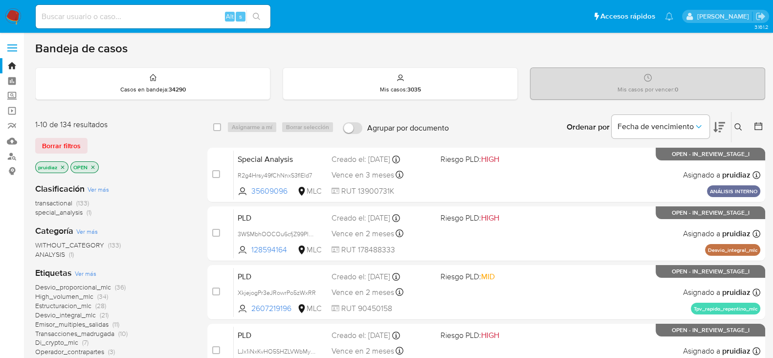
click at [716, 129] on icon at bounding box center [719, 127] width 12 height 10
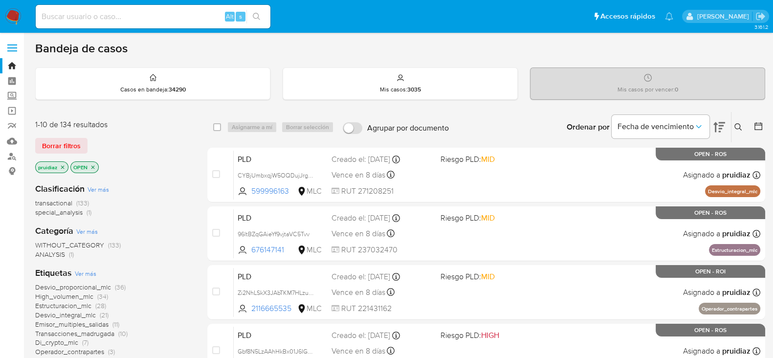
click at [369, 43] on div "Bandeja de casos" at bounding box center [400, 48] width 730 height 15
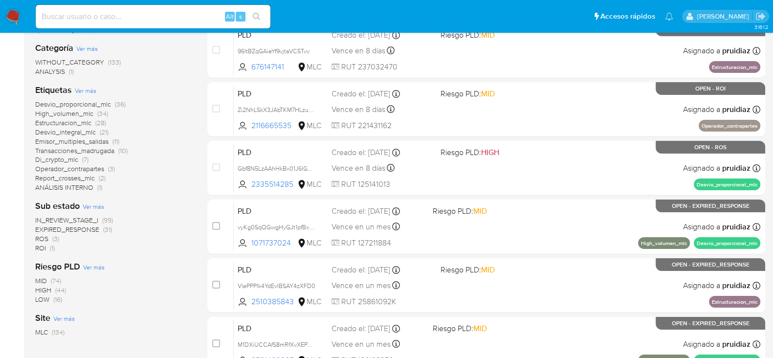
scroll to position [183, 0]
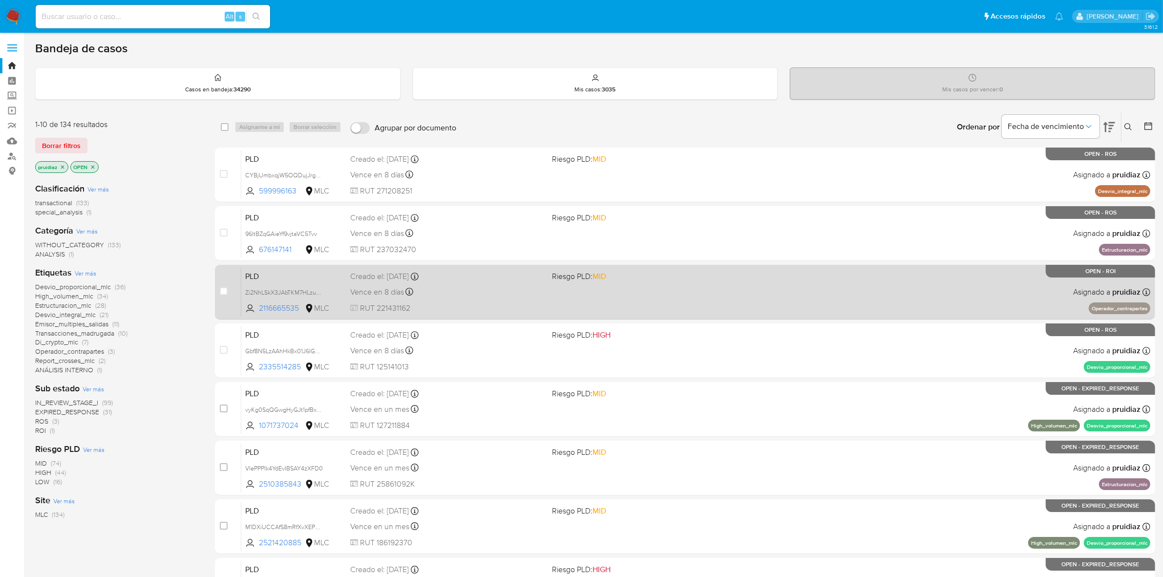
click at [517, 287] on div "Vence en 8 días Vence el 10/10/2025 16:09:17" at bounding box center [447, 291] width 194 height 13
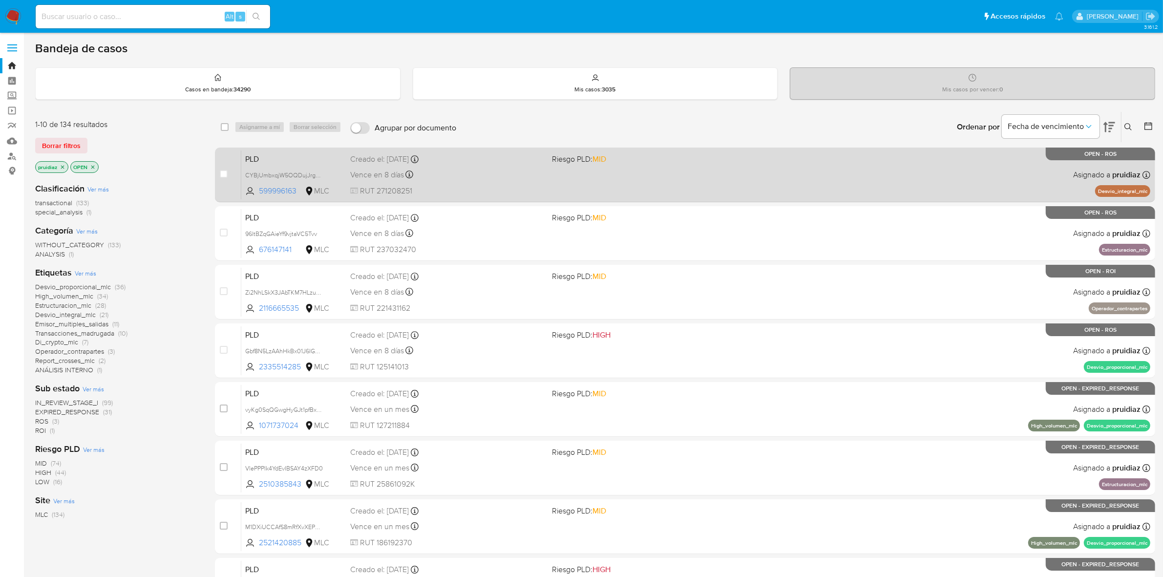
click at [502, 183] on div "PLD CYBjUmbxqjW5OQDujJrgvVcS 599996163 MLC Riesgo PLD: MID Creado el: 12/07/202…" at bounding box center [695, 174] width 909 height 49
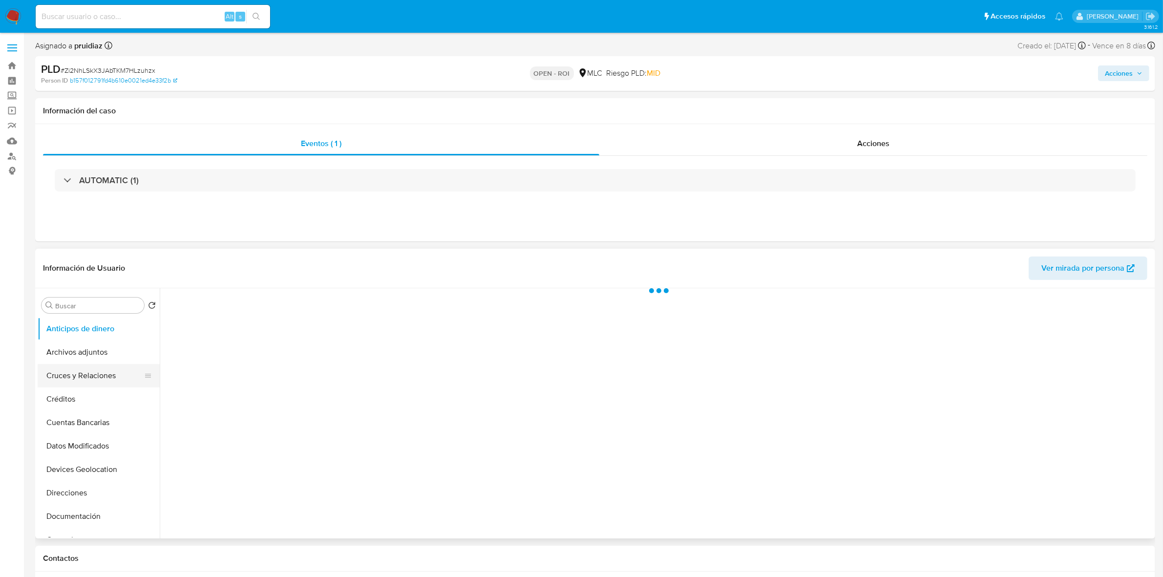
select select "10"
click at [55, 362] on button "Archivos adjuntos" at bounding box center [95, 352] width 114 height 23
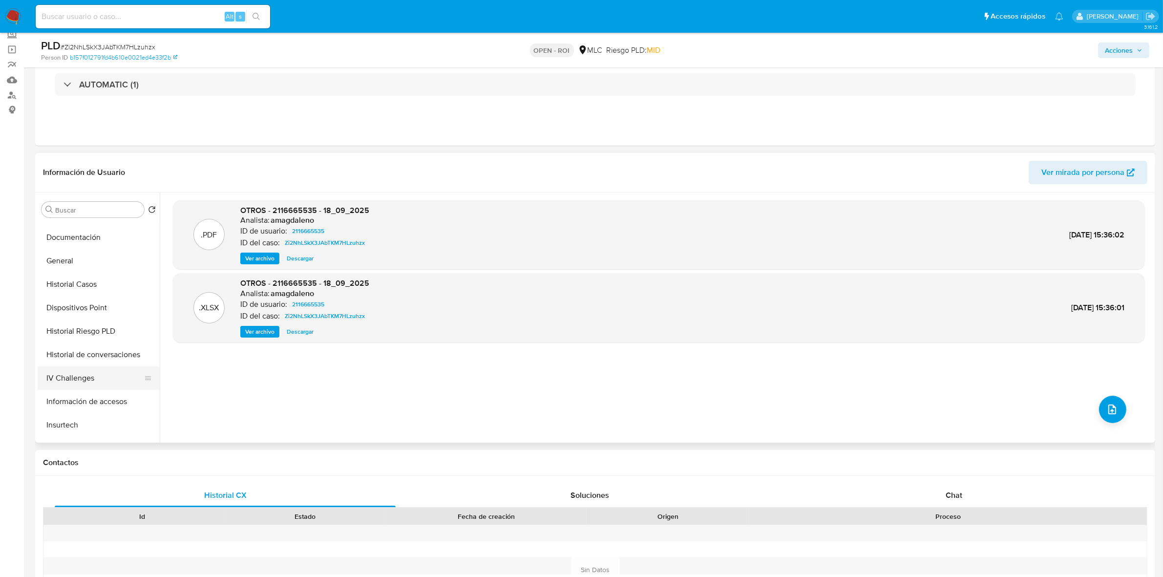
scroll to position [244, 0]
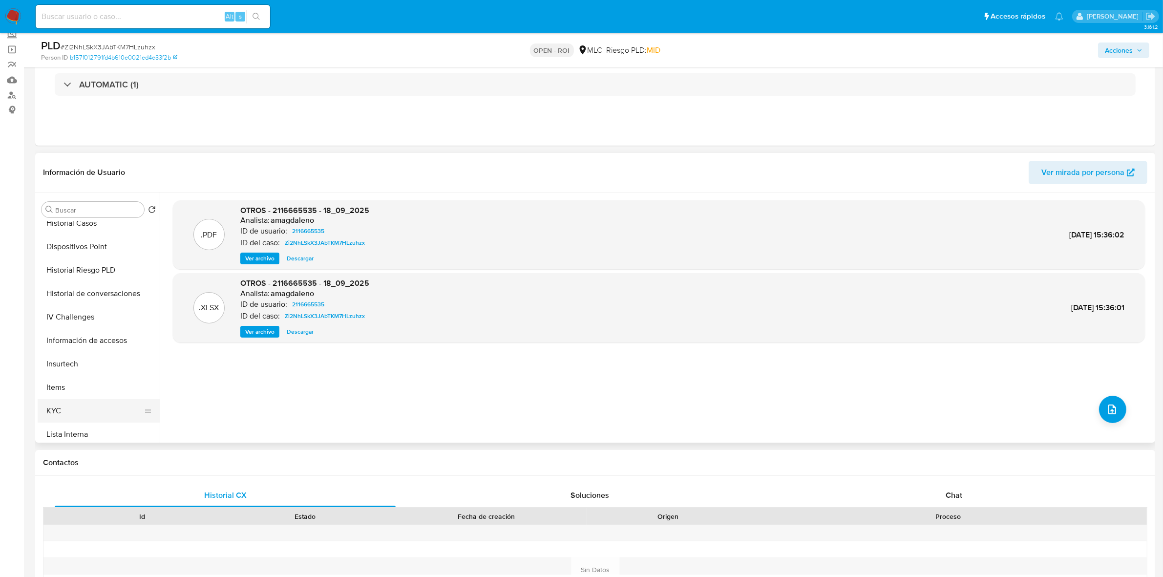
click at [77, 404] on button "KYC" at bounding box center [95, 410] width 114 height 23
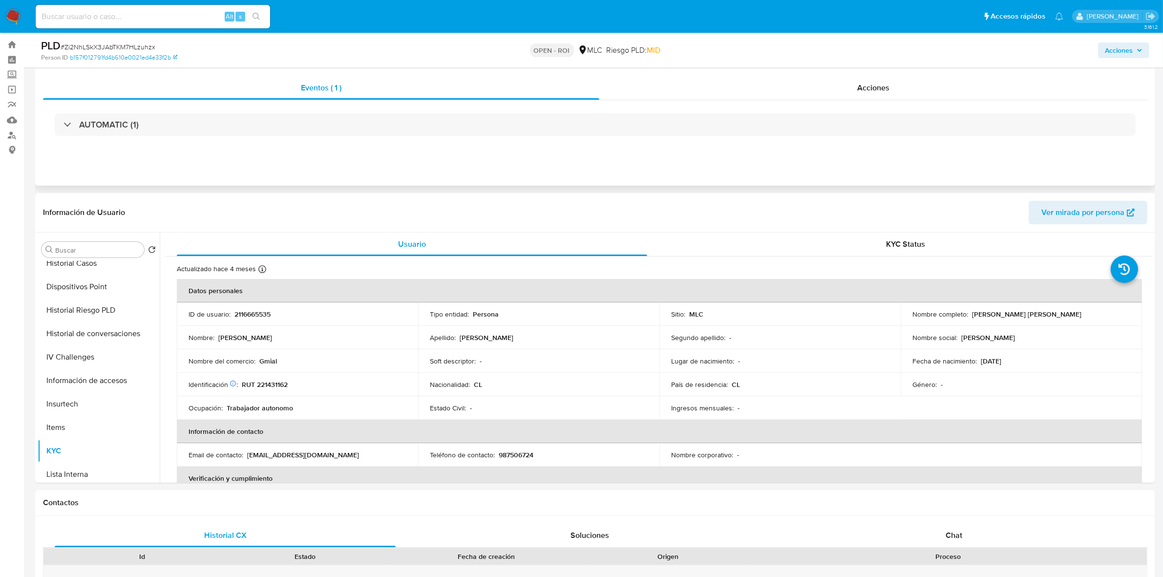
scroll to position [0, 0]
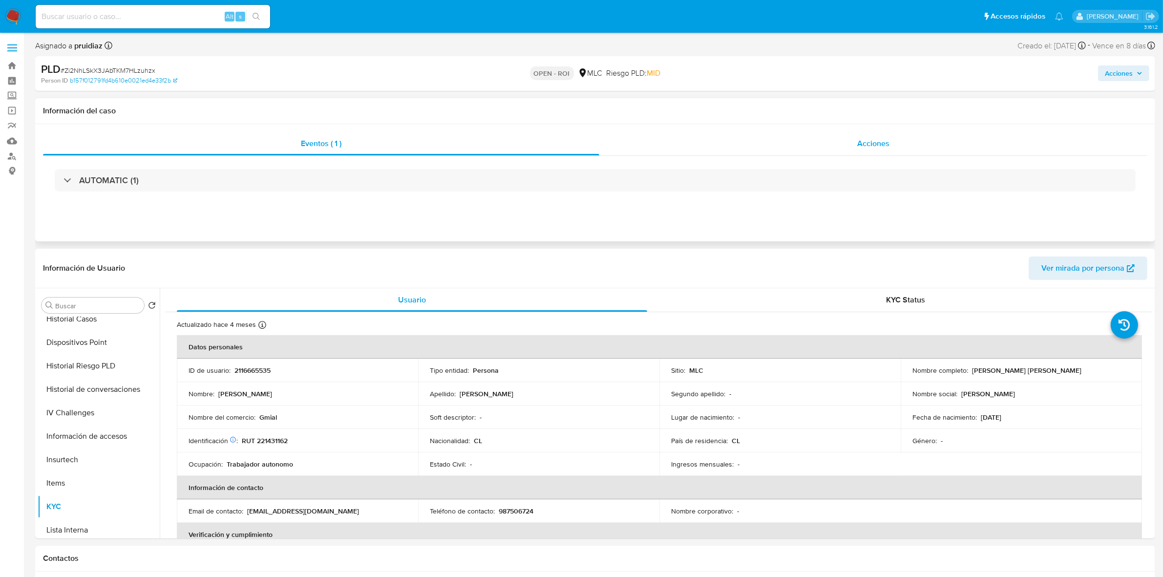
click at [849, 145] on div "Acciones" at bounding box center [874, 143] width 548 height 23
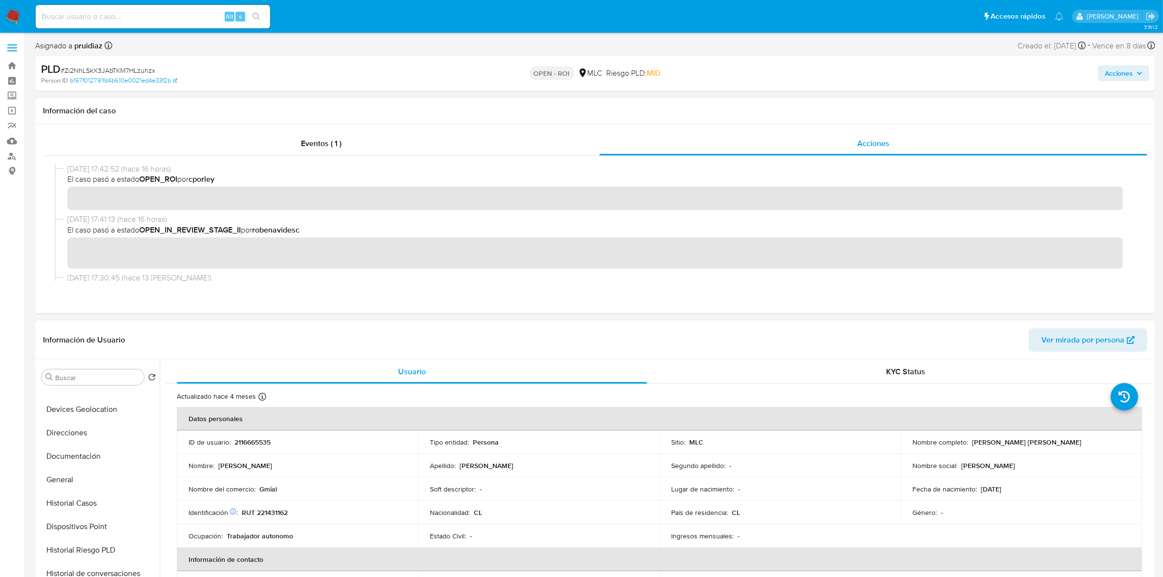
scroll to position [61, 0]
click at [82, 416] on button "Créditos" at bounding box center [95, 409] width 114 height 23
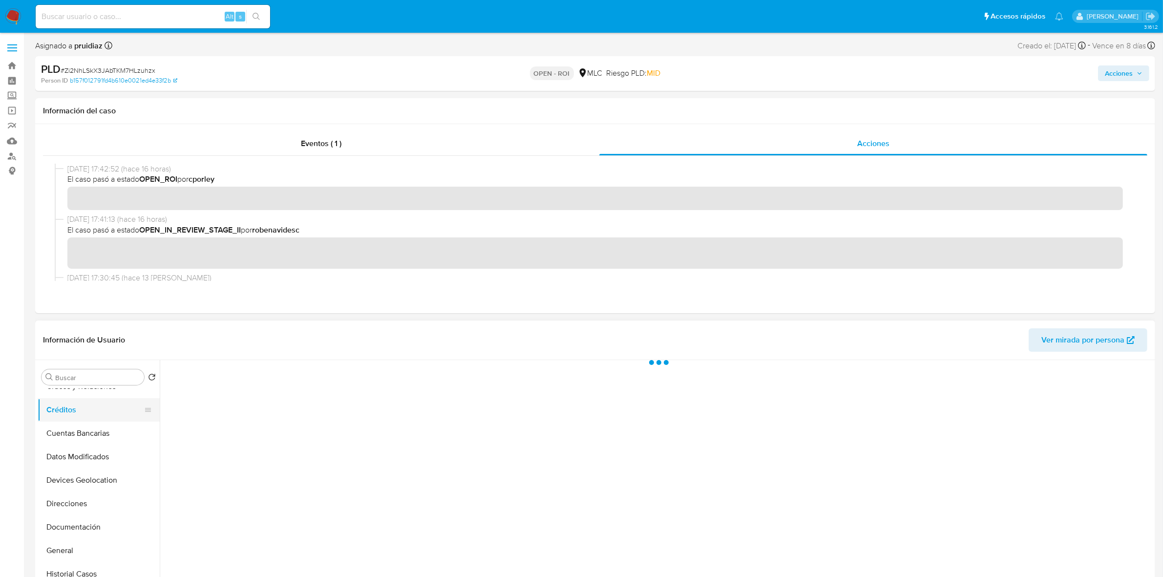
scroll to position [0, 0]
click at [74, 427] on button "Archivos adjuntos" at bounding box center [95, 423] width 114 height 23
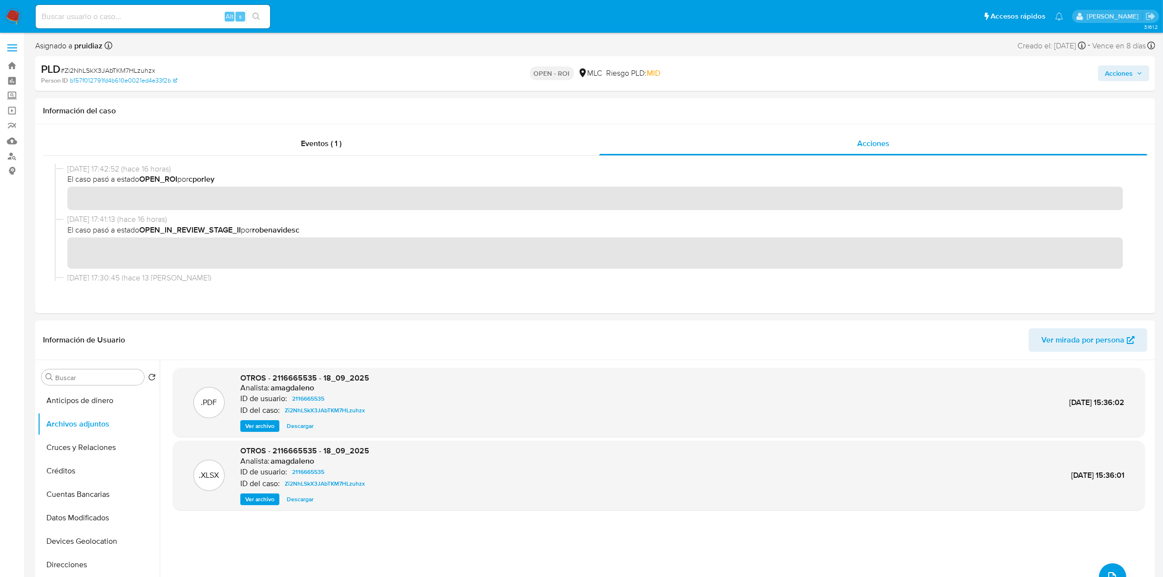
click at [108, 69] on span "# Zi2NhLSkX3JAbTKM7HLzuhzx" at bounding box center [108, 70] width 95 height 10
copy span "Zi2NhLSkX3JAbTKM7HLzuhzx"
click at [140, 72] on span "# Zi2NhLSkX3JAbTKM7HLzuhzx" at bounding box center [108, 70] width 95 height 10
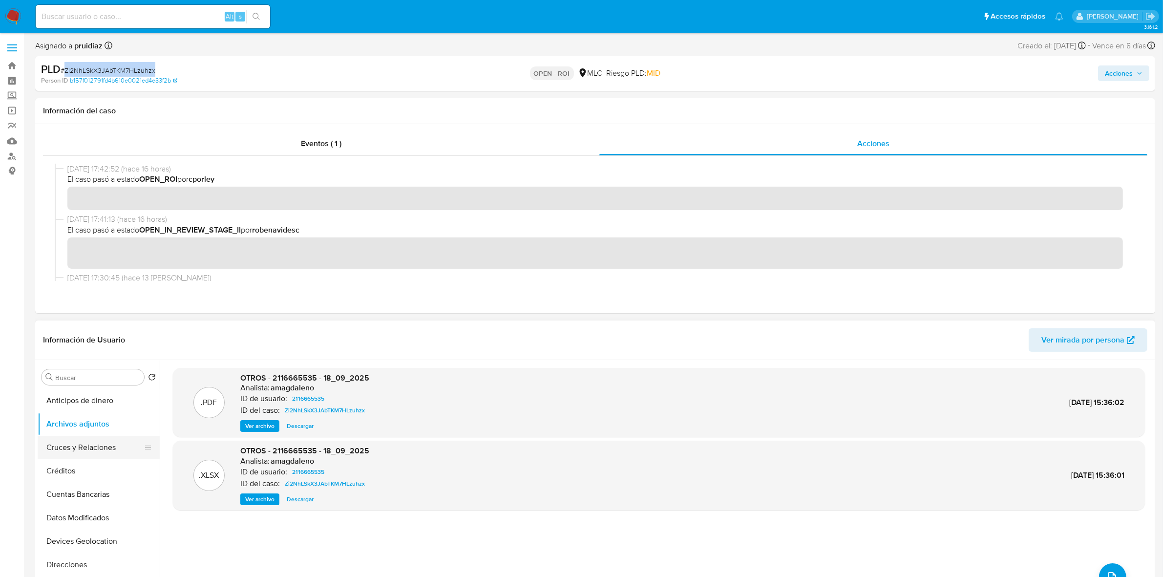
click at [100, 441] on button "Cruces y Relaciones" at bounding box center [95, 447] width 114 height 23
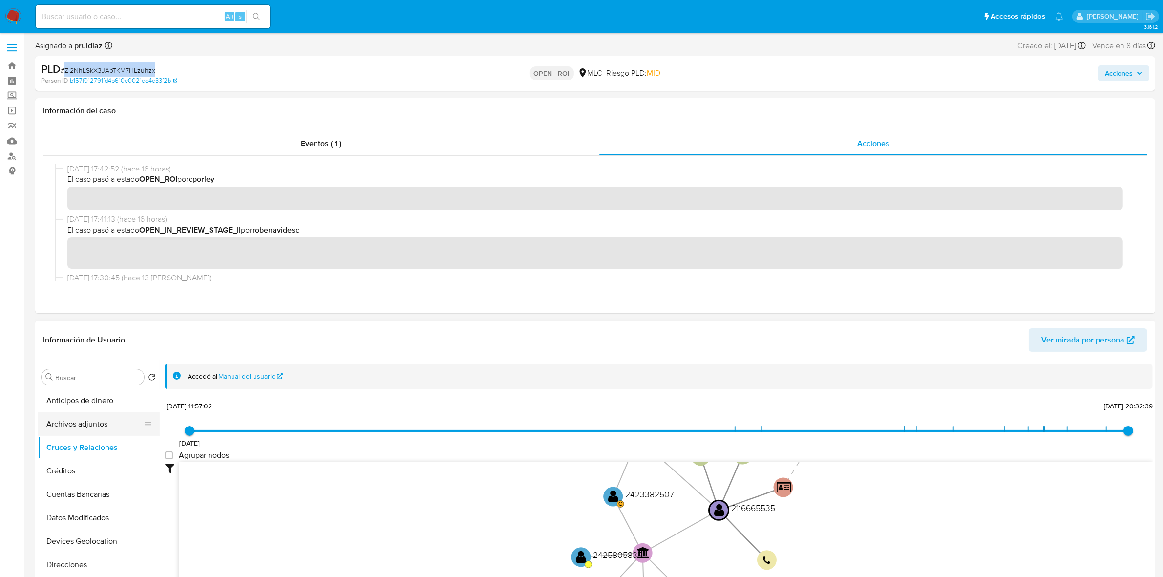
click at [104, 419] on button "Archivos adjuntos" at bounding box center [95, 423] width 114 height 23
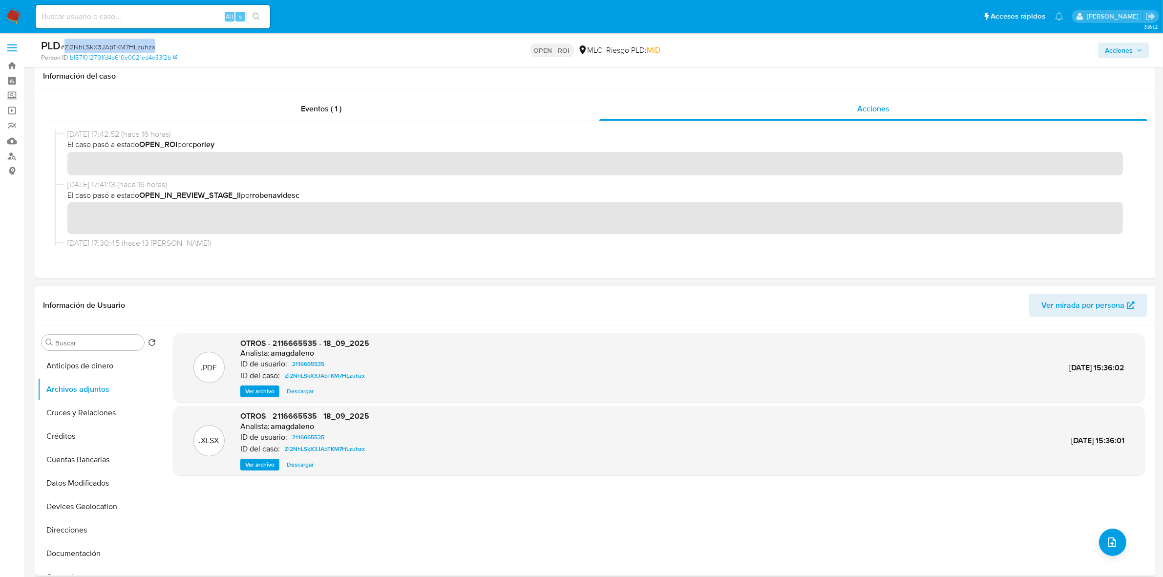
scroll to position [61, 0]
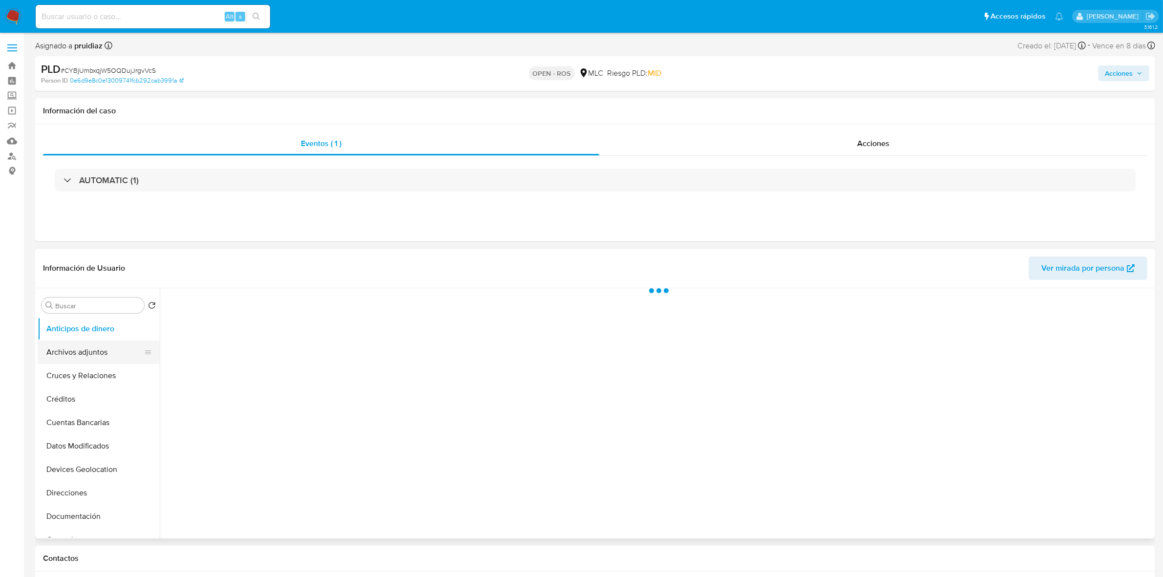
click at [66, 347] on button "Archivos adjuntos" at bounding box center [95, 352] width 114 height 23
select select "10"
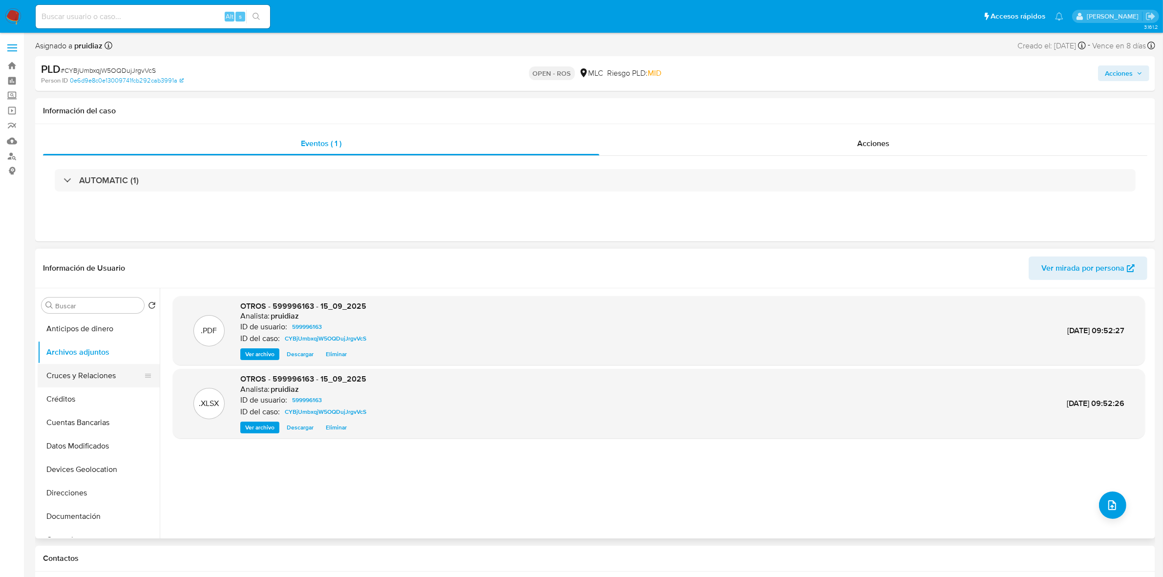
scroll to position [122, 0]
click at [62, 417] on button "General" at bounding box center [95, 417] width 114 height 23
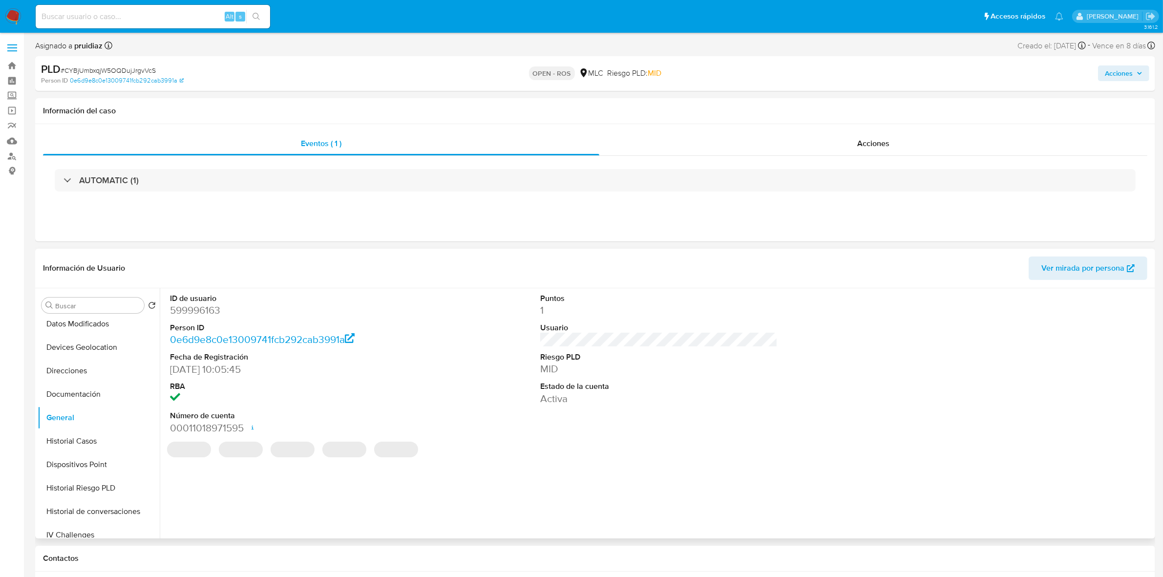
click at [196, 311] on dd "599996163" at bounding box center [288, 310] width 237 height 14
copy dd "599996163"
click at [91, 72] on span "# CYBjUmbxqjW5OQDujJrgvVcS" at bounding box center [108, 70] width 95 height 10
click at [92, 72] on span "# CYBjUmbxqjW5OQDujJrgvVcS" at bounding box center [108, 70] width 95 height 10
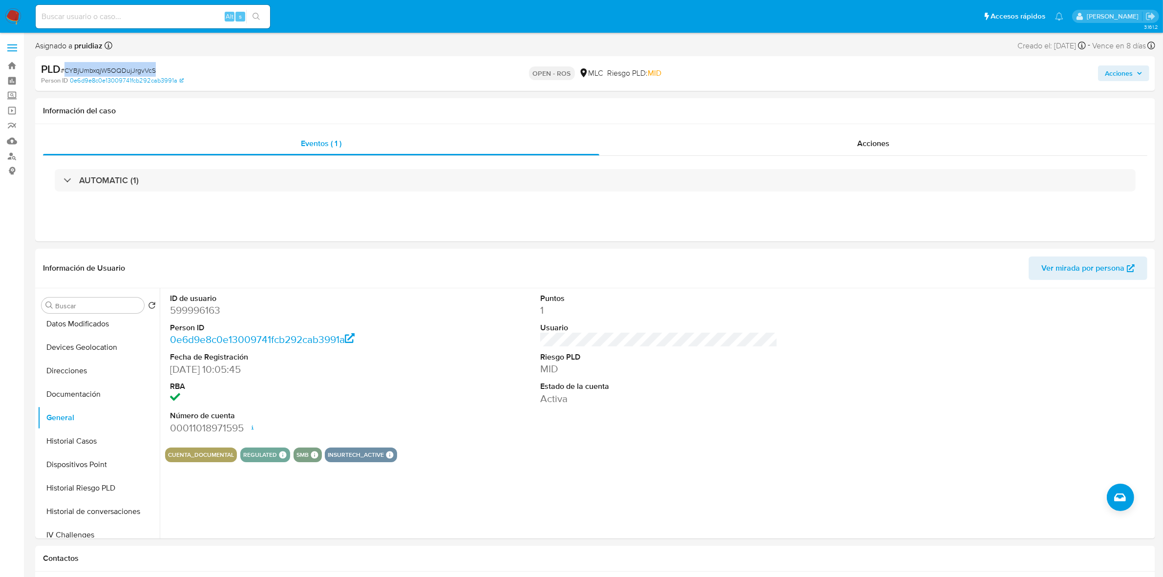
copy span "CYBjUmbxqjW5OQDujJrgvVcS"
click at [210, 316] on dd "599996163" at bounding box center [288, 310] width 237 height 14
copy dd "599996163"
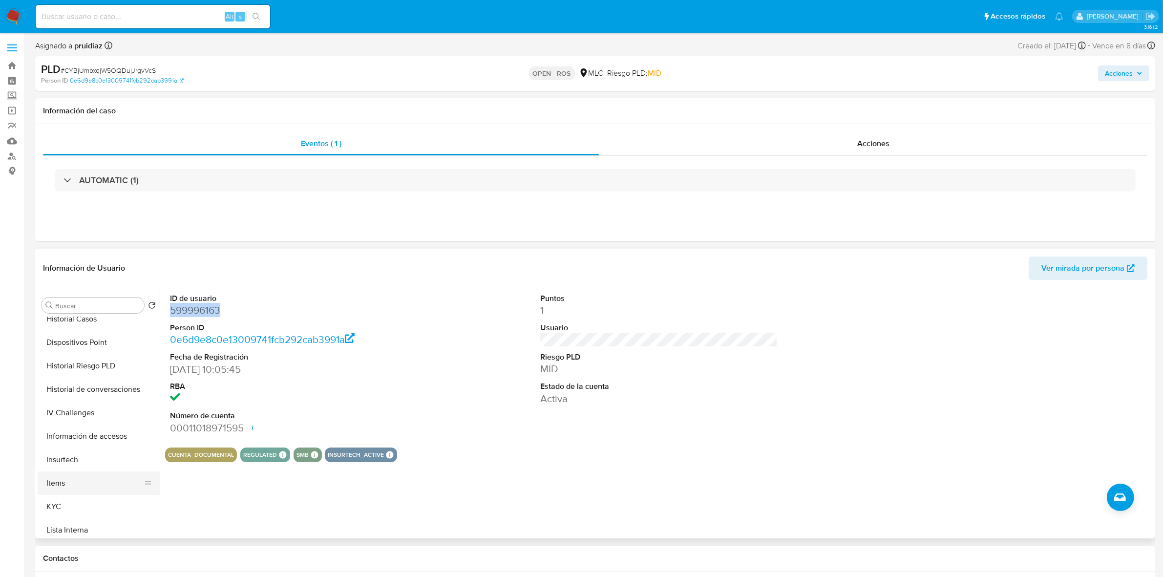
scroll to position [366, 0]
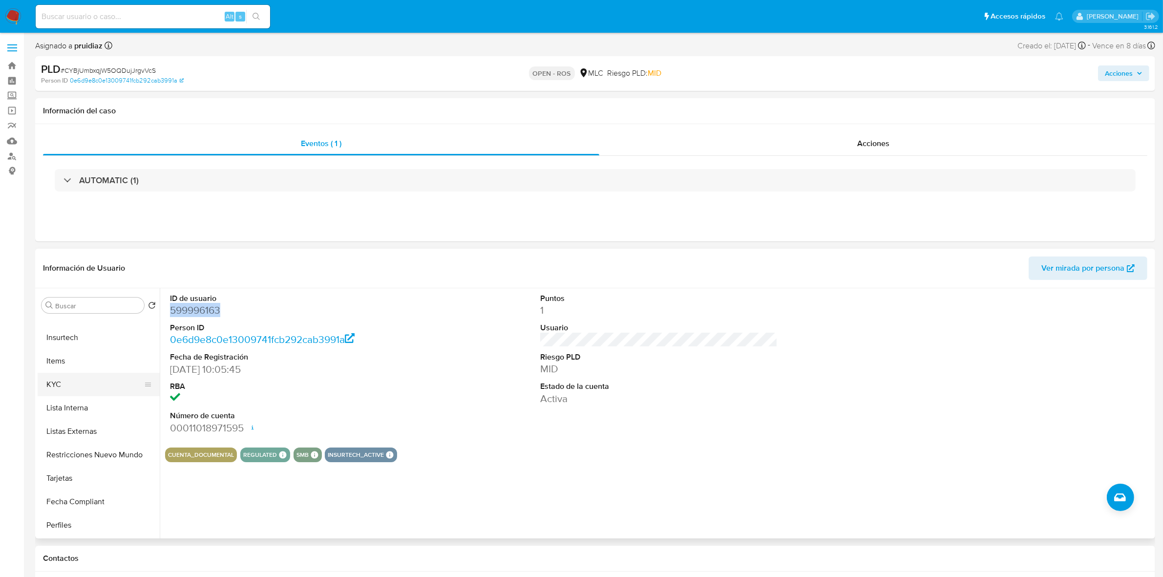
click at [47, 384] on button "KYC" at bounding box center [95, 384] width 114 height 23
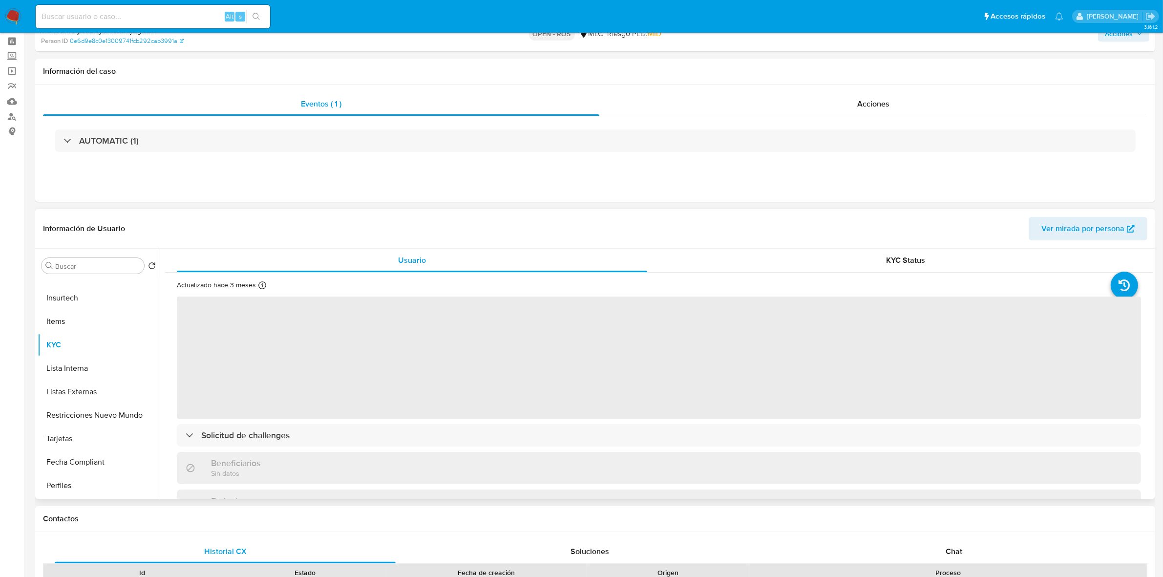
scroll to position [61, 0]
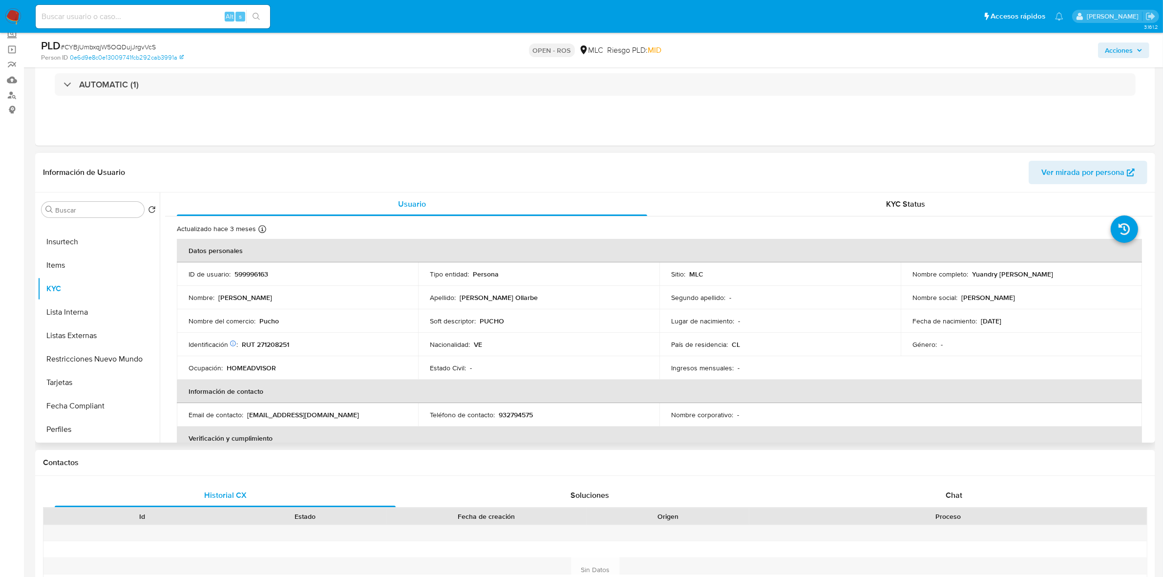
drag, startPoint x: 1076, startPoint y: 274, endPoint x: 970, endPoint y: 273, distance: 106.5
click at [970, 273] on div "Nombre completo : Yuandry Margarita Segovia Ollarbe" at bounding box center [1022, 274] width 218 height 9
copy p "Yuandry Margarita Segovia Ollarbe"
click at [268, 343] on p "RUT 271208251" at bounding box center [265, 344] width 47 height 9
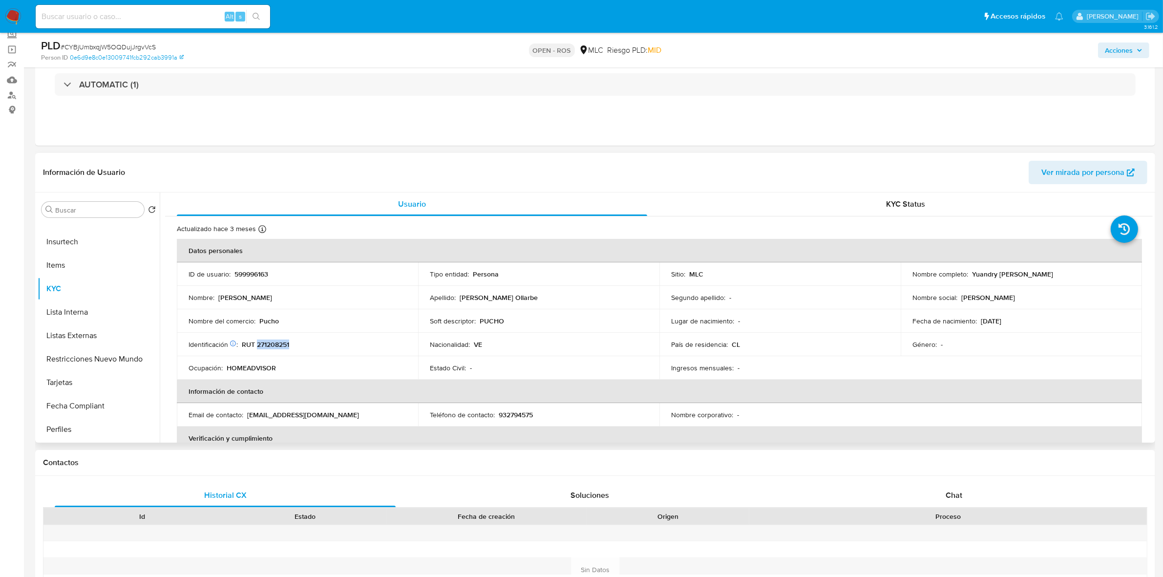
copy p "271208251"
drag, startPoint x: 1076, startPoint y: 277, endPoint x: 969, endPoint y: 275, distance: 107.0
click at [969, 275] on div "Nombre completo : Yuandry Margarita Segovia Ollarbe" at bounding box center [1022, 274] width 218 height 9
copy p "Yuandry Margarita Segovia Ollarbe"
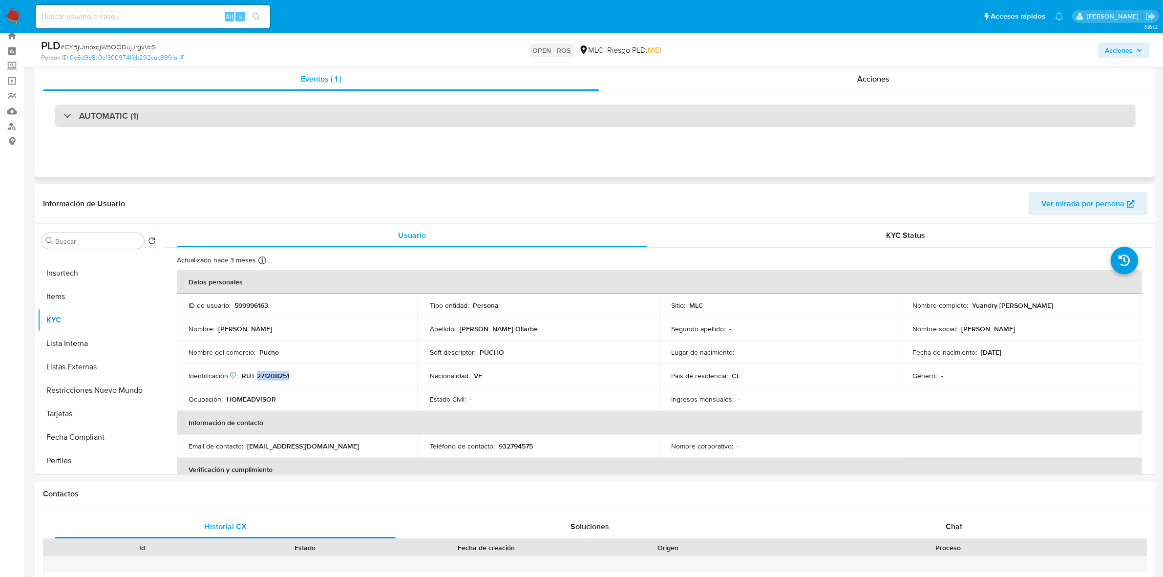
scroll to position [0, 0]
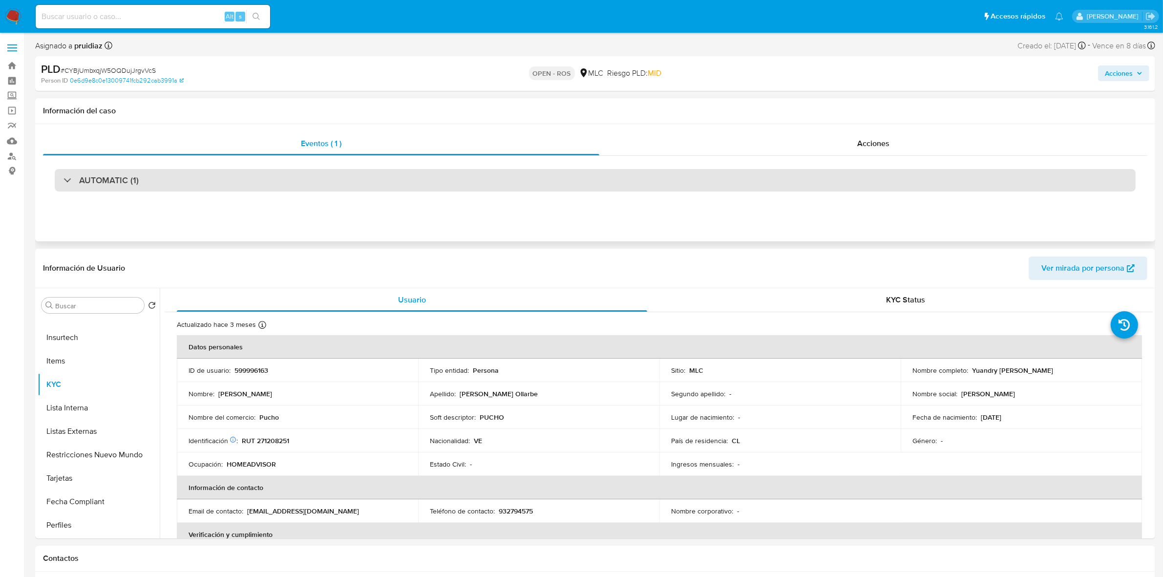
click at [130, 179] on h3 "AUTOMATIC (1)" at bounding box center [109, 180] width 60 height 11
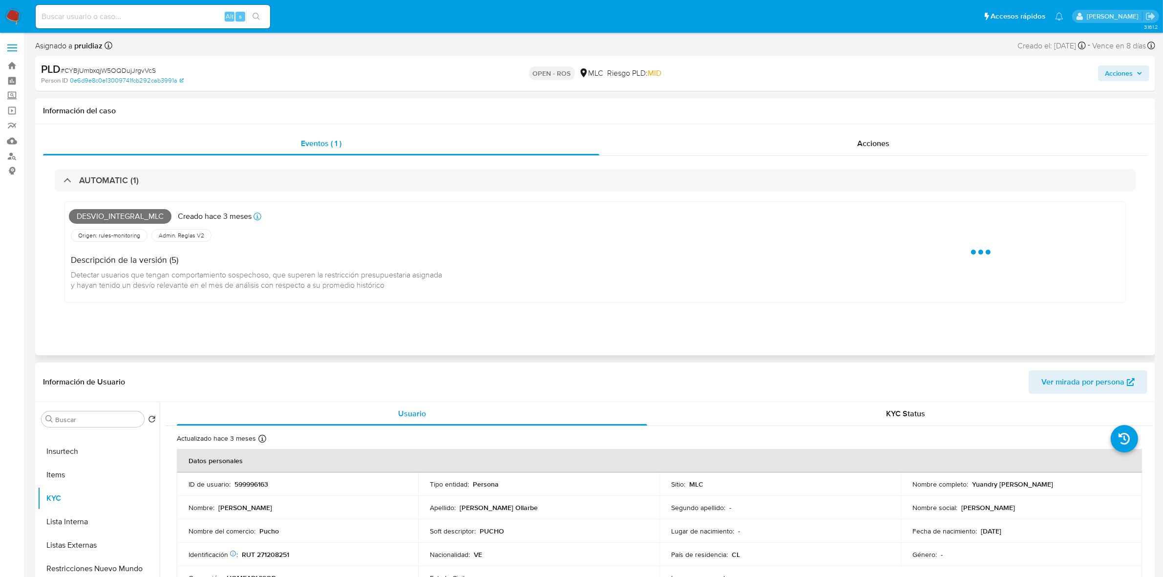
click at [125, 214] on span "Desvio_integral_mlc" at bounding box center [120, 216] width 103 height 15
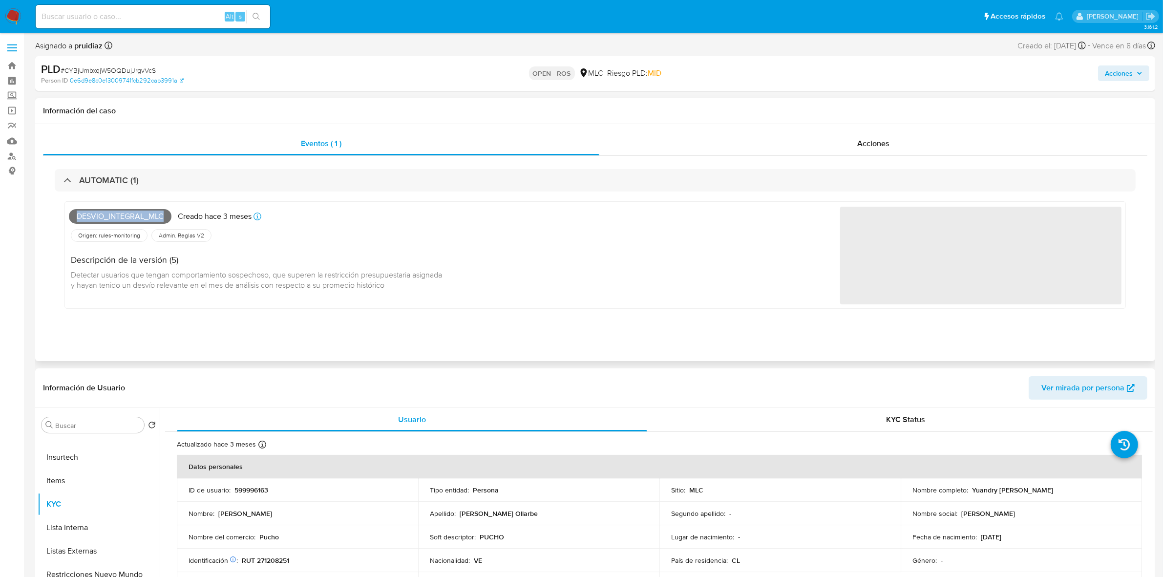
copy span "Desvio_integral_mlc"
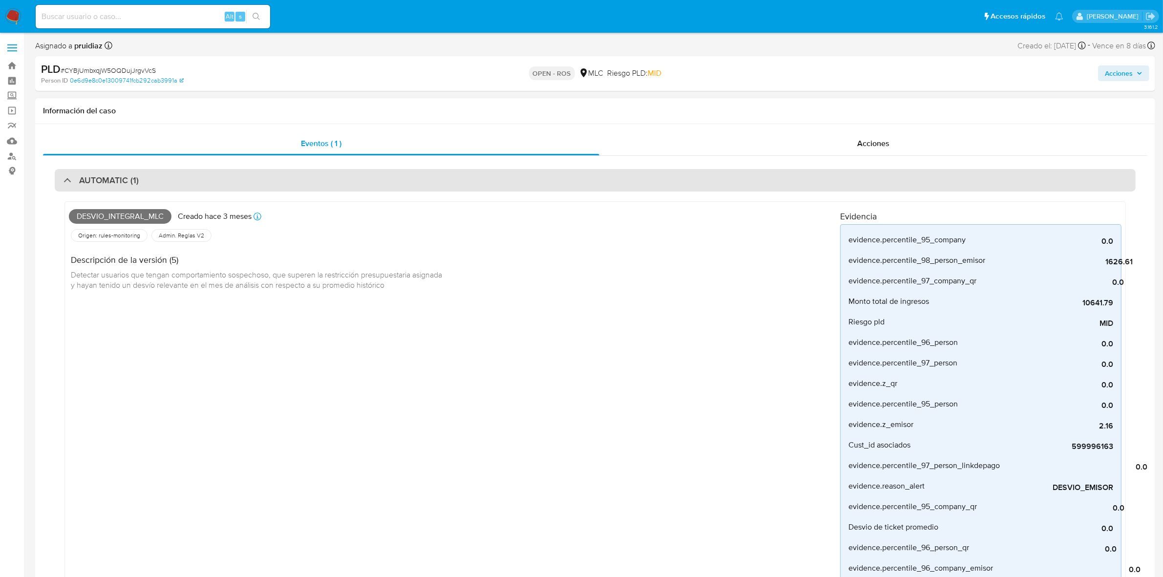
click at [173, 183] on div "AUTOMATIC (1)" at bounding box center [595, 180] width 1081 height 22
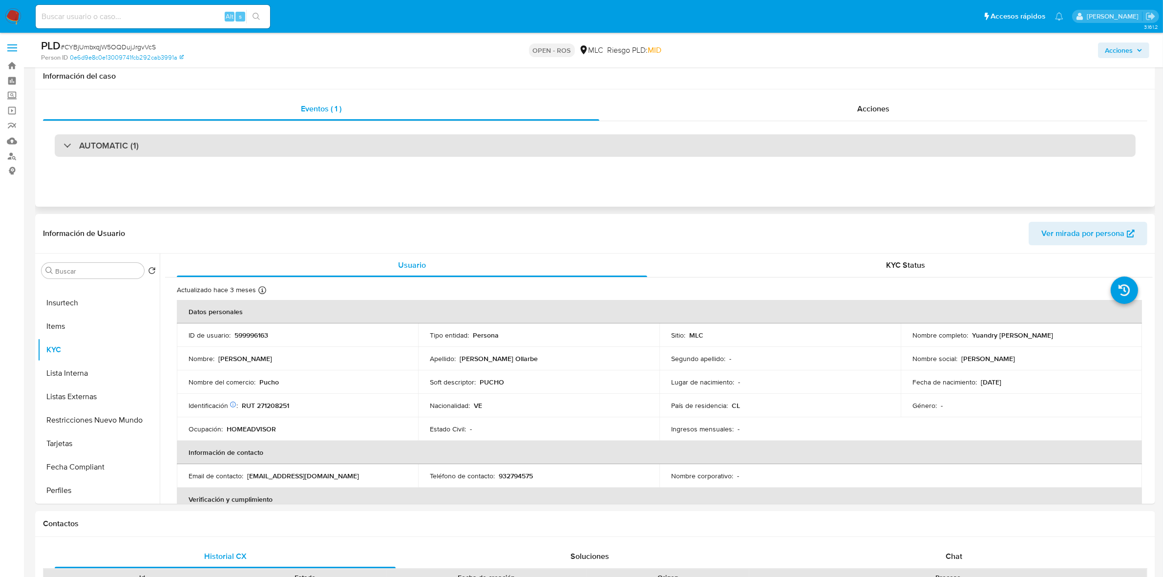
scroll to position [122, 0]
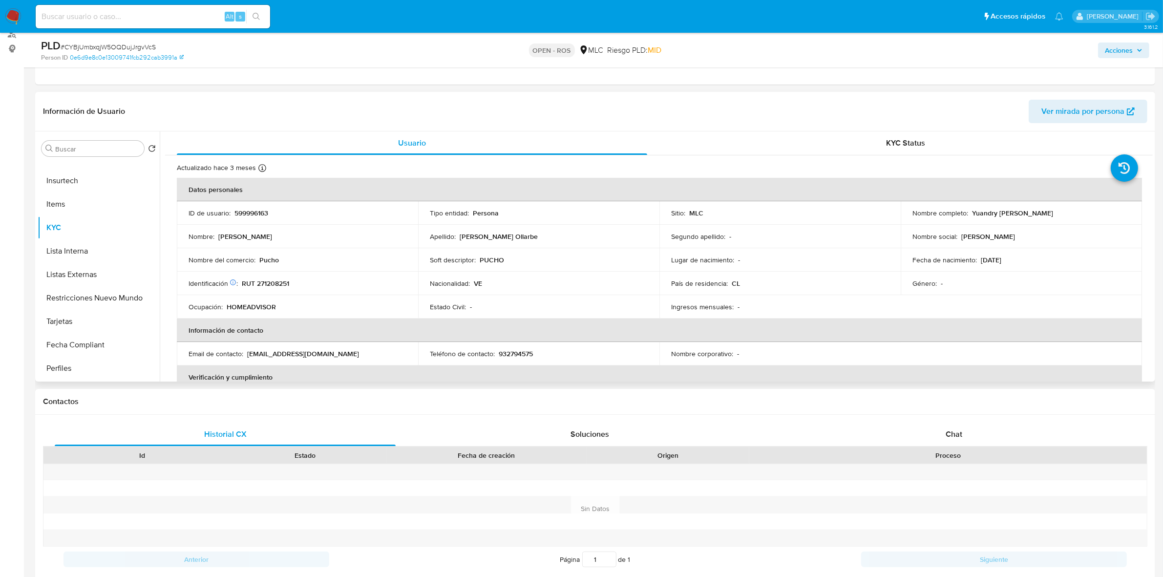
click at [279, 286] on p "RUT 271208251" at bounding box center [265, 283] width 47 height 9
copy p "271208251"
click at [252, 211] on p "599996163" at bounding box center [252, 213] width 34 height 9
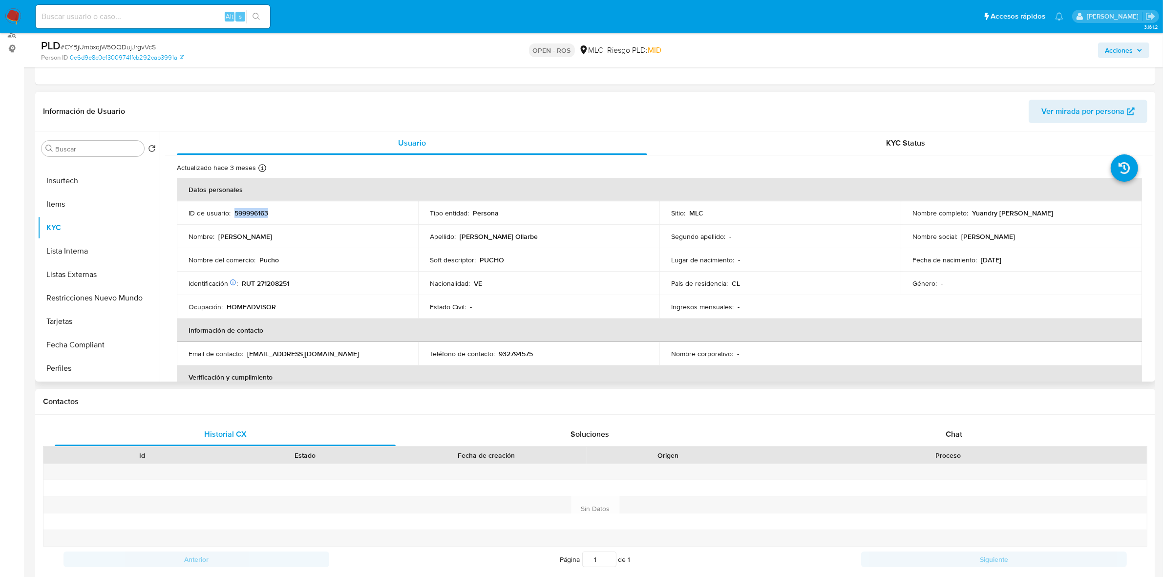
copy p "599996163"
click at [247, 210] on p "599996163" at bounding box center [252, 213] width 34 height 9
click at [274, 282] on p "RUT 271208251" at bounding box center [265, 283] width 47 height 9
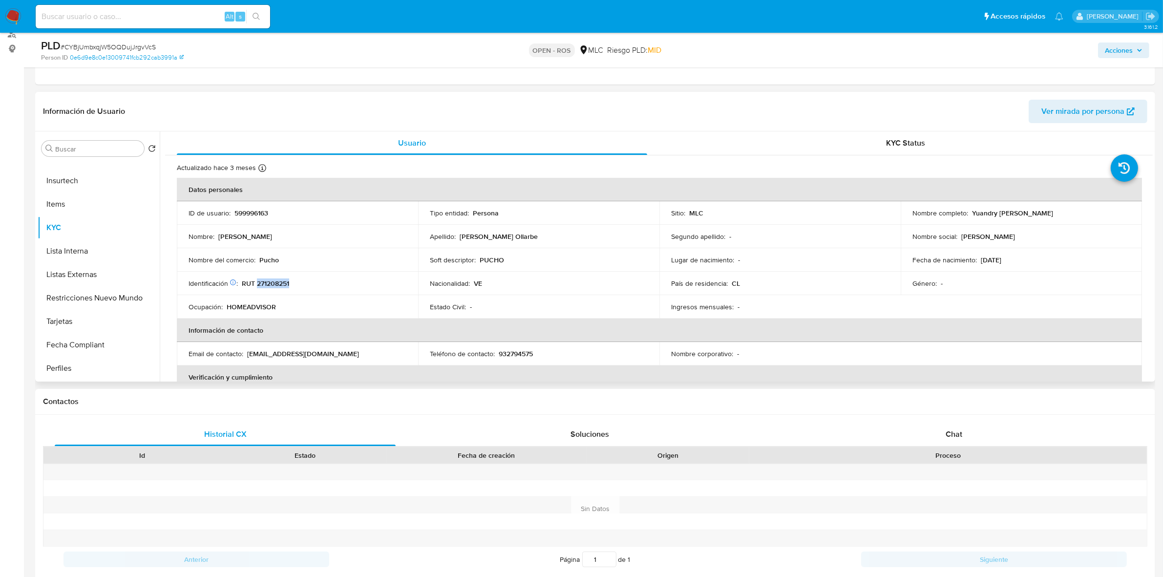
scroll to position [0, 0]
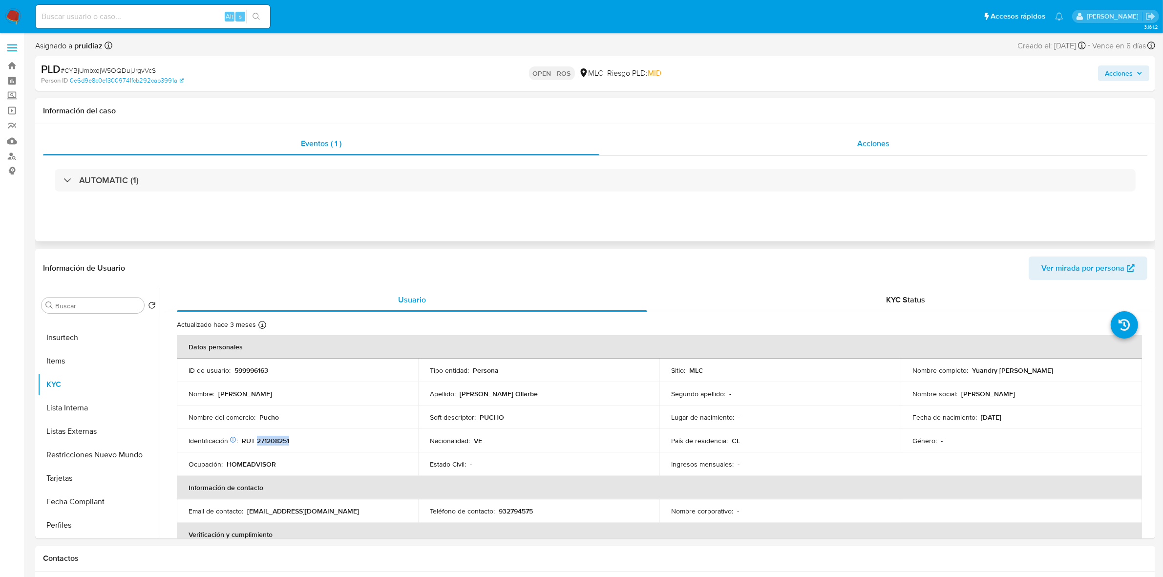
click at [880, 153] on div "Acciones" at bounding box center [874, 143] width 548 height 23
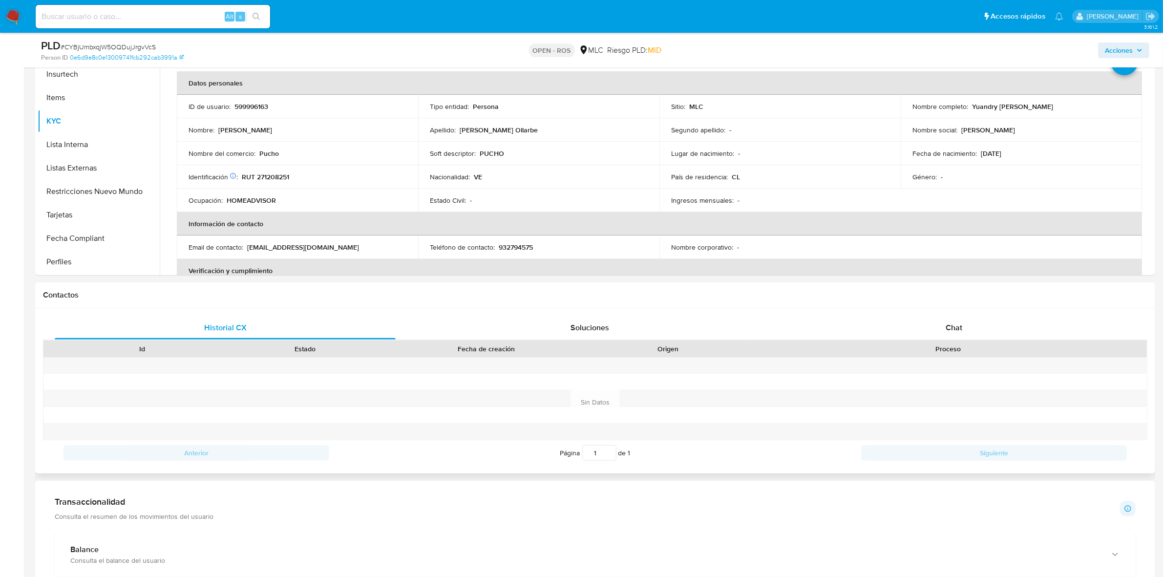
scroll to position [305, 0]
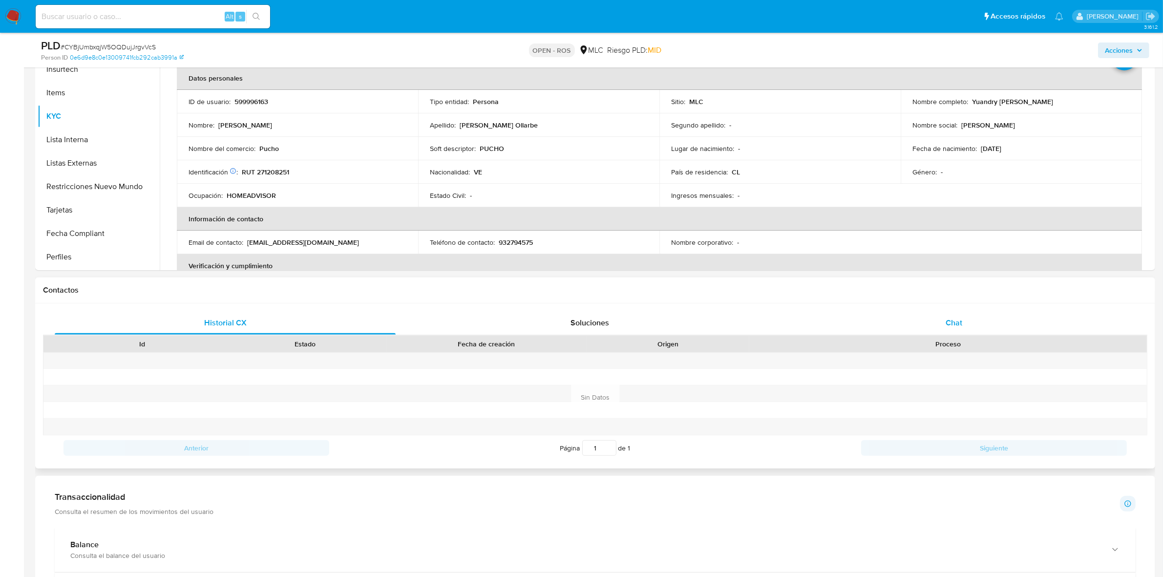
click at [949, 331] on div "Chat" at bounding box center [954, 322] width 341 height 23
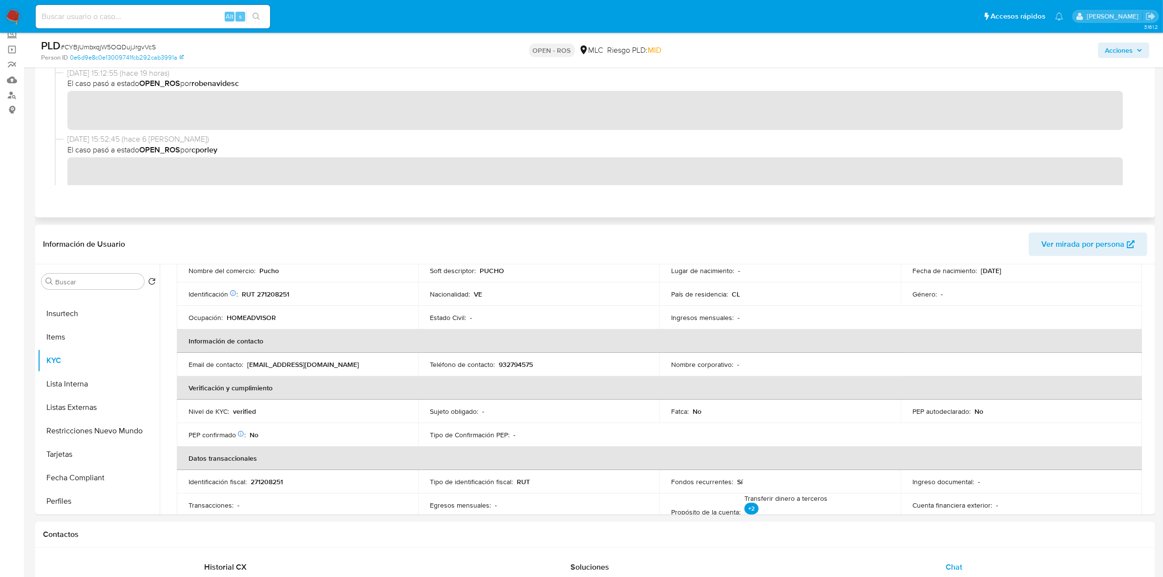
scroll to position [0, 0]
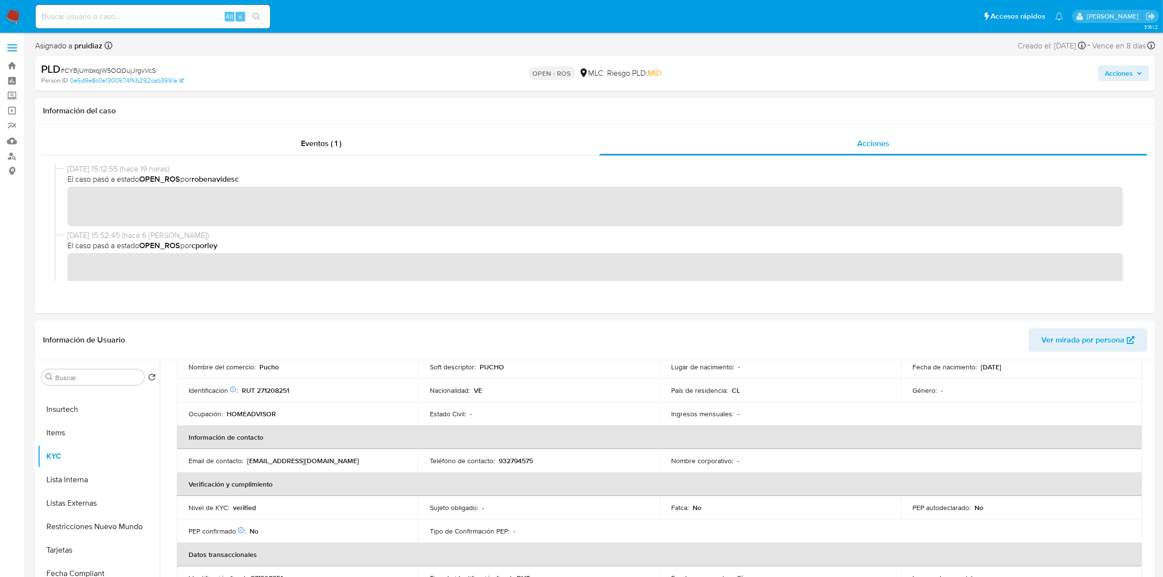
click at [104, 69] on span "# CYBjUmbxqjW5OQDujJrgvVcS" at bounding box center [108, 70] width 95 height 10
copy span "CYBjUmbxqjW5OQDujJrgvVcS"
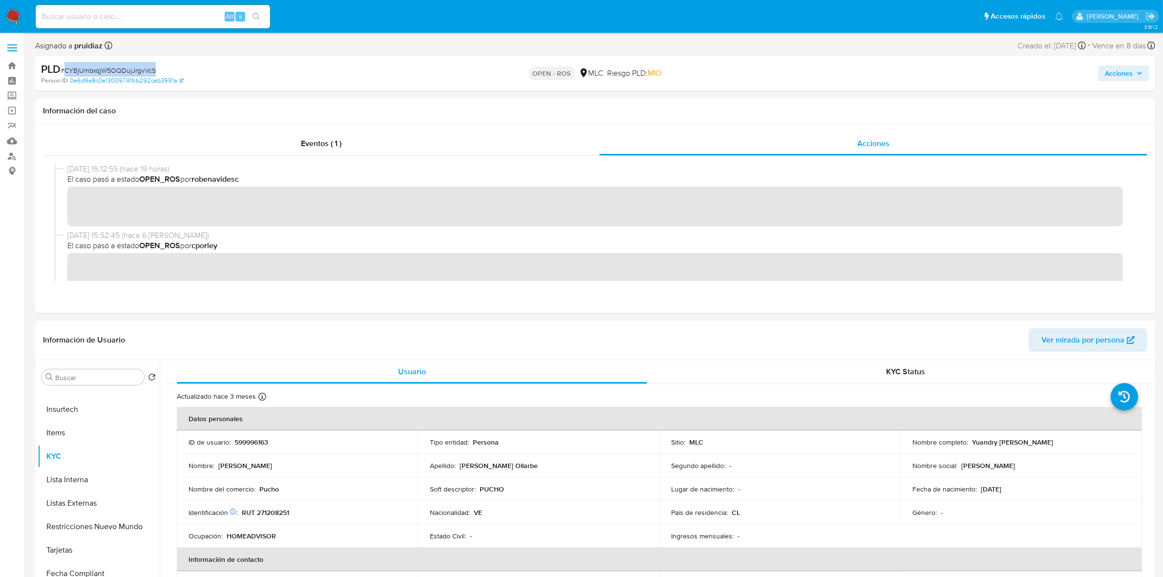
drag, startPoint x: 1036, startPoint y: 440, endPoint x: 968, endPoint y: 443, distance: 68.5
click at [968, 443] on div "Nombre completo : Yuandry Margarita Segovia Ollarbe" at bounding box center [1022, 442] width 218 height 9
drag, startPoint x: 1036, startPoint y: 441, endPoint x: 969, endPoint y: 445, distance: 67.1
click at [969, 445] on div "Nombre completo : Yuandry Margarita Segovia Ollarbe" at bounding box center [1022, 442] width 218 height 9
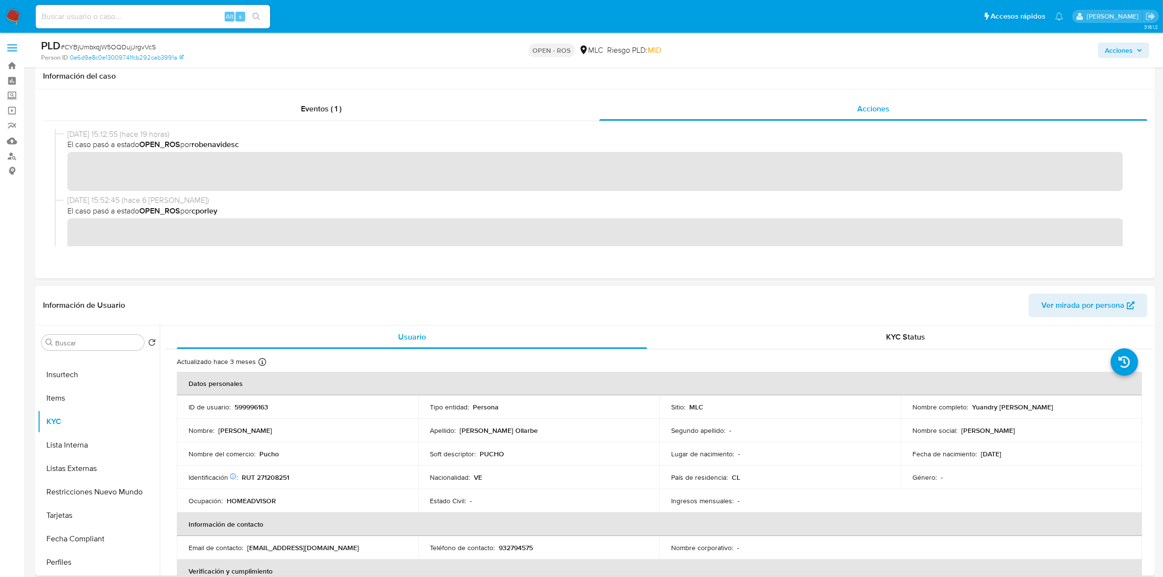
scroll to position [61, 0]
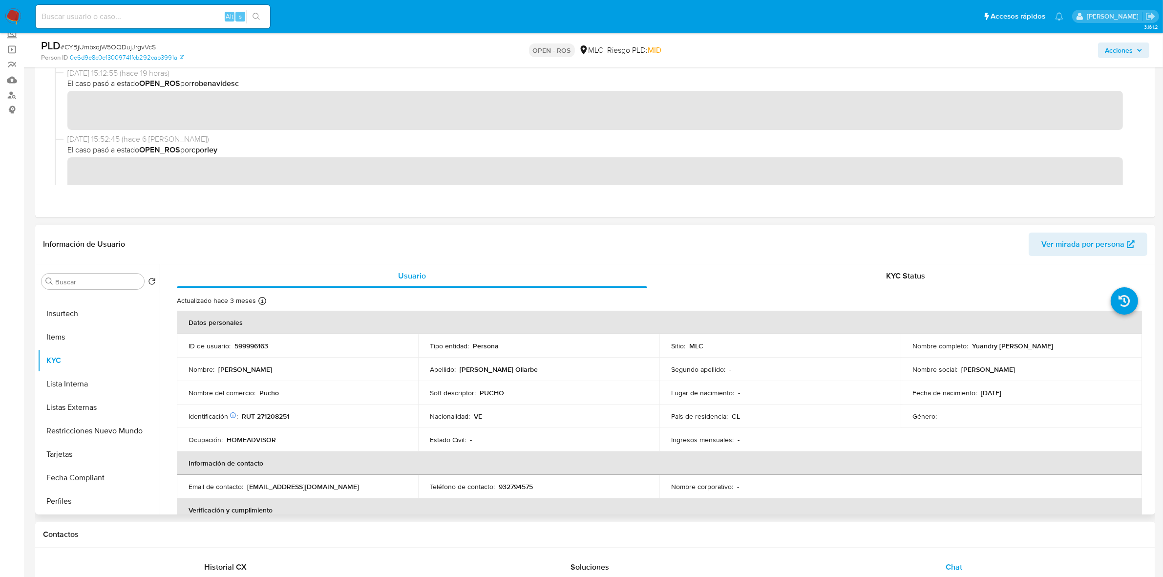
click at [284, 416] on p "RUT 271208251" at bounding box center [265, 416] width 47 height 9
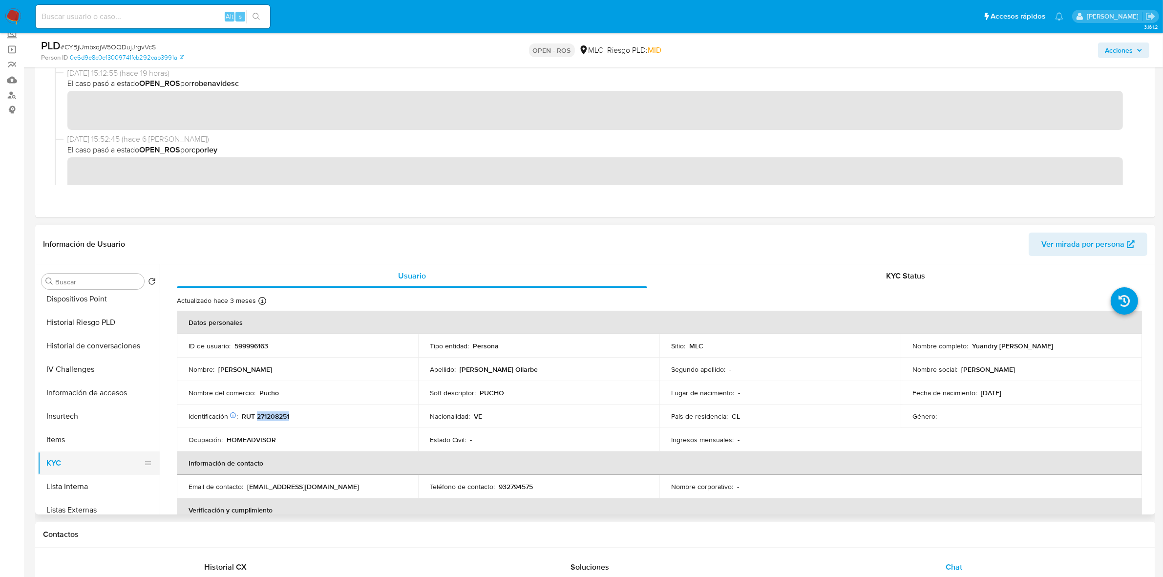
scroll to position [122, 0]
click at [84, 379] on button "Documentación" at bounding box center [95, 370] width 114 height 23
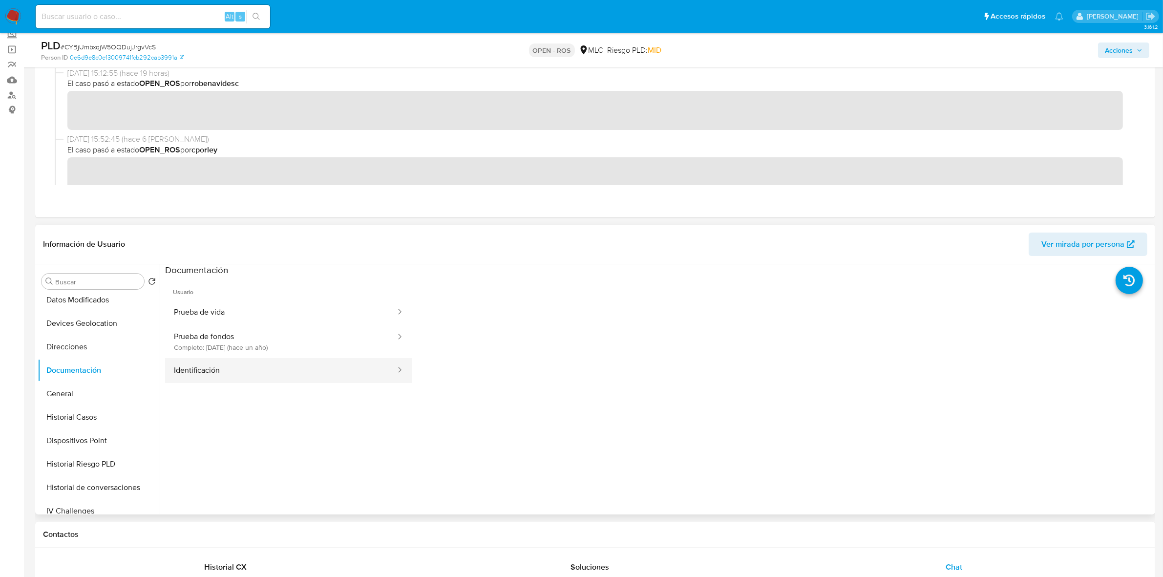
click at [212, 374] on button "Identificación" at bounding box center [281, 370] width 232 height 25
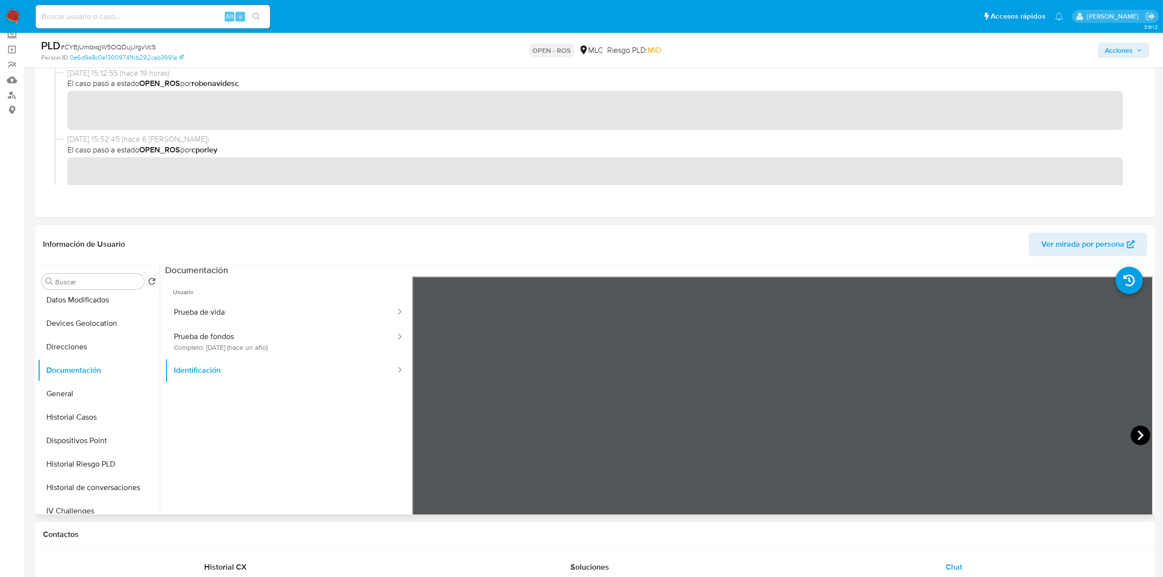
click at [1141, 436] on icon at bounding box center [1141, 436] width 20 height 20
click at [262, 318] on button "Prueba de vida" at bounding box center [281, 312] width 232 height 25
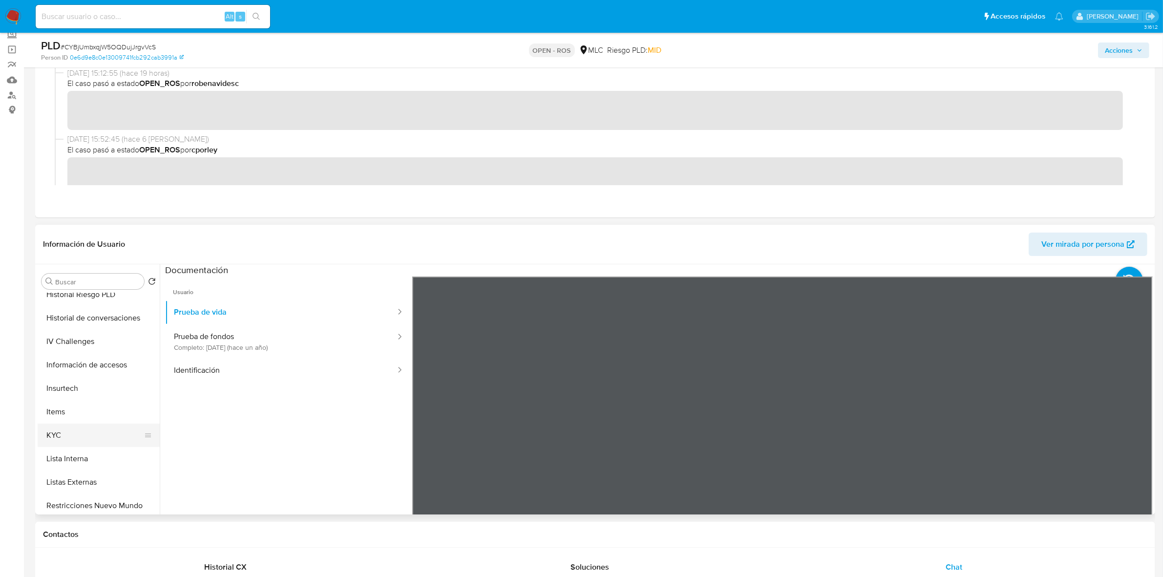
scroll to position [305, 0]
click at [64, 421] on button "KYC" at bounding box center [95, 421] width 114 height 23
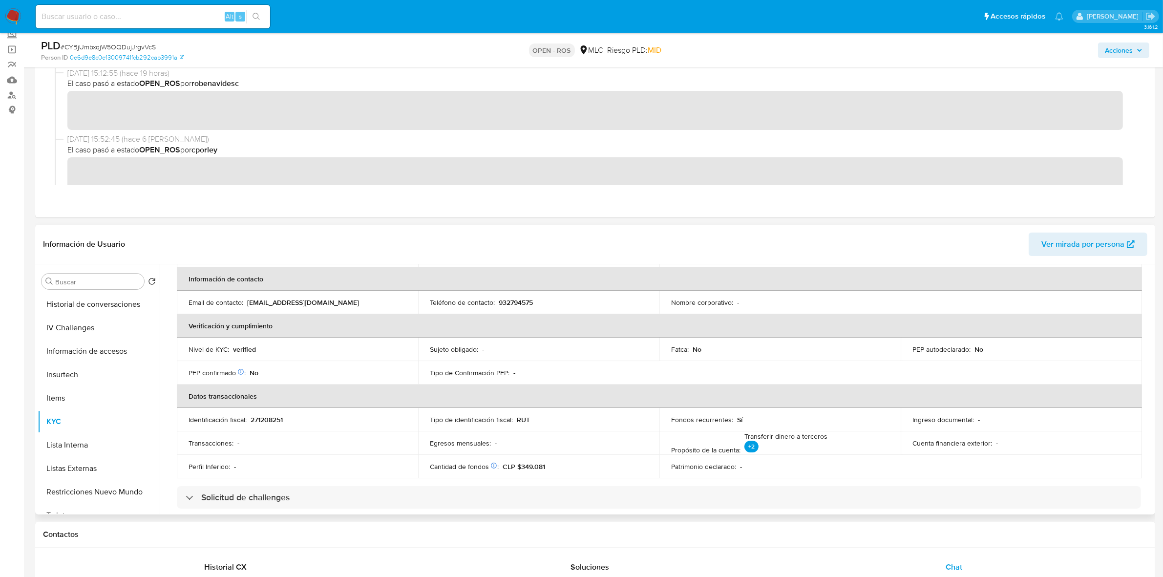
scroll to position [163, 0]
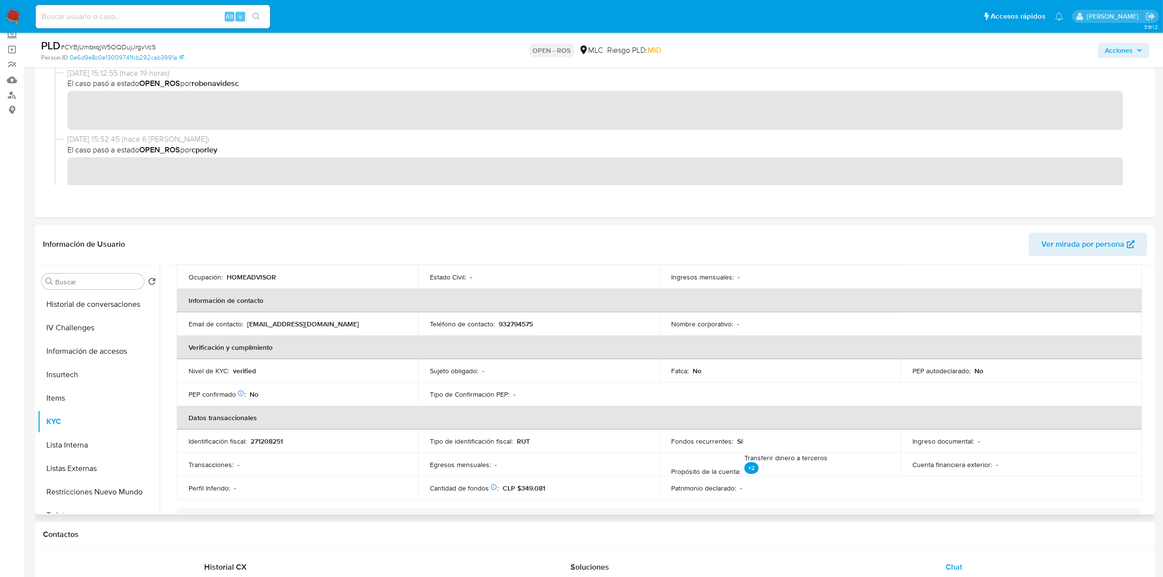
click at [524, 325] on p "932794575" at bounding box center [516, 324] width 34 height 9
drag, startPoint x: 351, startPoint y: 323, endPoint x: 247, endPoint y: 324, distance: 103.6
click at [247, 324] on div "Email de contacto : yuandrymargaret32@gmail.com" at bounding box center [298, 324] width 218 height 9
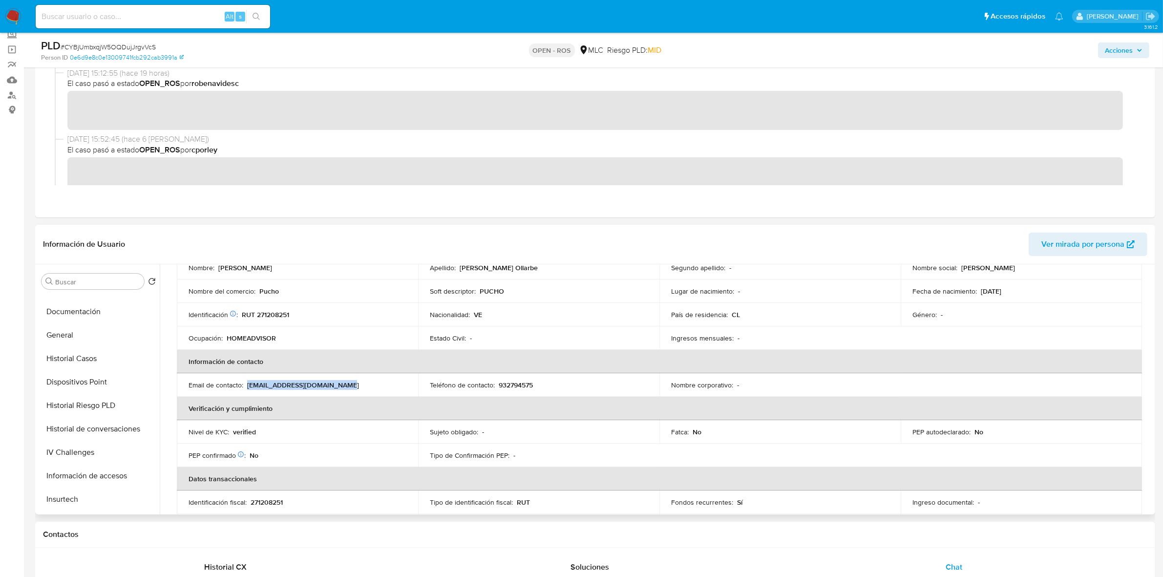
scroll to position [0, 0]
click at [85, 333] on button "Archivos adjuntos" at bounding box center [95, 328] width 114 height 23
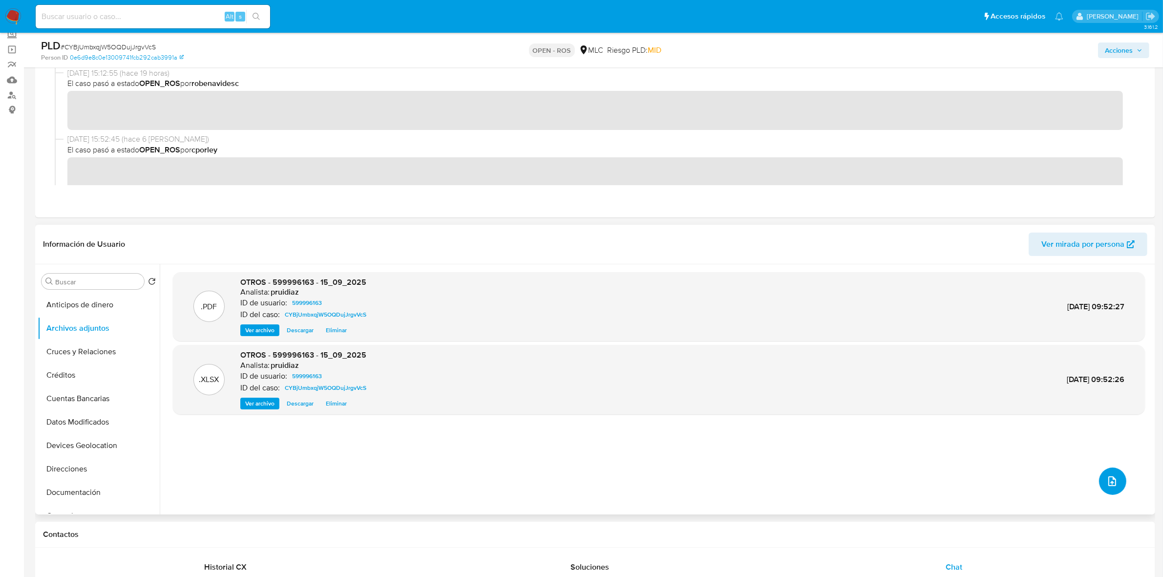
click at [1113, 475] on span "upload-file" at bounding box center [1113, 481] width 12 height 12
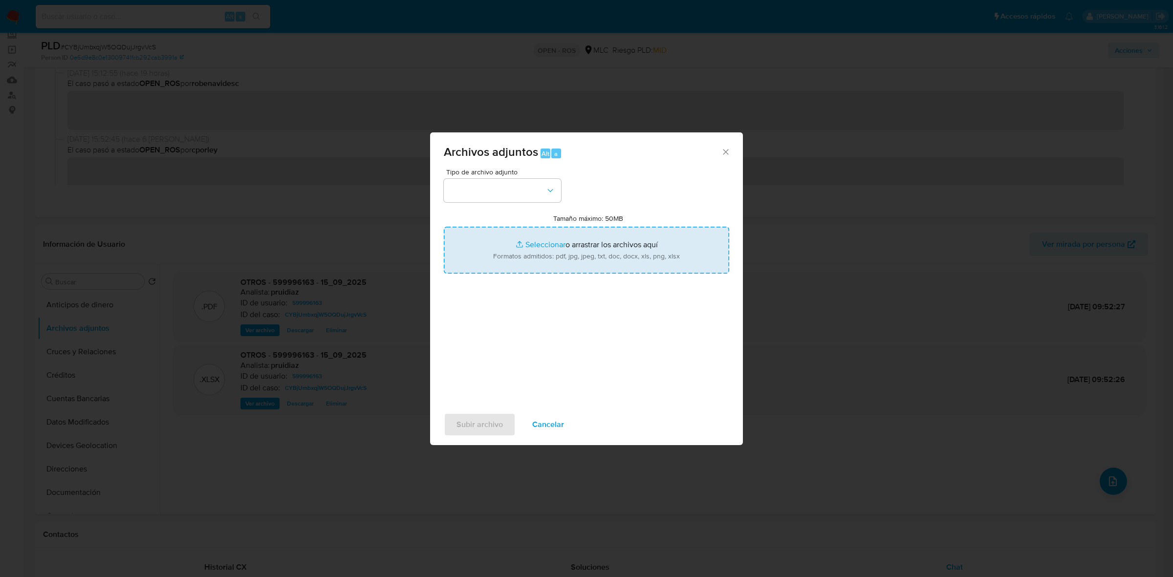
click at [574, 238] on input "Tamaño máximo: 50MB Seleccionar archivos" at bounding box center [586, 250] width 285 height 47
type input "C:\fakepath\Certificado UAF ROS #1330.pdf"
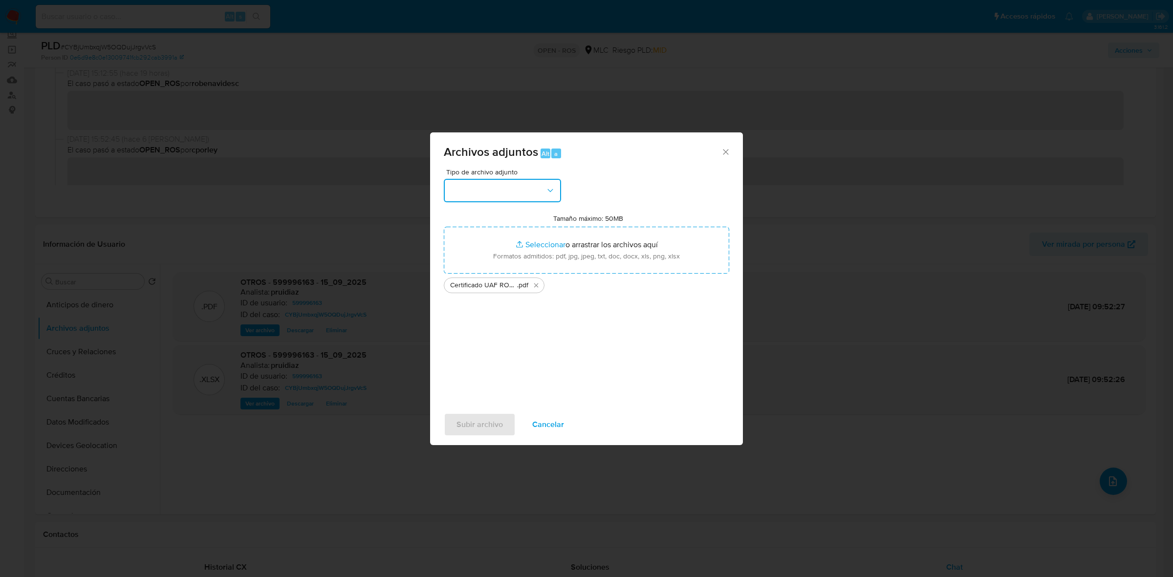
click at [514, 201] on button "button" at bounding box center [502, 190] width 117 height 23
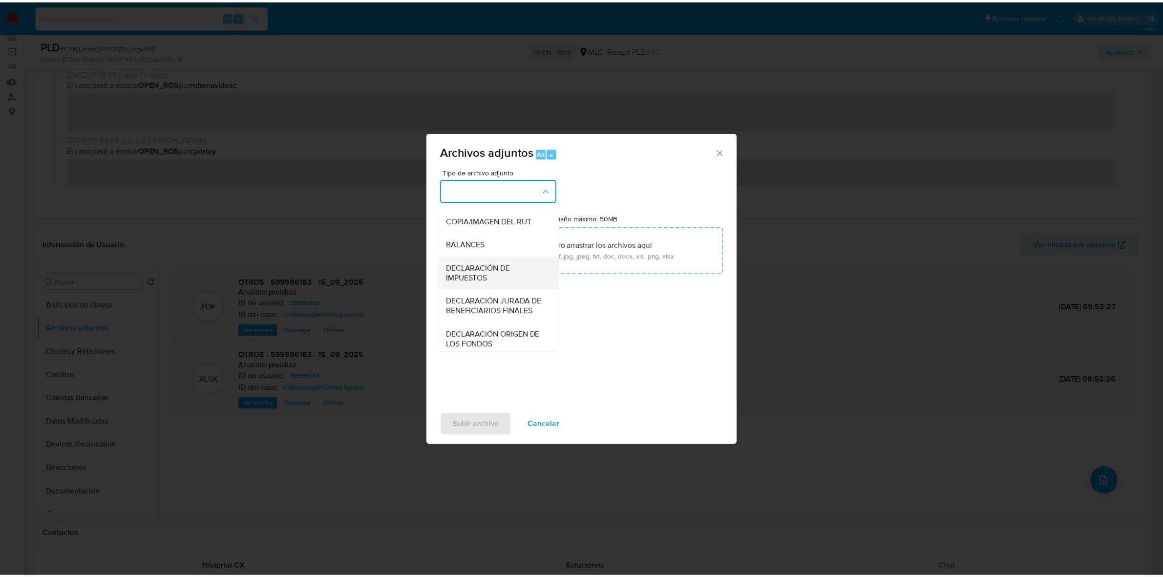
scroll to position [162, 0]
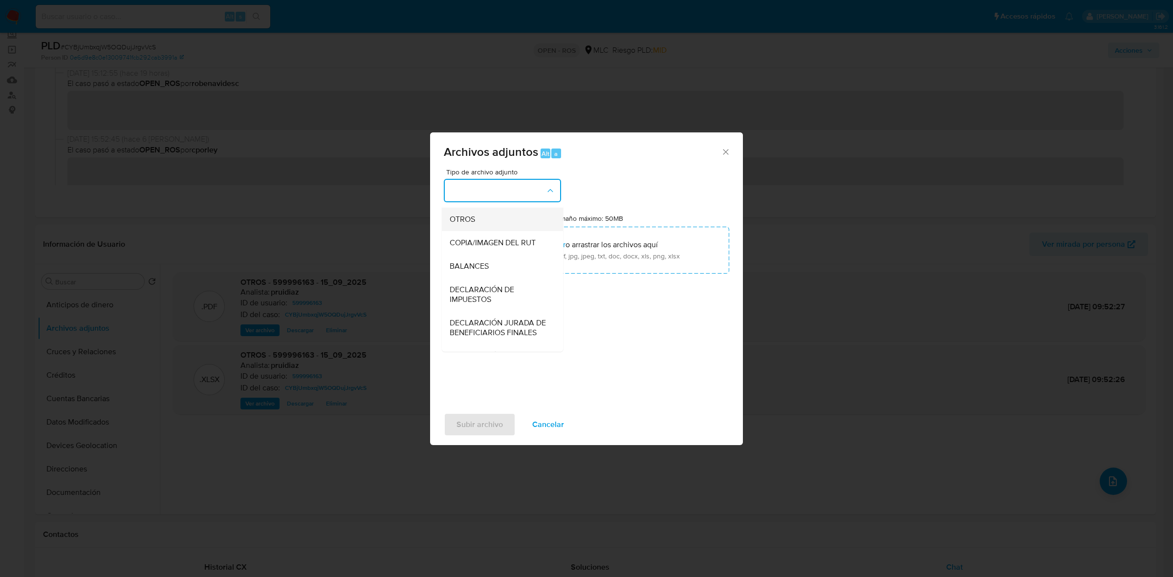
click at [469, 224] on span "OTROS" at bounding box center [462, 220] width 25 height 10
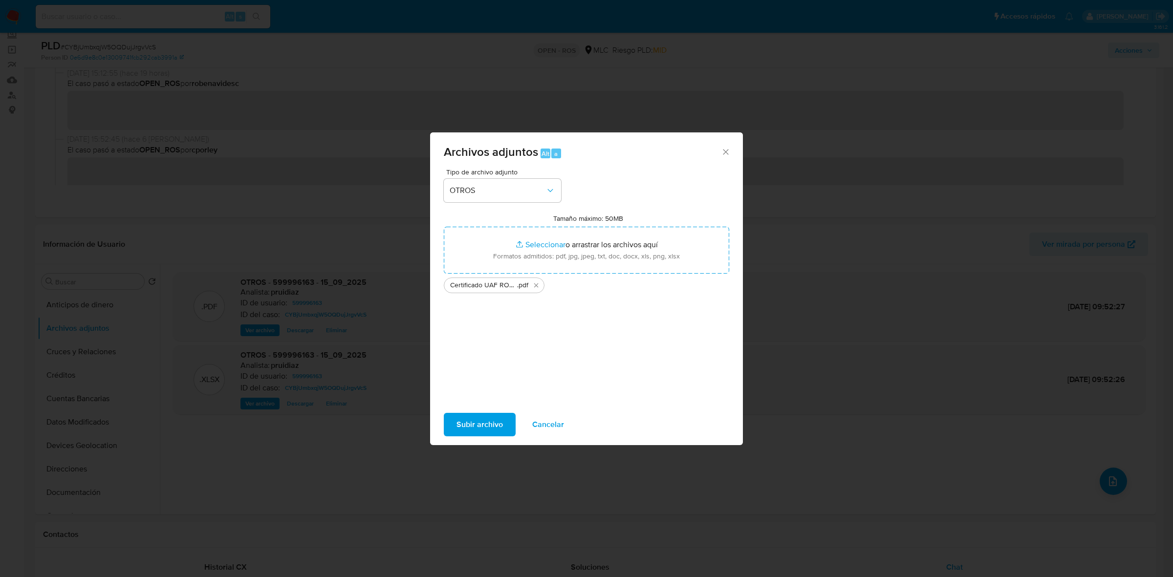
click at [477, 431] on span "Subir archivo" at bounding box center [479, 425] width 46 height 22
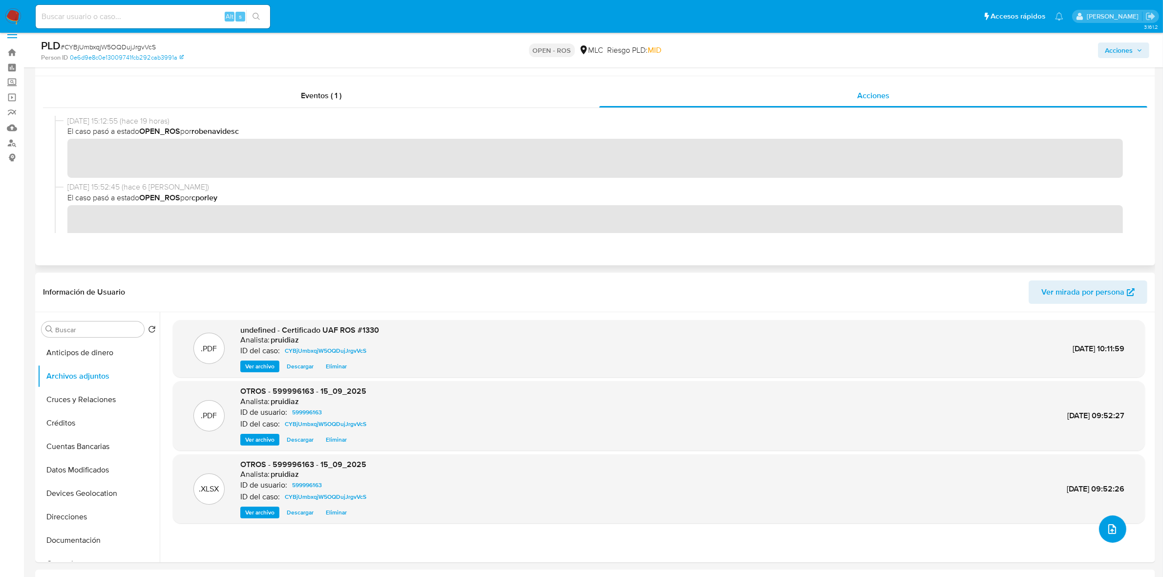
scroll to position [0, 0]
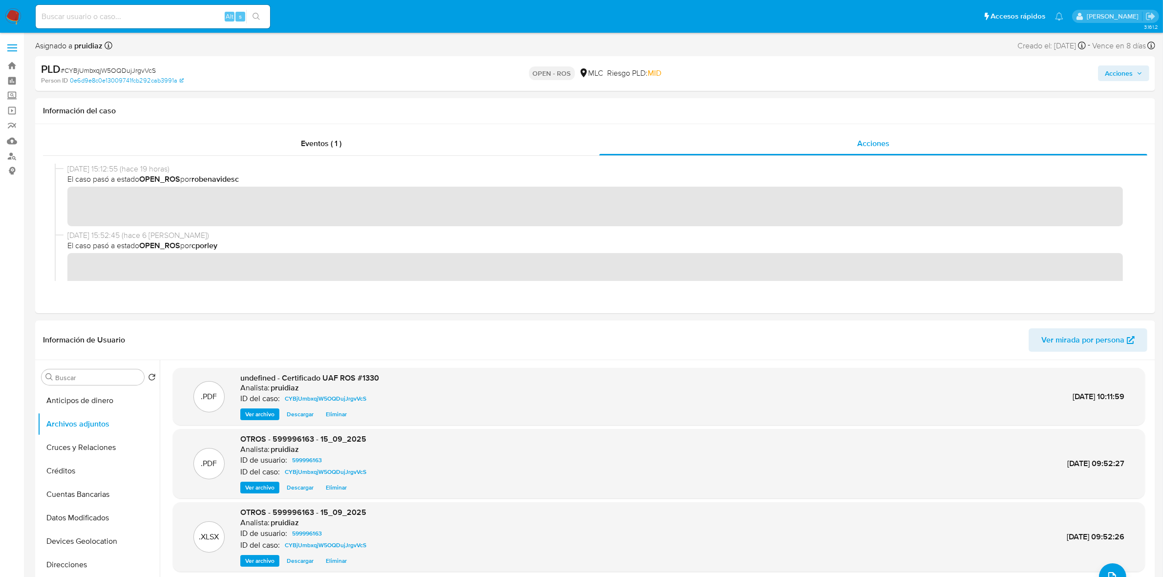
click at [1124, 72] on span "Acciones" at bounding box center [1119, 73] width 28 height 16
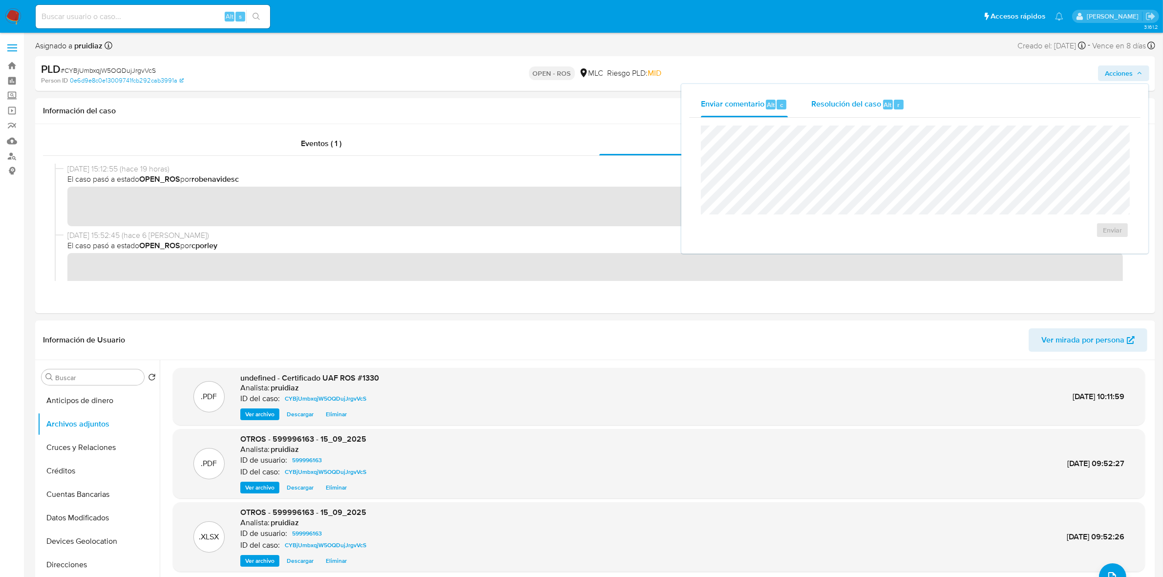
click at [815, 103] on span "Resolución del caso" at bounding box center [847, 104] width 70 height 11
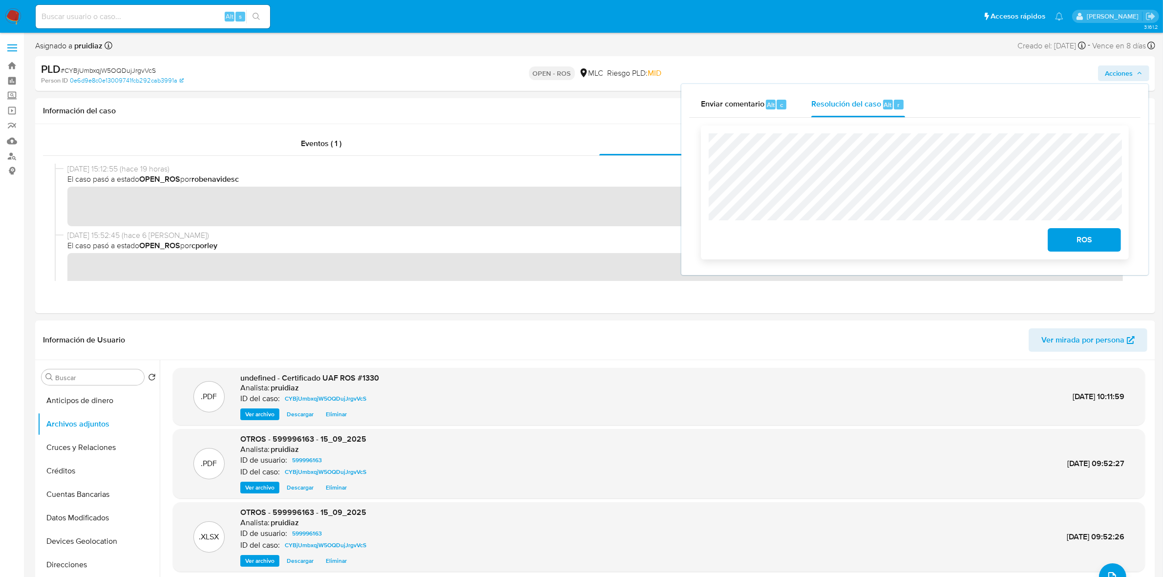
click at [1066, 242] on span "ROS" at bounding box center [1085, 240] width 48 height 22
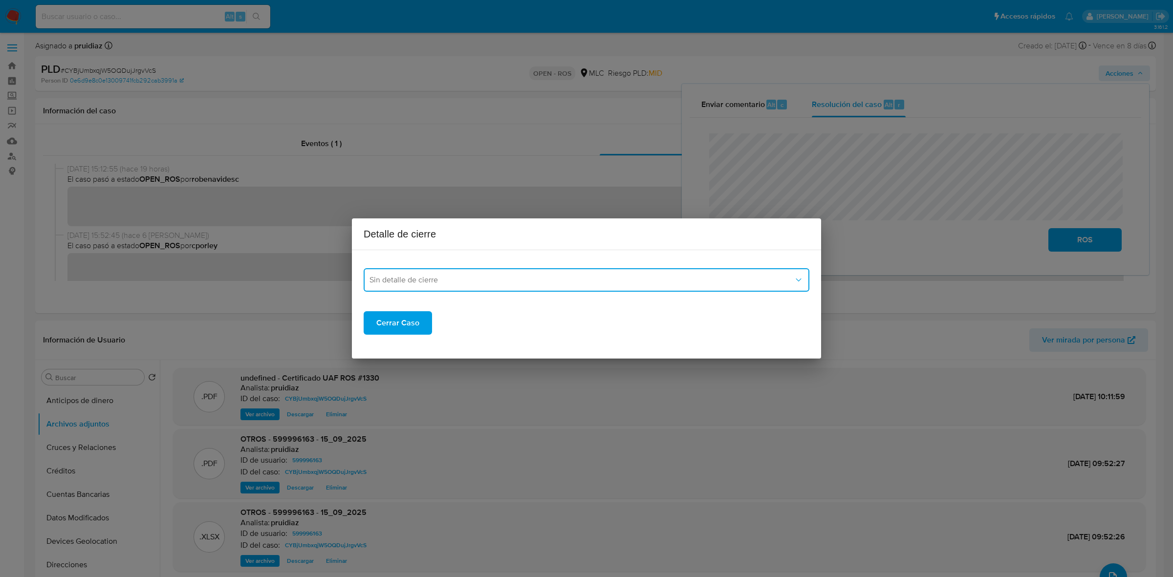
click at [405, 272] on button "Sin detalle de cierre" at bounding box center [587, 279] width 446 height 23
click at [399, 326] on span "ROS_EMISOR" at bounding box center [392, 330] width 47 height 10
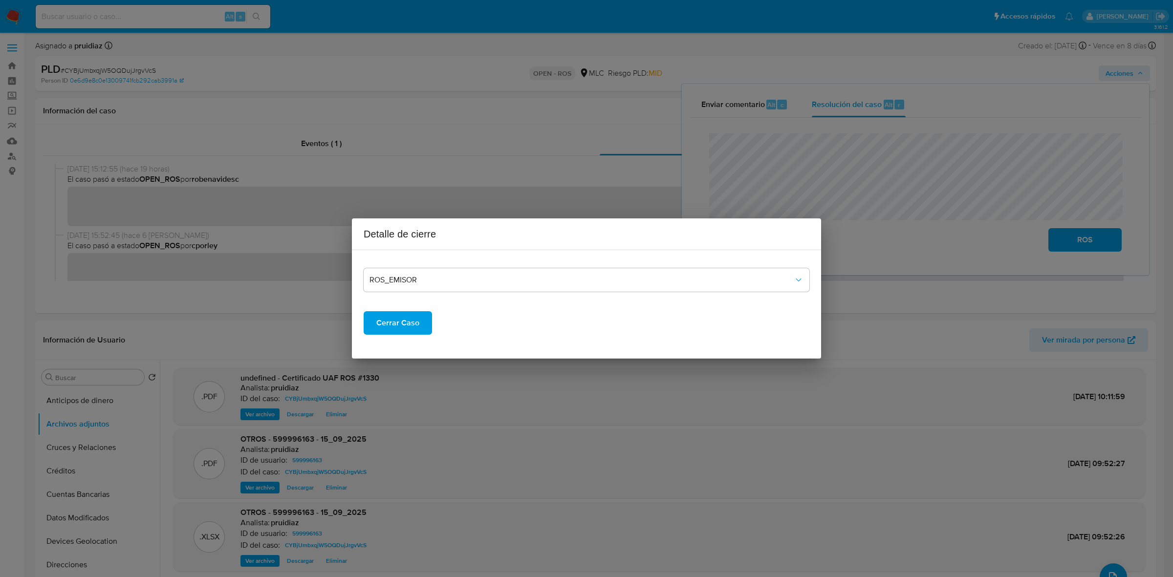
click at [396, 325] on span "Cerrar Caso" at bounding box center [397, 323] width 43 height 22
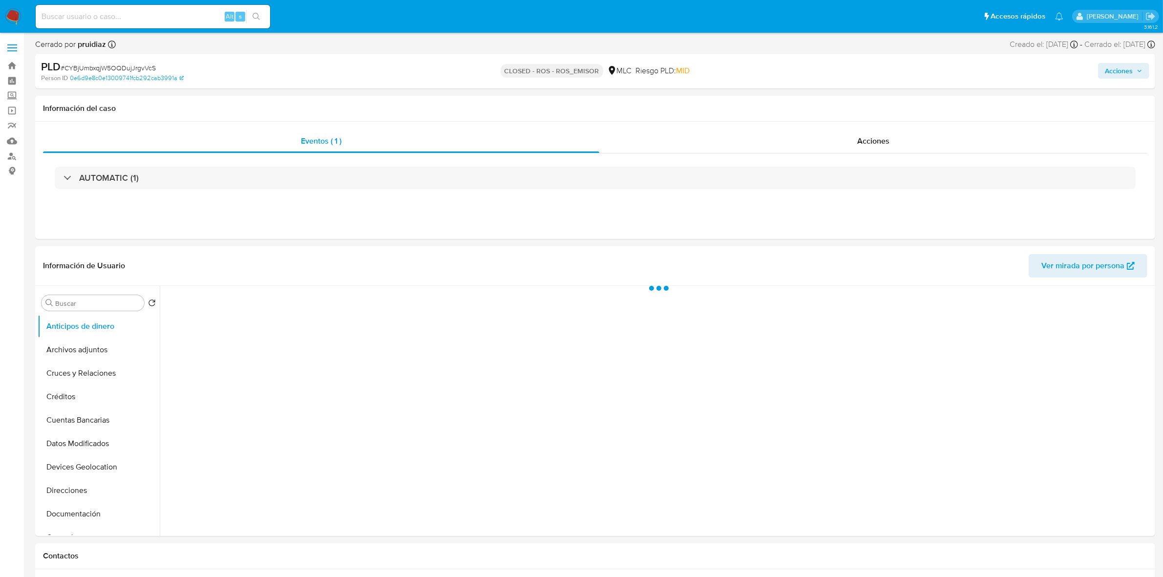
select select "10"
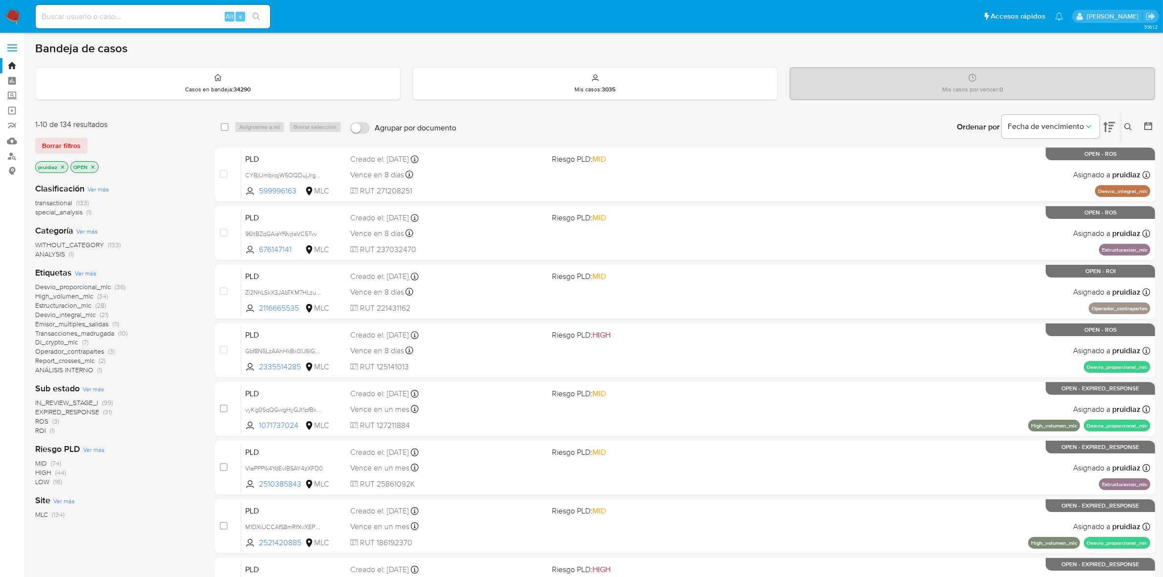
click at [10, 17] on img at bounding box center [13, 16] width 17 height 17
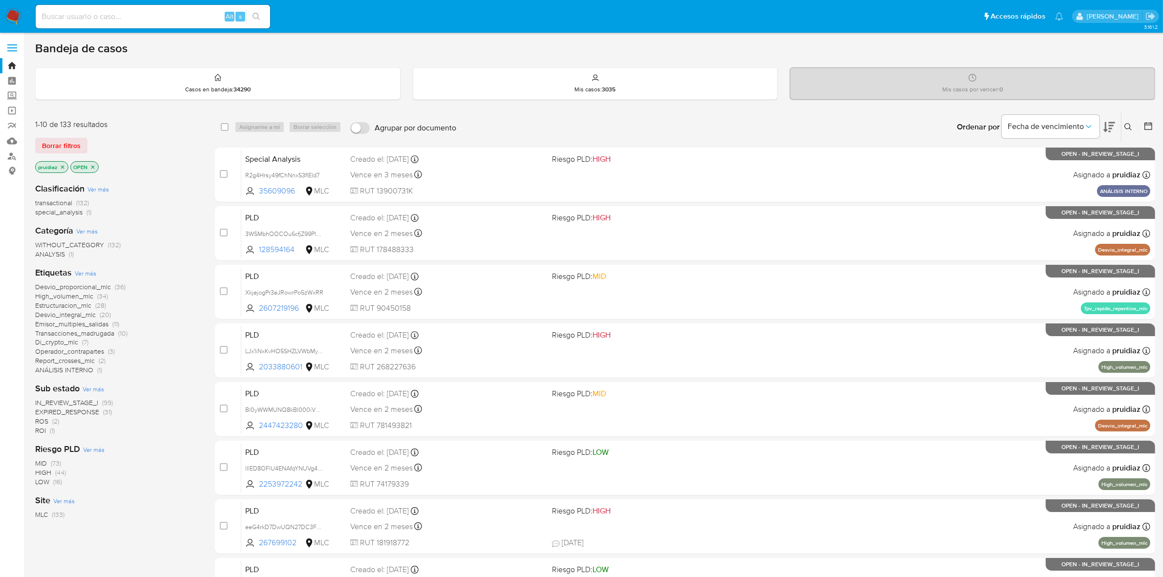
click at [1110, 126] on icon at bounding box center [1110, 127] width 12 height 12
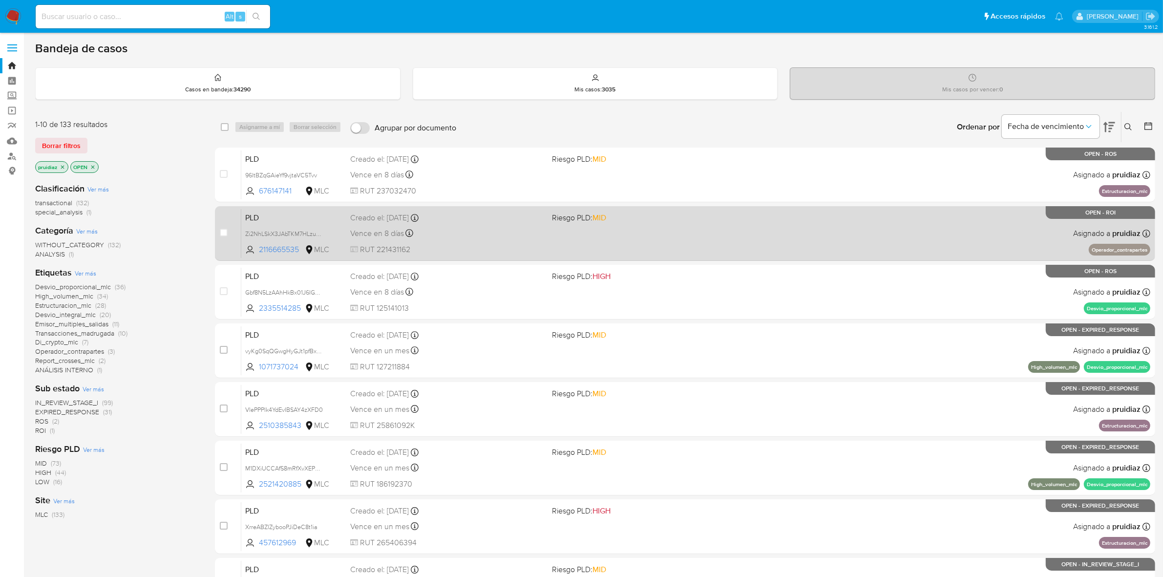
click at [732, 248] on div "PLD Zi2NhLSkX3JAbTKM7HLzuhzx 2116665535 MLC Riesgo PLD: MID Creado el: [DATE] C…" at bounding box center [695, 233] width 909 height 49
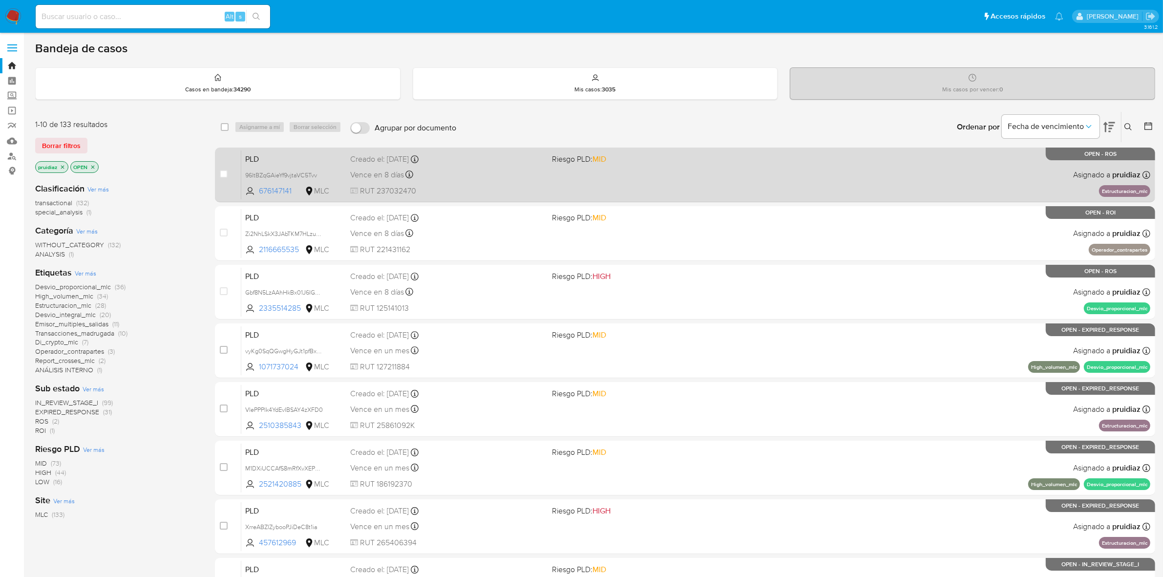
click at [910, 174] on div "PLD 96ltBZqGAieYf9vjtaVC5Tvv 676147141 MLC Riesgo PLD: MID Creado el: [DATE] Cr…" at bounding box center [695, 174] width 909 height 49
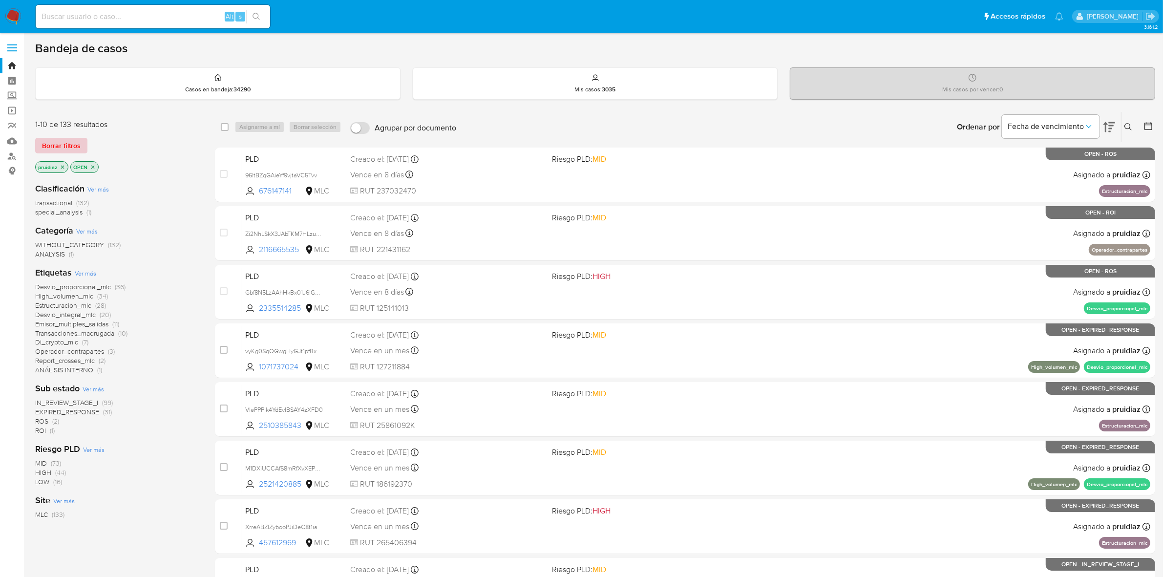
click at [54, 144] on span "Borrar filtros" at bounding box center [61, 146] width 39 height 14
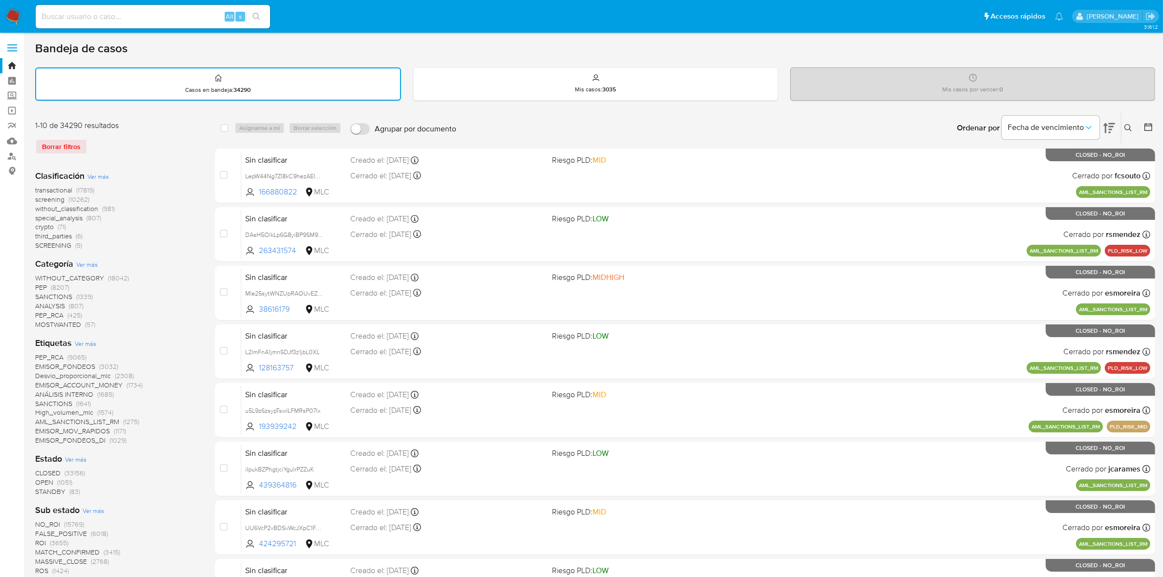
click at [1152, 123] on icon at bounding box center [1149, 127] width 8 height 8
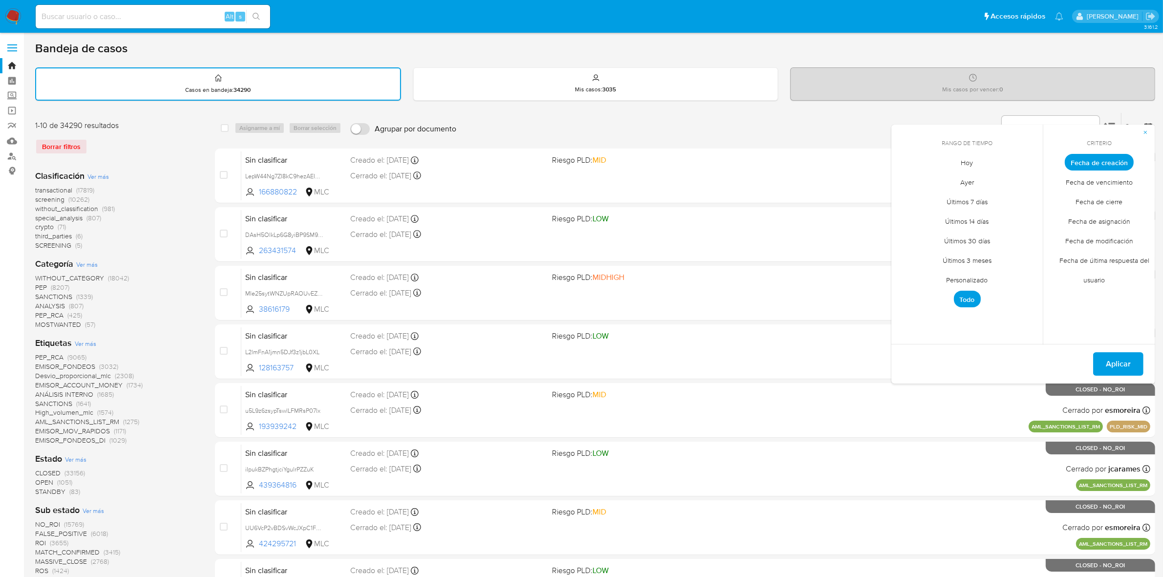
click at [975, 272] on span "Personalizado" at bounding box center [968, 280] width 62 height 20
click at [904, 183] on icon "Mes anterior" at bounding box center [907, 180] width 12 height 12
click at [926, 211] on button "1" at bounding box center [929, 217] width 16 height 16
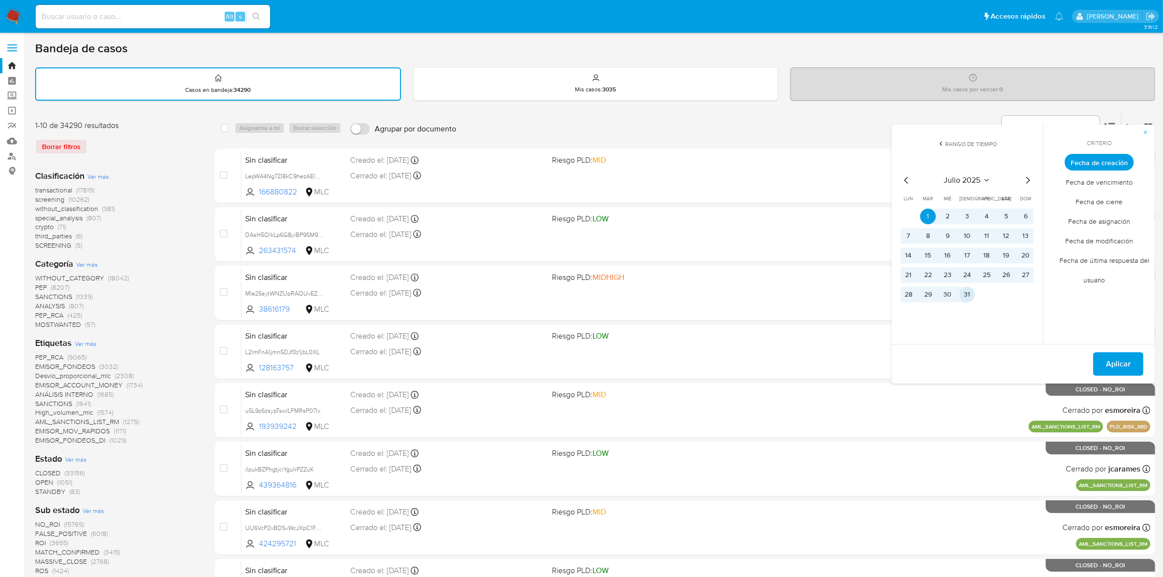
click at [970, 288] on button "31" at bounding box center [968, 295] width 16 height 16
click at [1126, 357] on span "Aplicar" at bounding box center [1118, 364] width 25 height 22
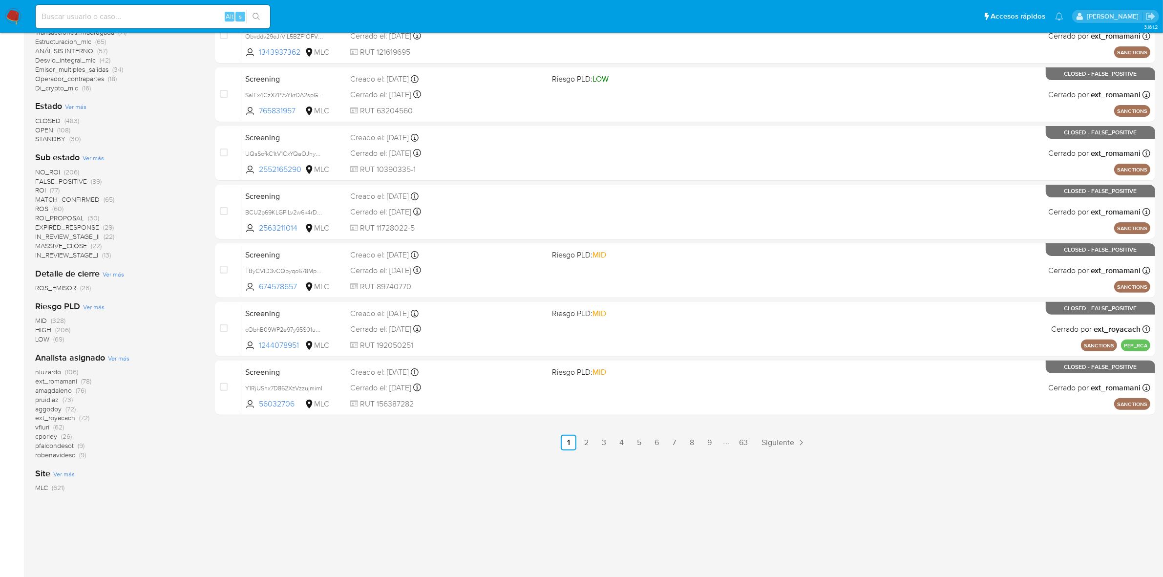
scroll to position [318, 0]
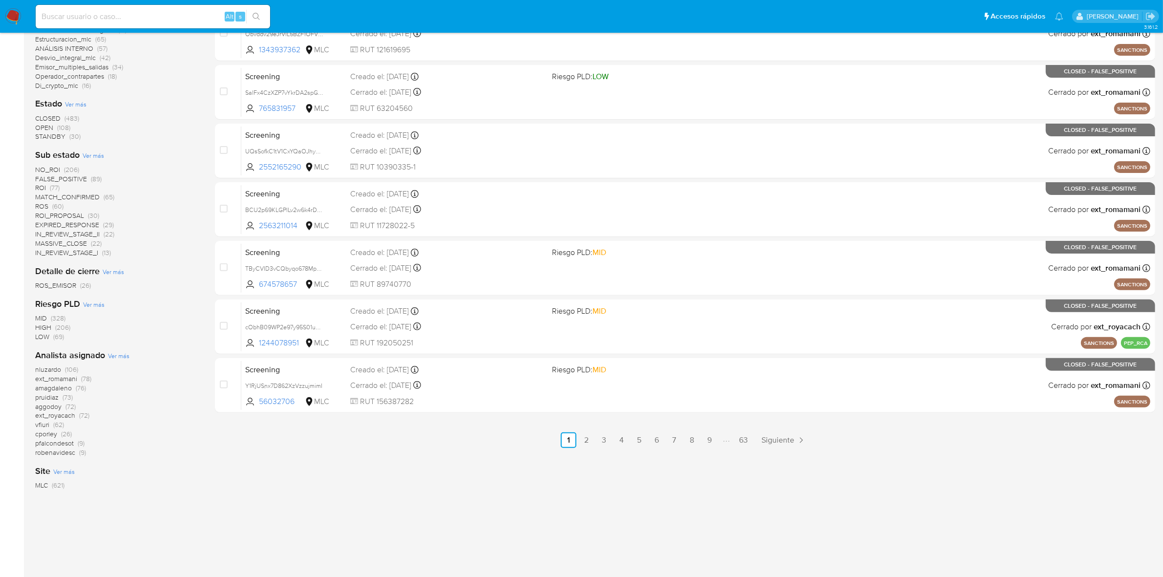
click at [47, 128] on span "OPEN" at bounding box center [44, 128] width 18 height 10
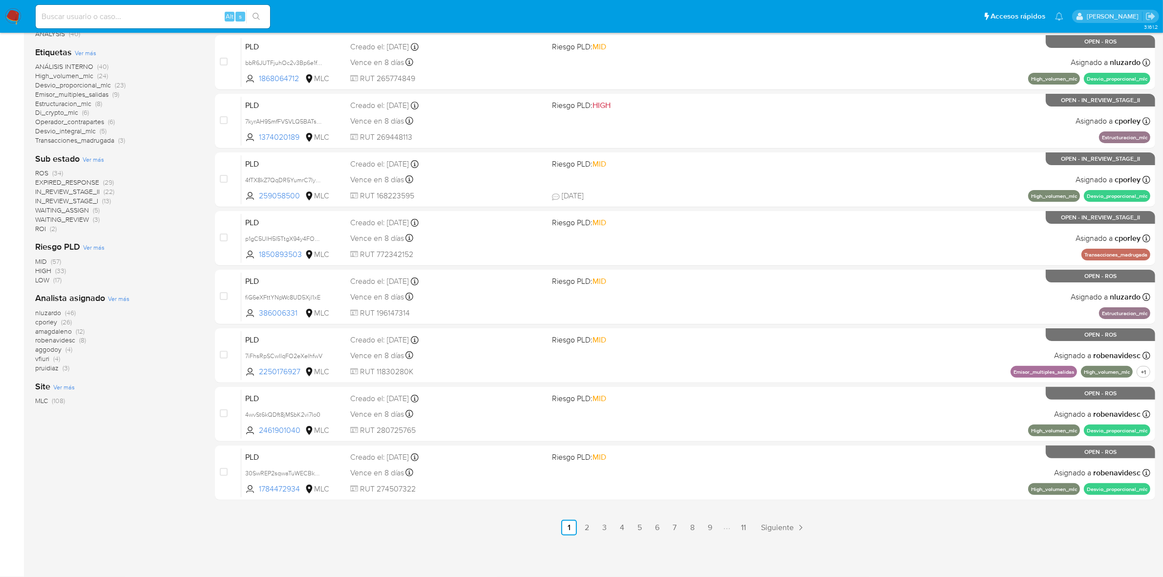
scroll to position [229, 0]
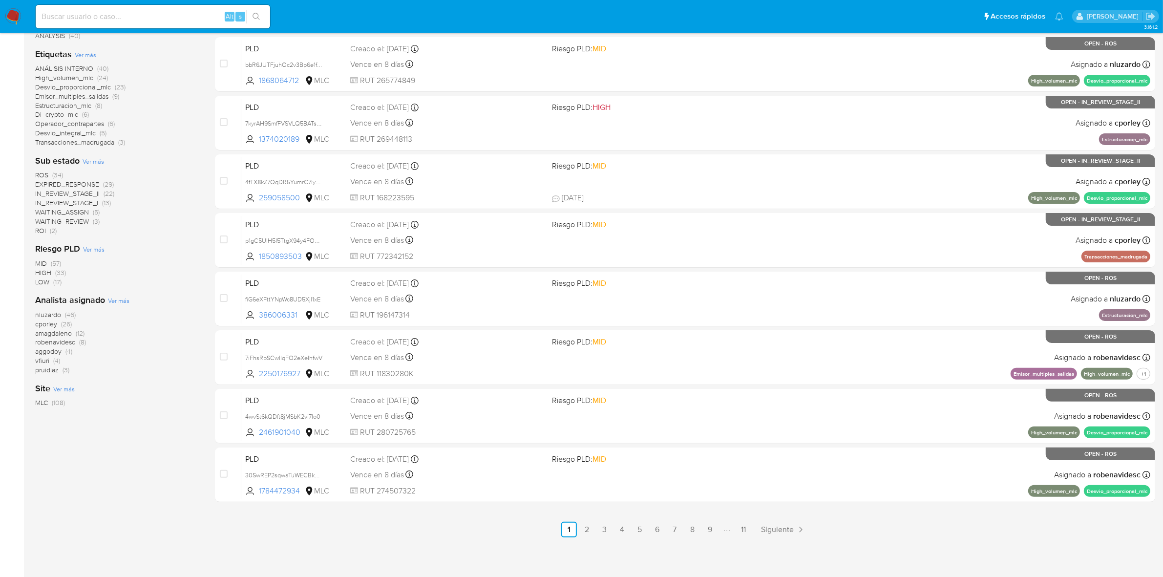
click at [56, 314] on span "nluzardo" at bounding box center [48, 315] width 26 height 10
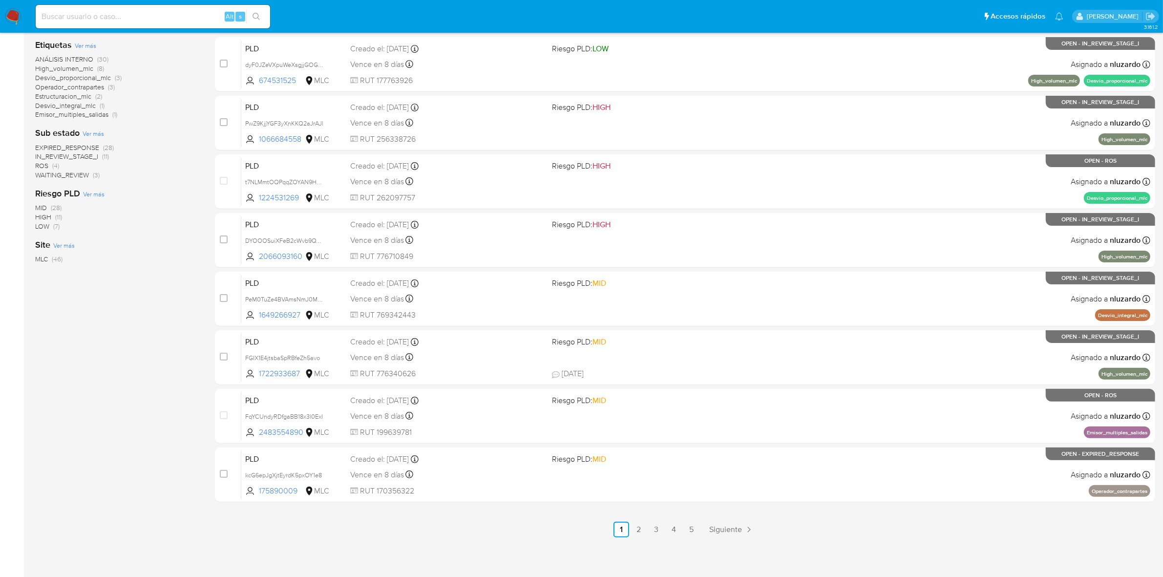
scroll to position [168, 0]
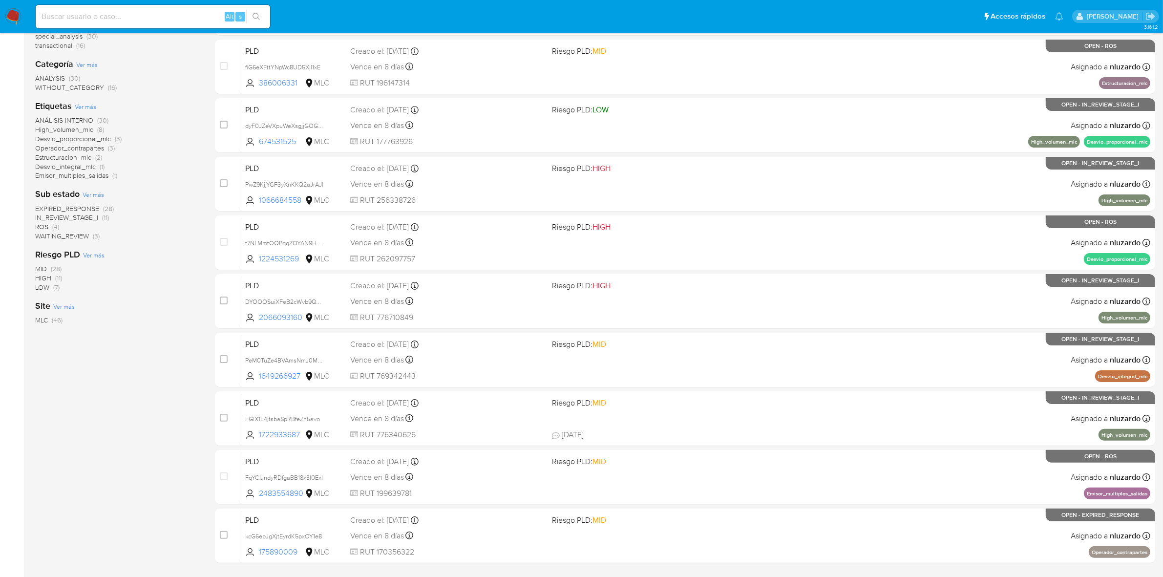
click at [23, 12] on nav "Pausado Ver notificaciones Alt s Accesos rápidos Presiona las siguientes teclas…" at bounding box center [581, 16] width 1163 height 33
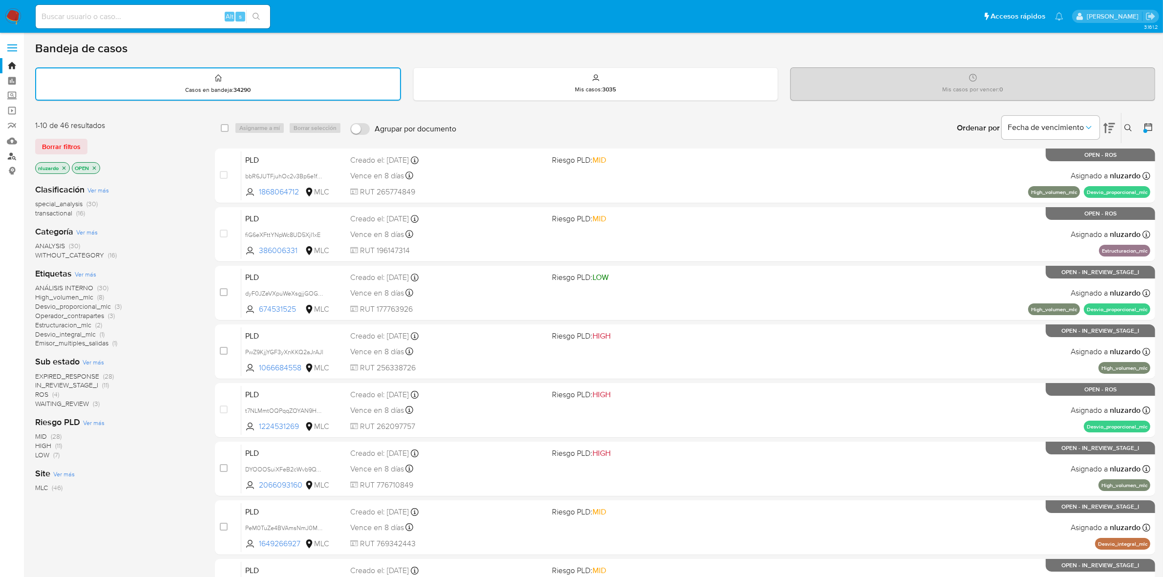
click at [10, 154] on link "Buscador de personas" at bounding box center [58, 156] width 116 height 15
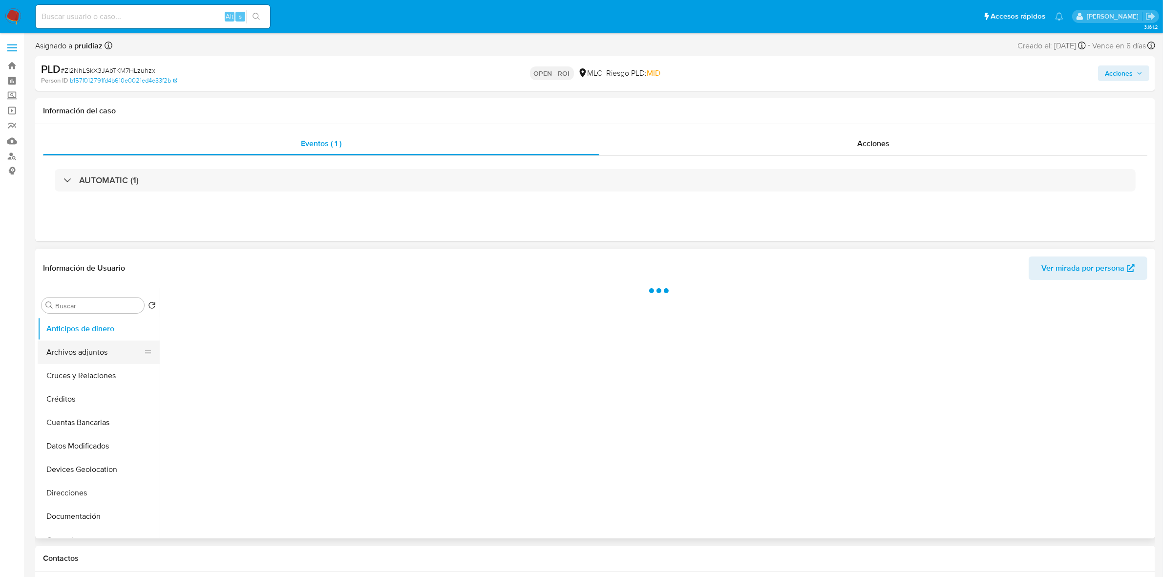
click at [76, 350] on button "Archivos adjuntos" at bounding box center [95, 352] width 114 height 23
select select "10"
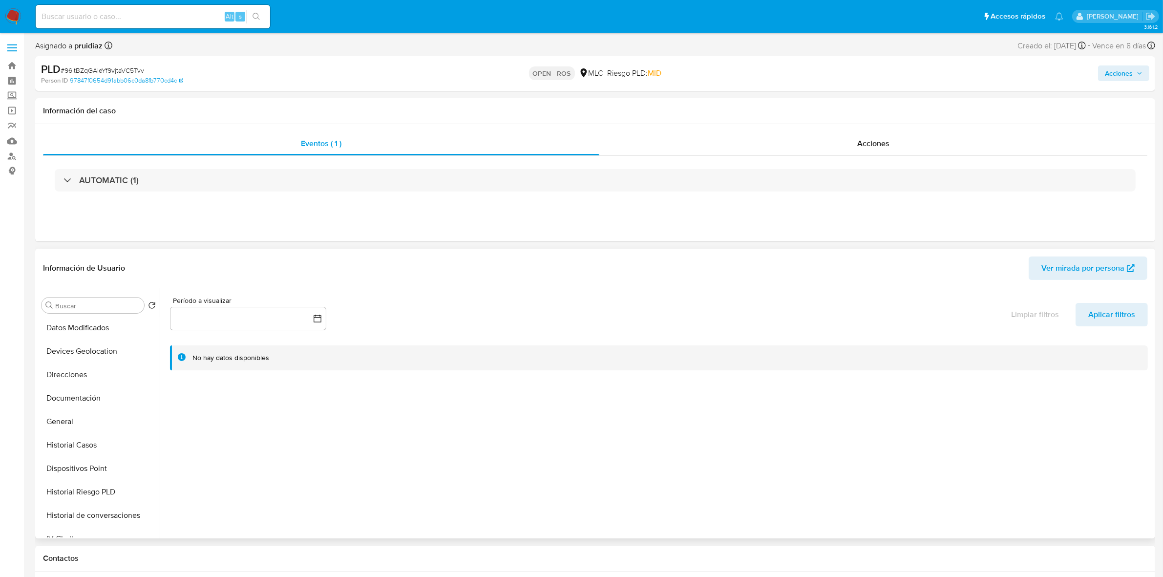
scroll to position [122, 0]
click at [71, 418] on button "General" at bounding box center [95, 417] width 114 height 23
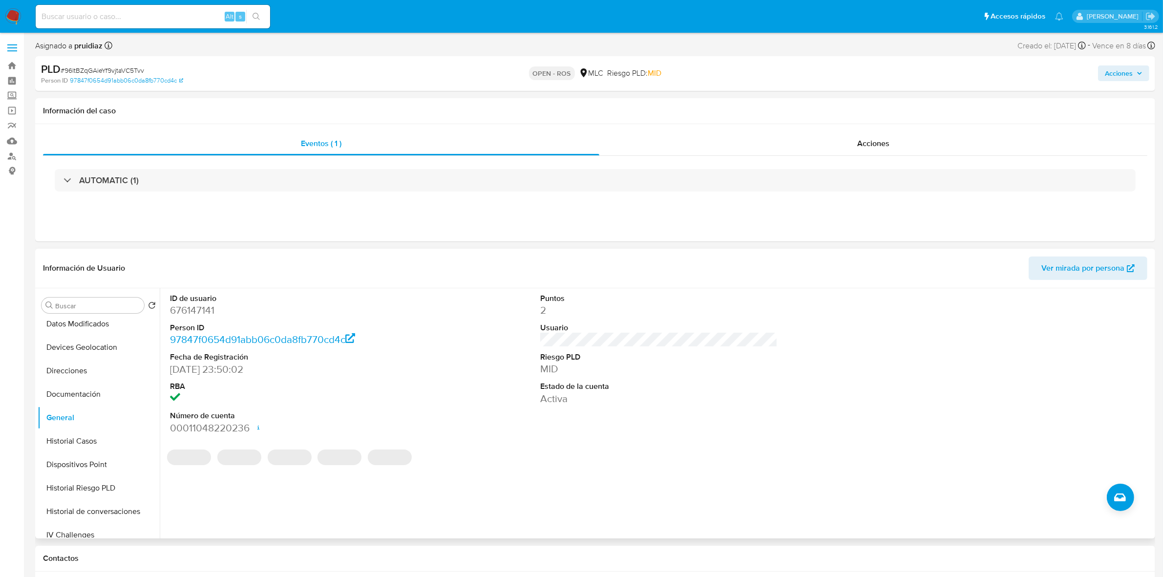
click at [202, 313] on dd "676147141" at bounding box center [288, 310] width 237 height 14
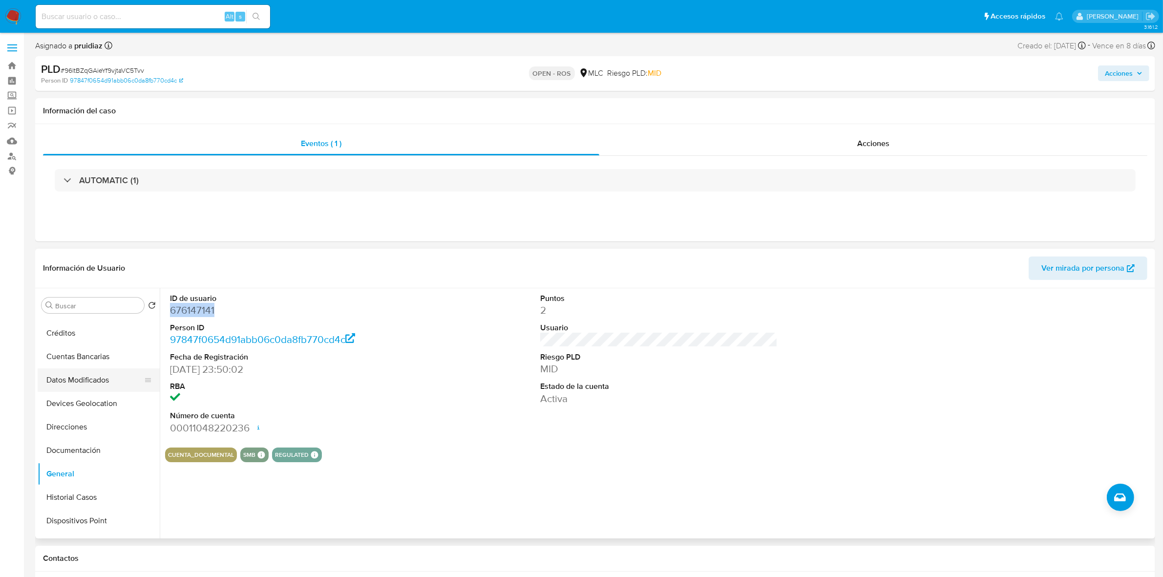
scroll to position [0, 0]
drag, startPoint x: 94, startPoint y: 350, endPoint x: 91, endPoint y: 355, distance: 6.1
click at [94, 350] on button "Archivos adjuntos" at bounding box center [95, 352] width 114 height 23
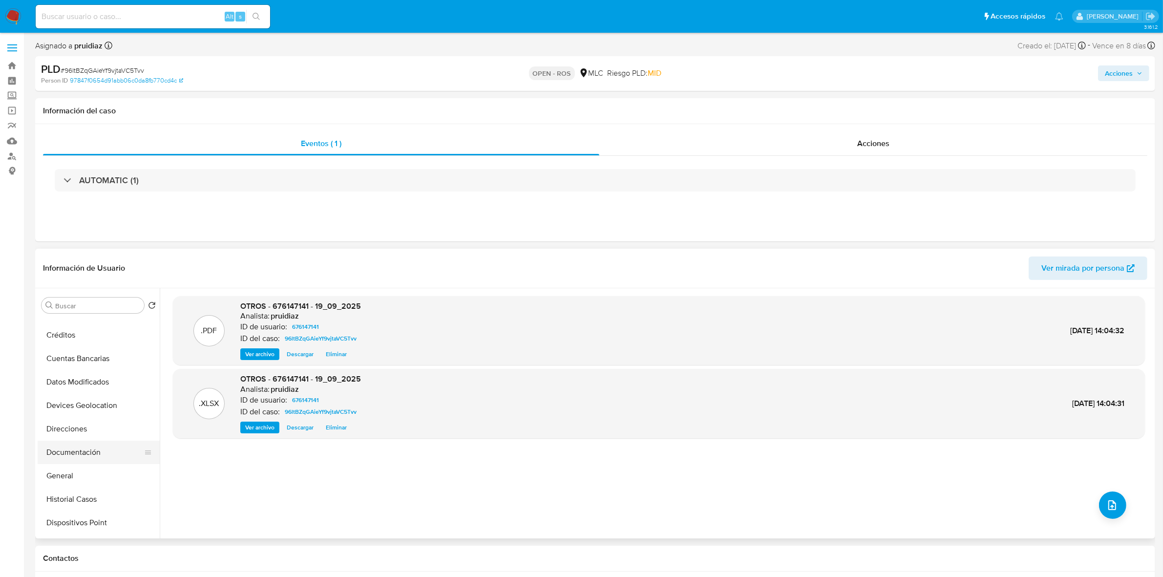
scroll to position [122, 0]
click at [77, 413] on button "General" at bounding box center [95, 417] width 114 height 23
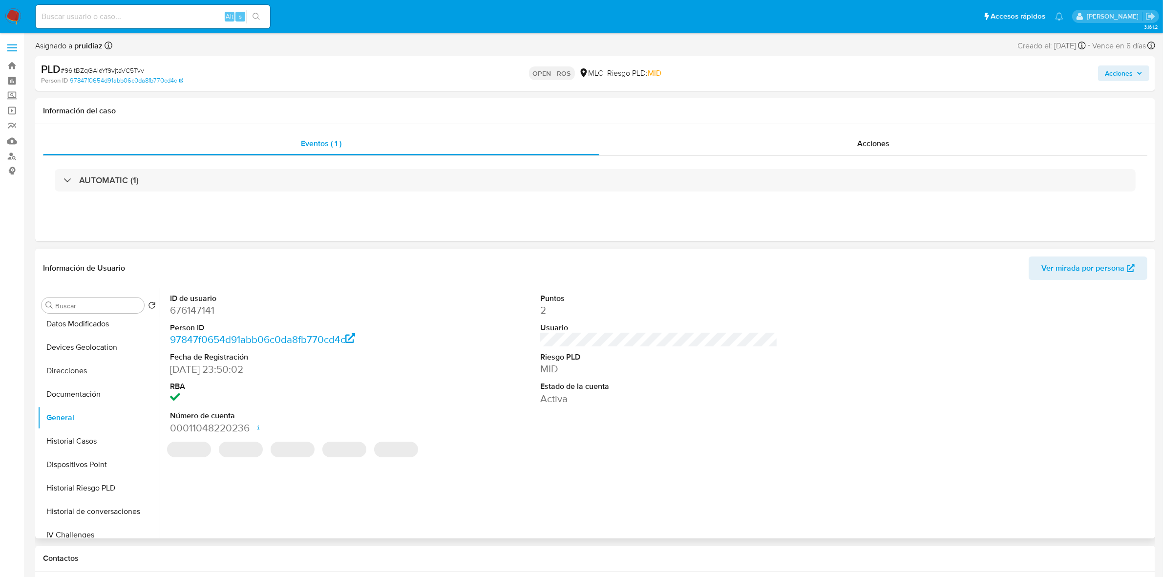
click at [206, 311] on dd "676147141" at bounding box center [288, 310] width 237 height 14
click at [205, 310] on dd "676147141" at bounding box center [288, 310] width 237 height 14
copy dd "676147141"
click at [194, 310] on dd "676147141" at bounding box center [288, 310] width 237 height 14
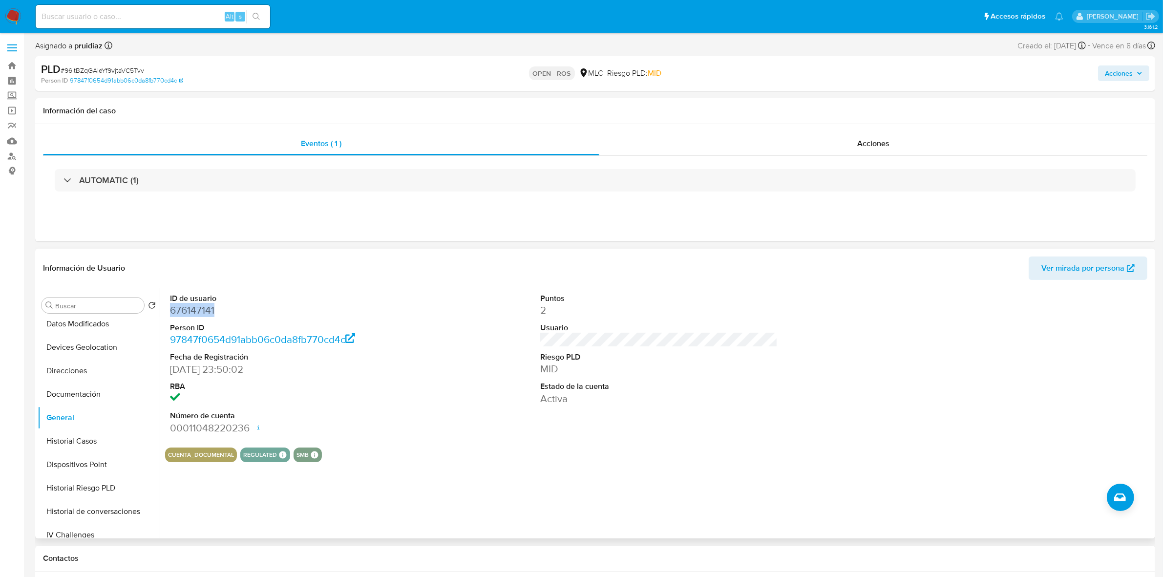
copy dd "676147141"
click at [135, 72] on span "# 96ltBZqGAieYf9vjtaVC5Tvv" at bounding box center [103, 70] width 84 height 10
copy span "96ltBZqGAieYf9vjtaVC5Tvv"
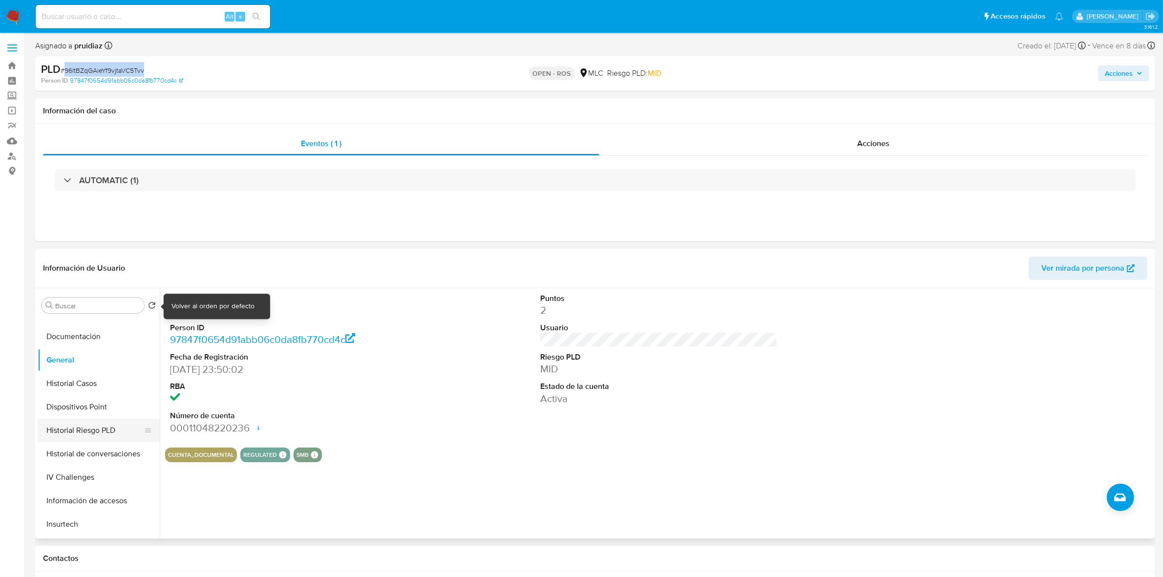
scroll to position [244, 0]
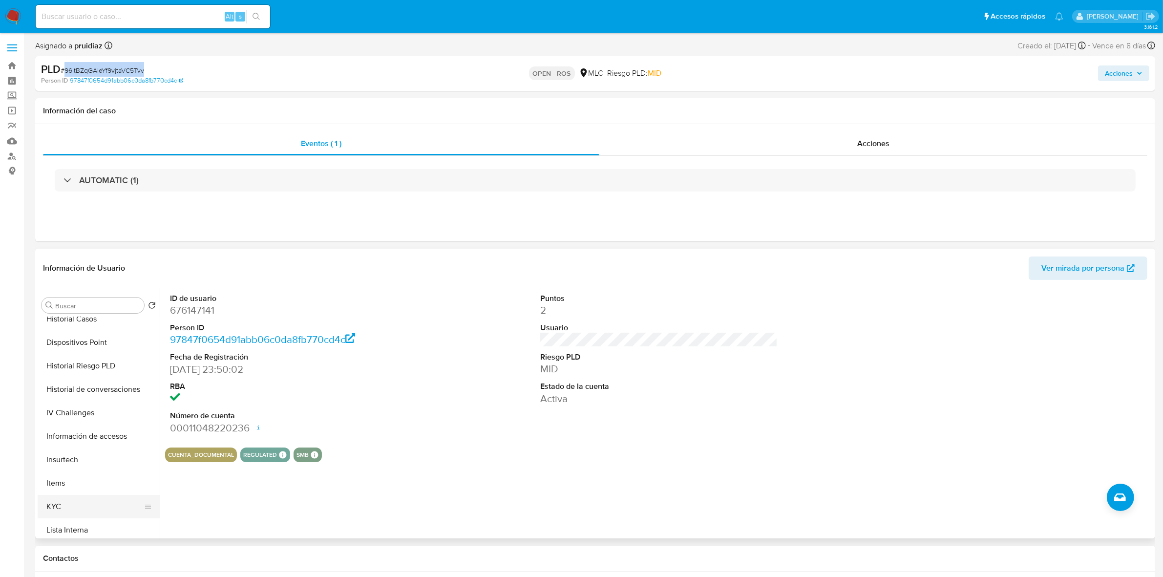
click at [66, 504] on button "KYC" at bounding box center [95, 506] width 114 height 23
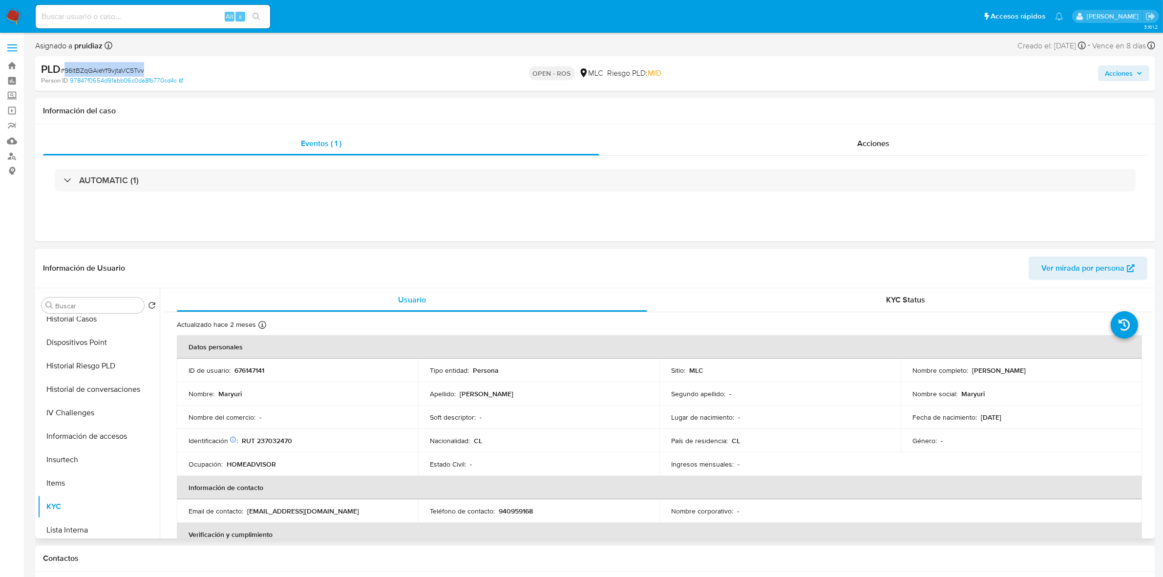
drag, startPoint x: 1037, startPoint y: 374, endPoint x: 971, endPoint y: 372, distance: 66.5
click at [971, 372] on div "Nombre completo : Maryuri Garcia Villa" at bounding box center [1022, 370] width 218 height 9
copy p "Maryuri Garcia Villa"
click at [265, 440] on p "RUT 237032470" at bounding box center [267, 440] width 50 height 9
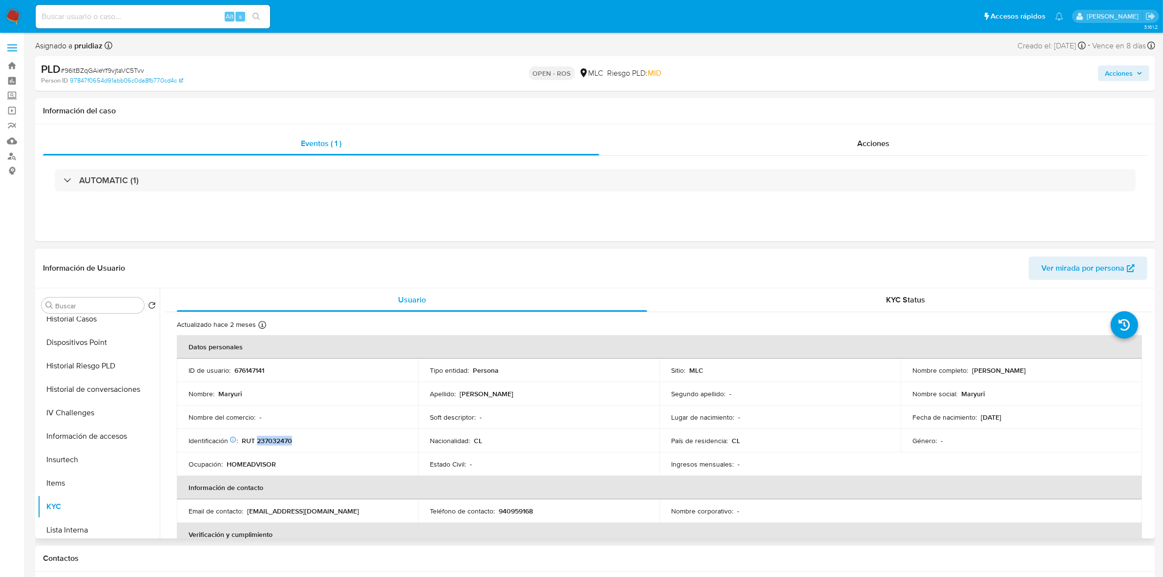
copy p "237032470"
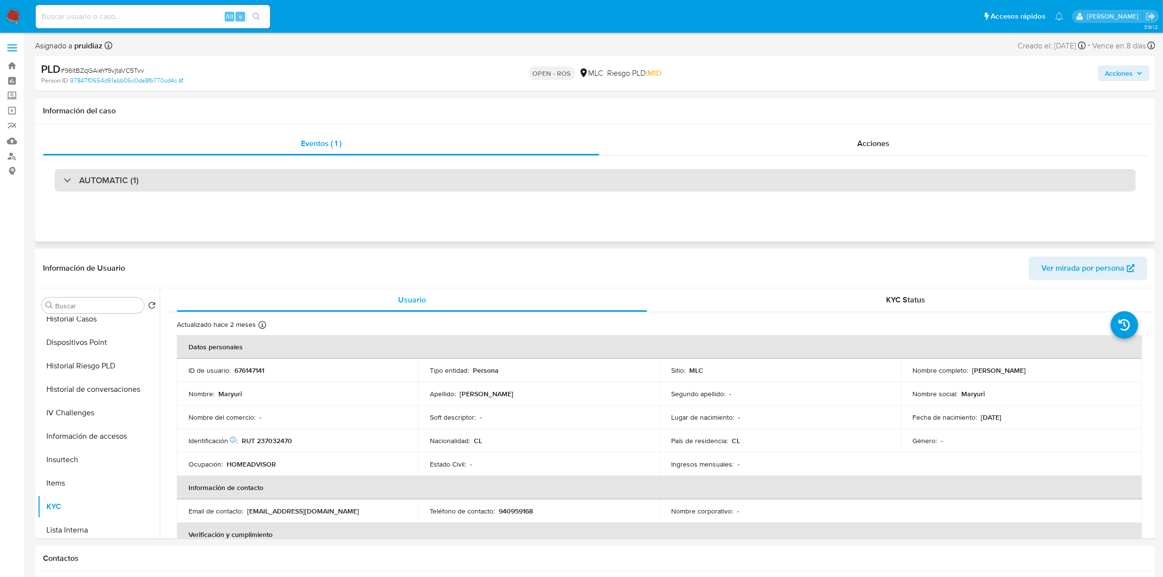
click at [207, 182] on div "AUTOMATIC (1)" at bounding box center [595, 180] width 1081 height 22
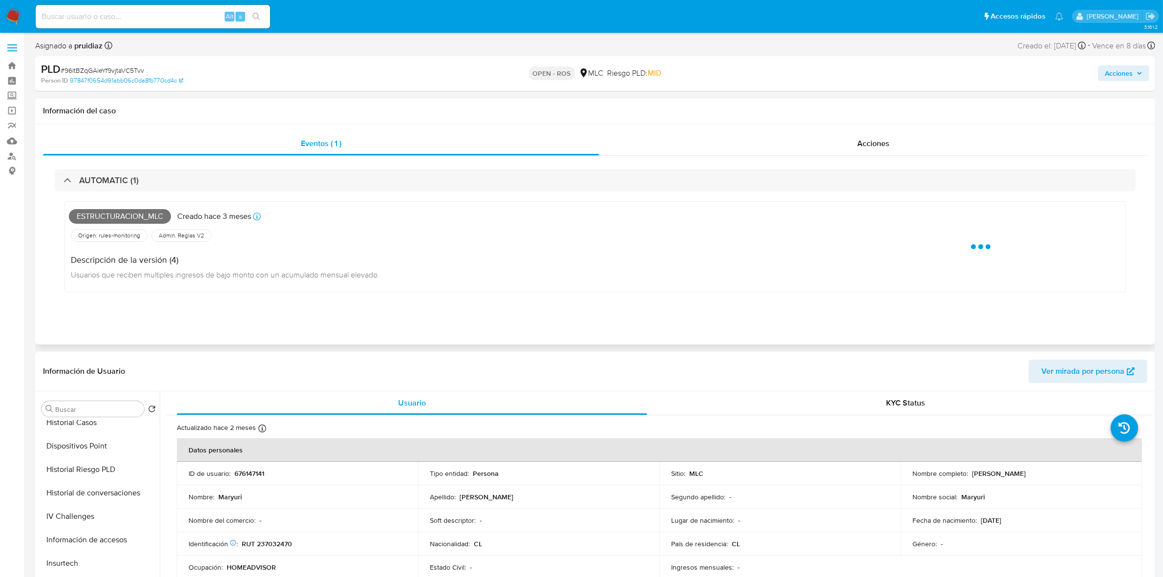
click at [137, 215] on span "Estructuracion_mlc" at bounding box center [120, 216] width 102 height 15
copy span "Estructuracion_mlc"
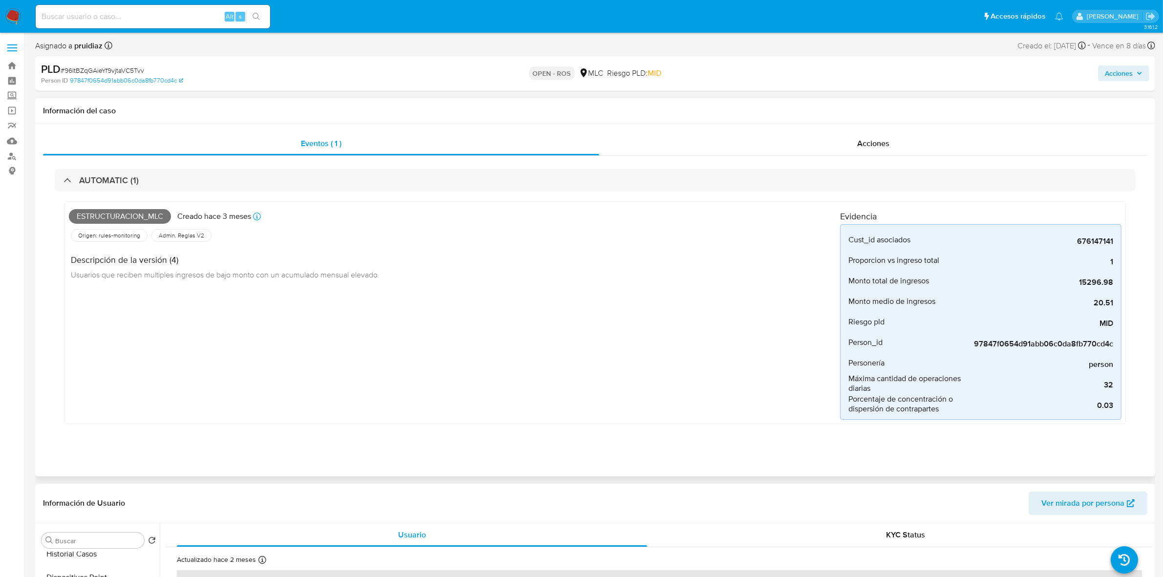
click at [188, 167] on div "AUTOMATIC (1) Estructuracion_mlc Creado hace 3 meses Creado: 12/07/2025 16:08:5…" at bounding box center [595, 304] width 1105 height 296
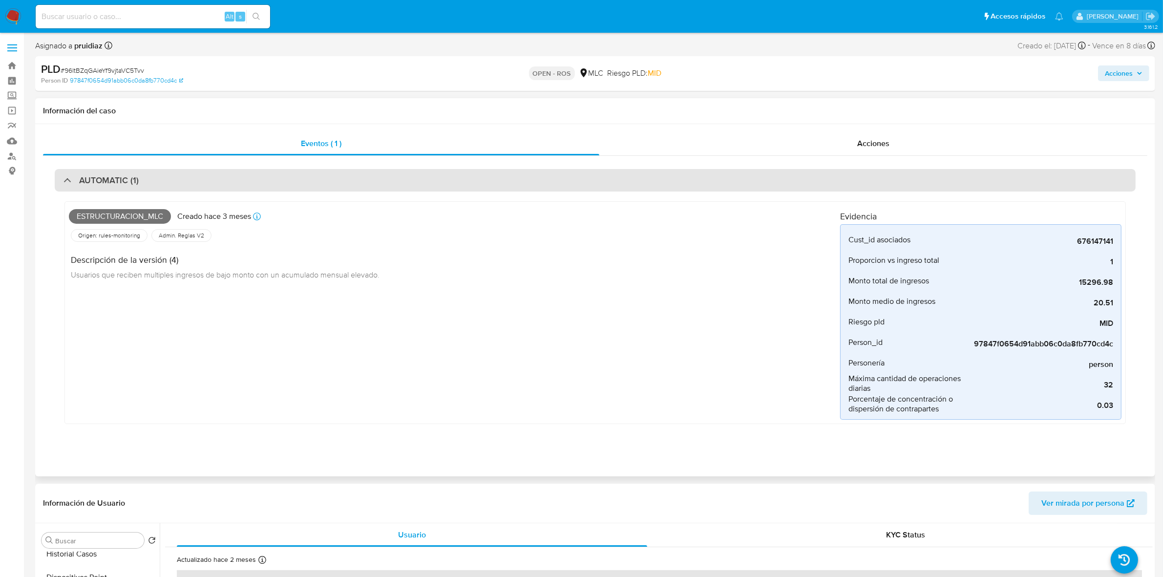
click at [186, 174] on div "AUTOMATIC (1)" at bounding box center [595, 180] width 1081 height 22
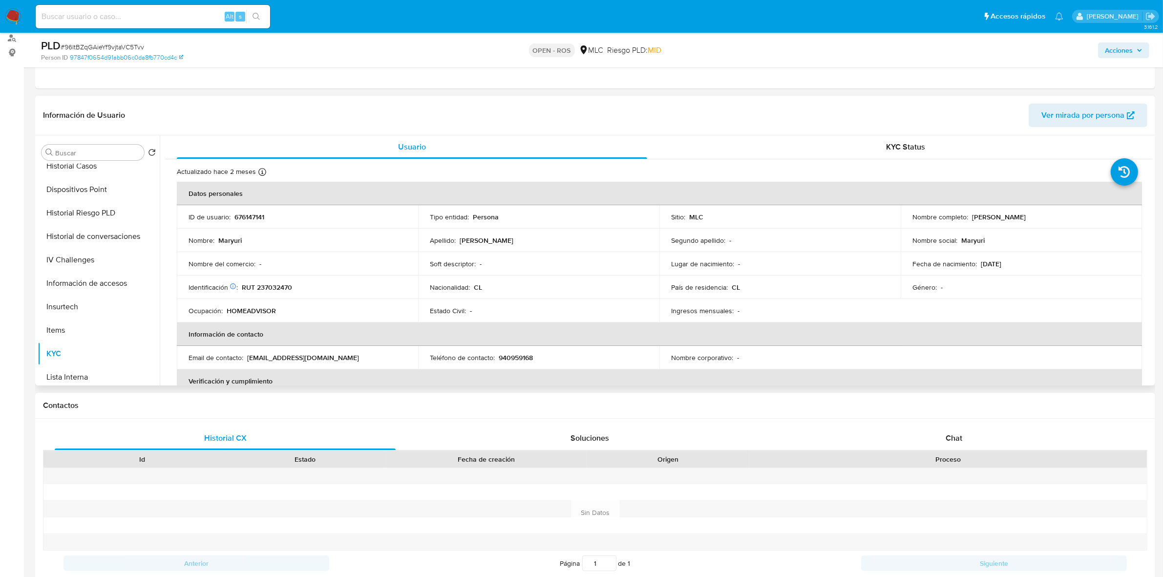
scroll to position [122, 0]
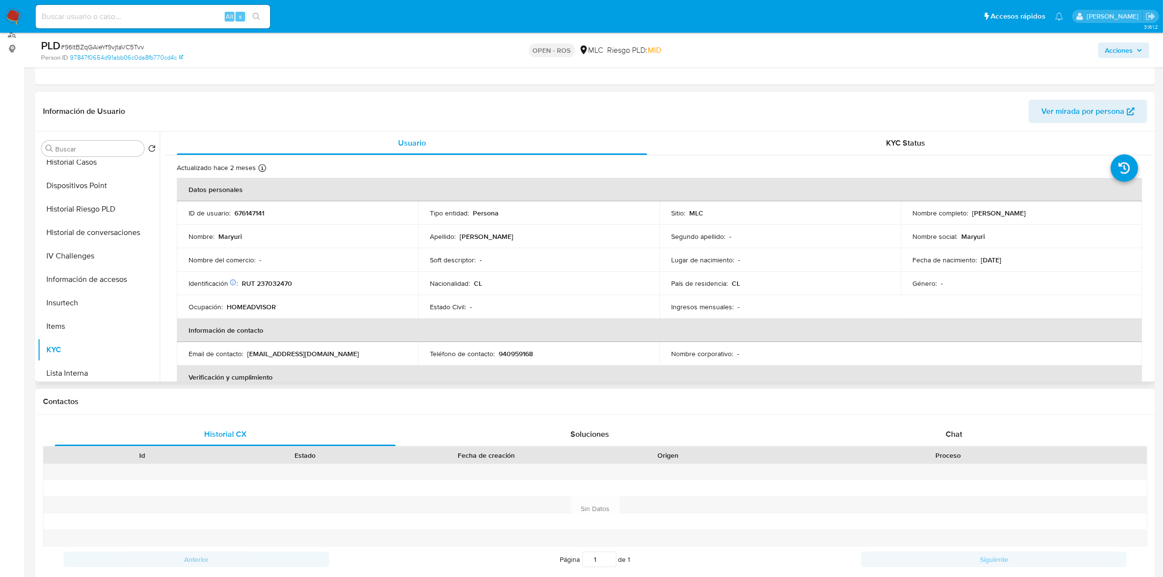
click at [276, 285] on p "RUT 237032470" at bounding box center [267, 283] width 50 height 9
copy p "237032470"
click at [282, 282] on p "RUT 237032470" at bounding box center [267, 283] width 50 height 9
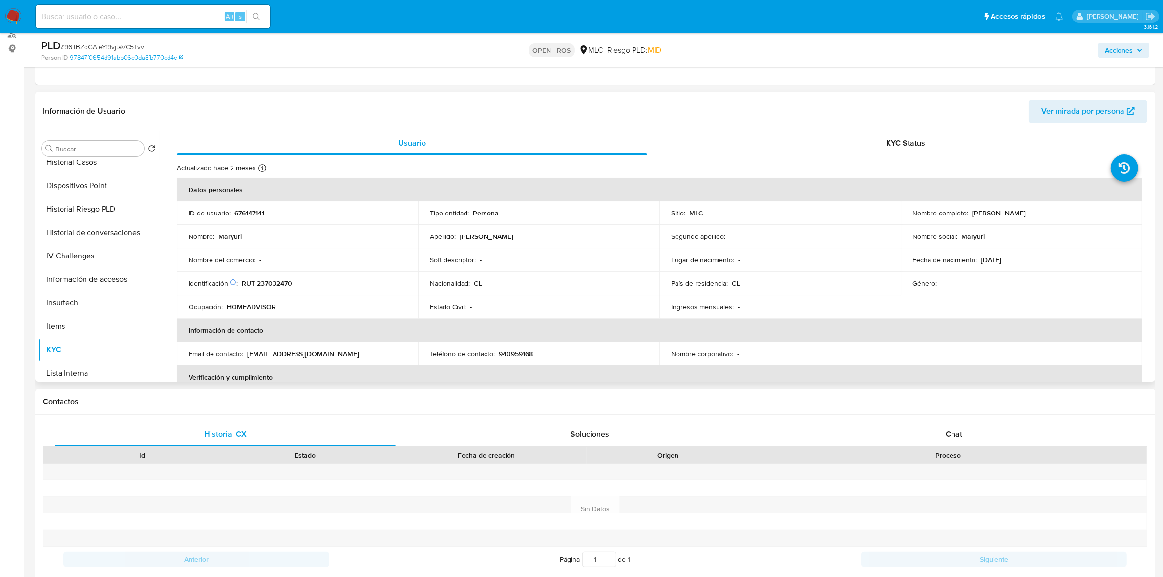
click at [248, 211] on p "676147141" at bounding box center [250, 213] width 30 height 9
copy p "676147141"
click at [254, 215] on p "676147141" at bounding box center [250, 213] width 30 height 9
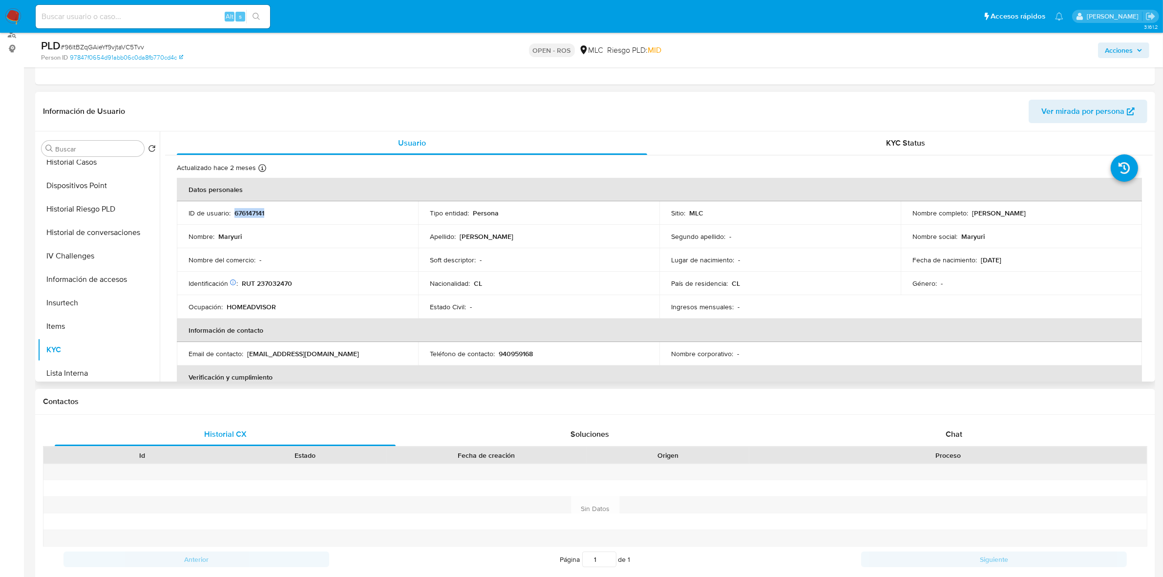
copy p "676147141"
click at [274, 286] on p "RUT 237032470" at bounding box center [267, 283] width 50 height 9
copy p "237032470"
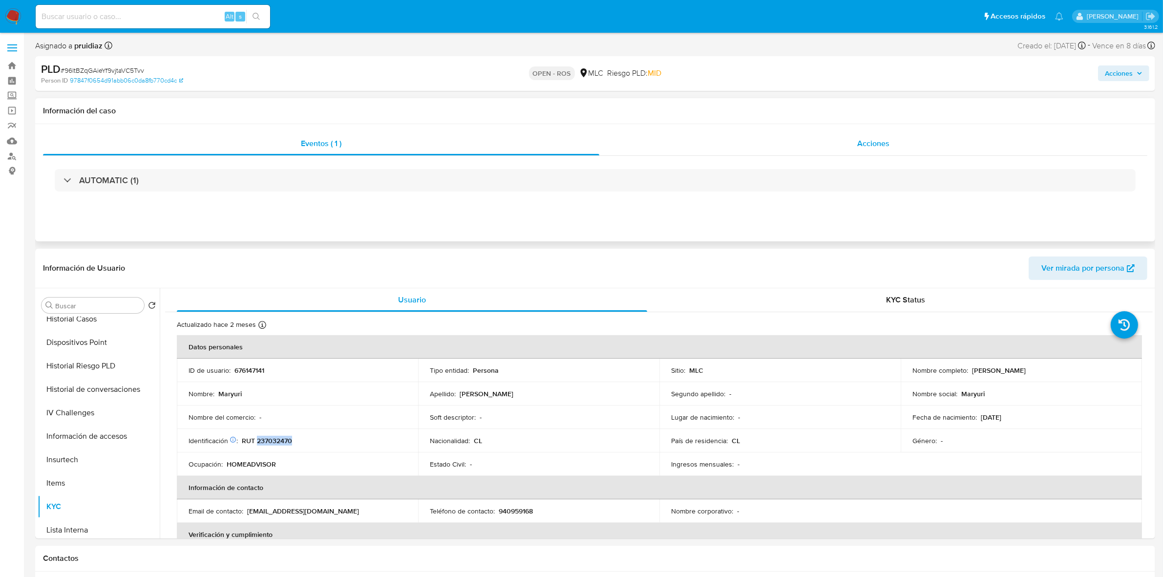
click at [881, 151] on div "Acciones" at bounding box center [874, 143] width 548 height 23
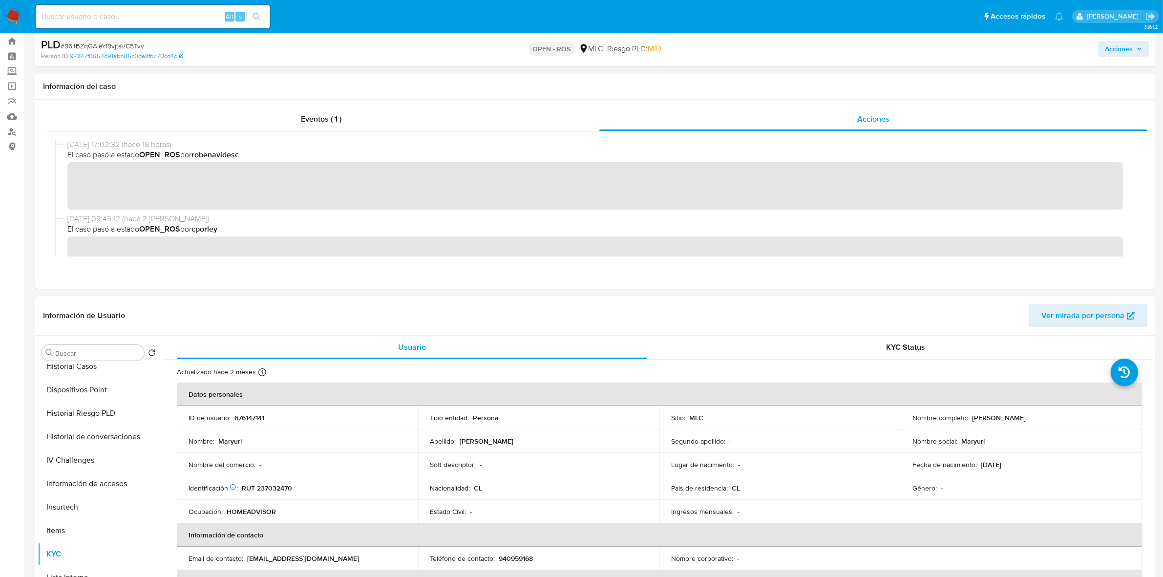
scroll to position [61, 0]
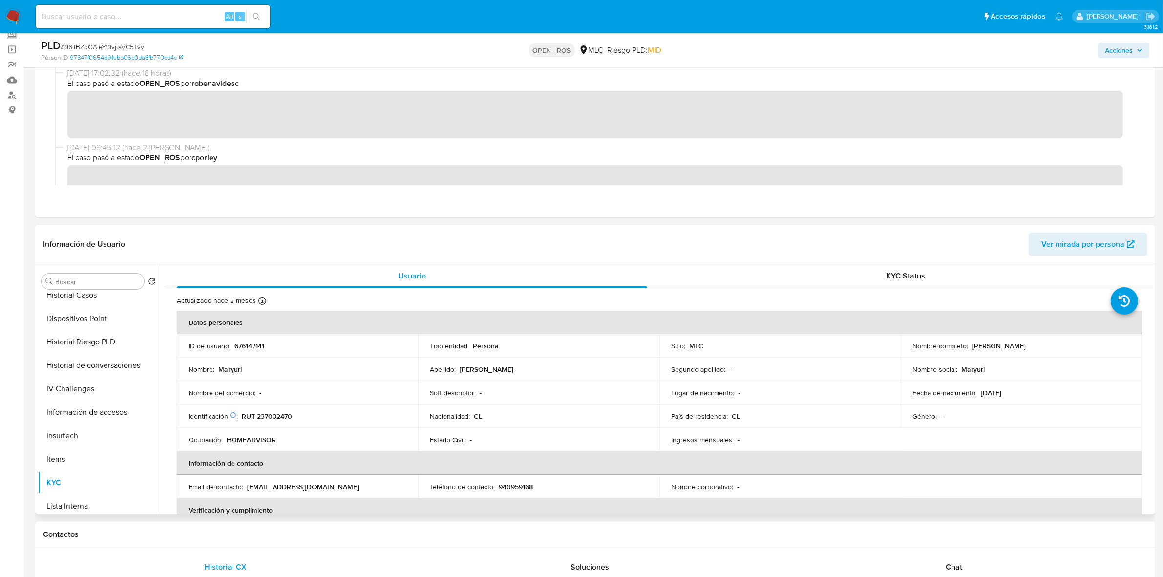
drag, startPoint x: 1037, startPoint y: 352, endPoint x: 971, endPoint y: 348, distance: 66.1
click at [971, 348] on td "Nombre completo : Maryuri Garcia Villa" at bounding box center [1021, 345] width 241 height 23
click at [265, 418] on p "RUT 237032470" at bounding box center [267, 416] width 50 height 9
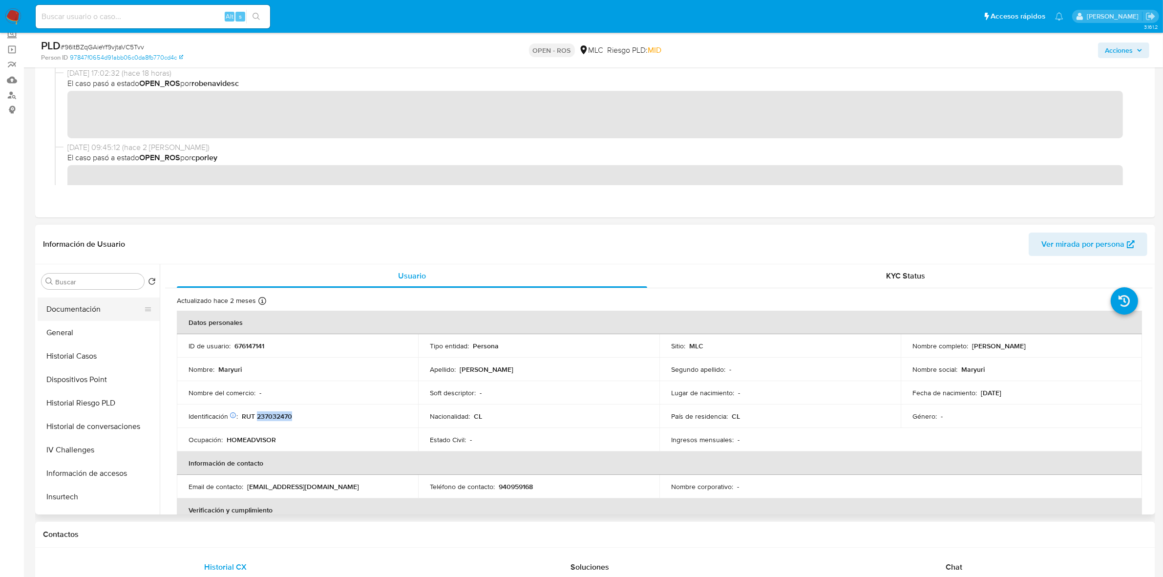
click at [100, 314] on button "Documentación" at bounding box center [95, 309] width 114 height 23
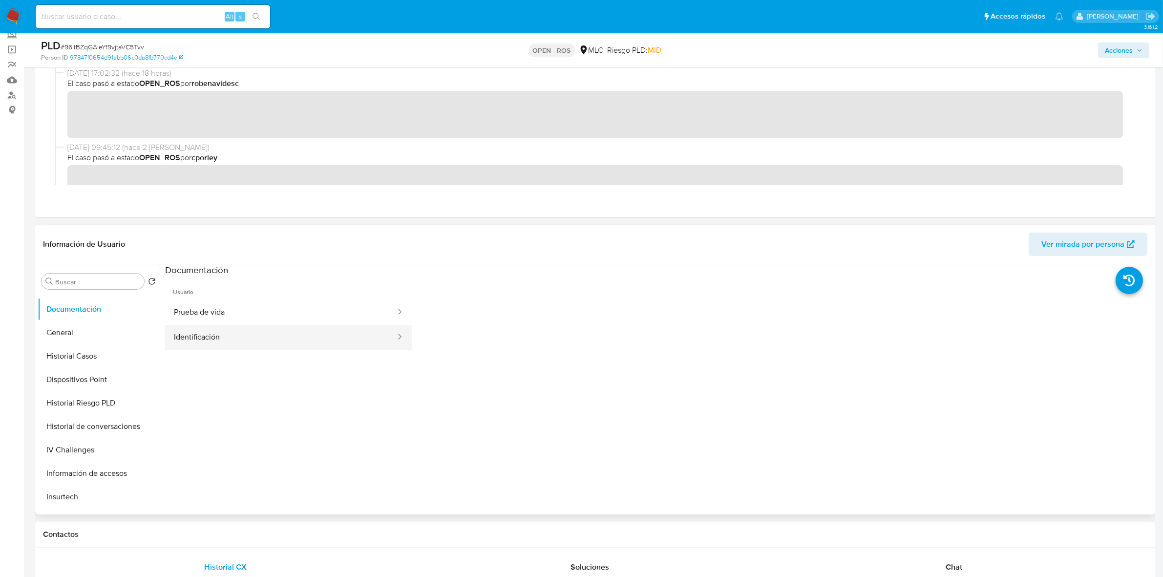
click at [246, 346] on button "Identificación" at bounding box center [281, 337] width 232 height 25
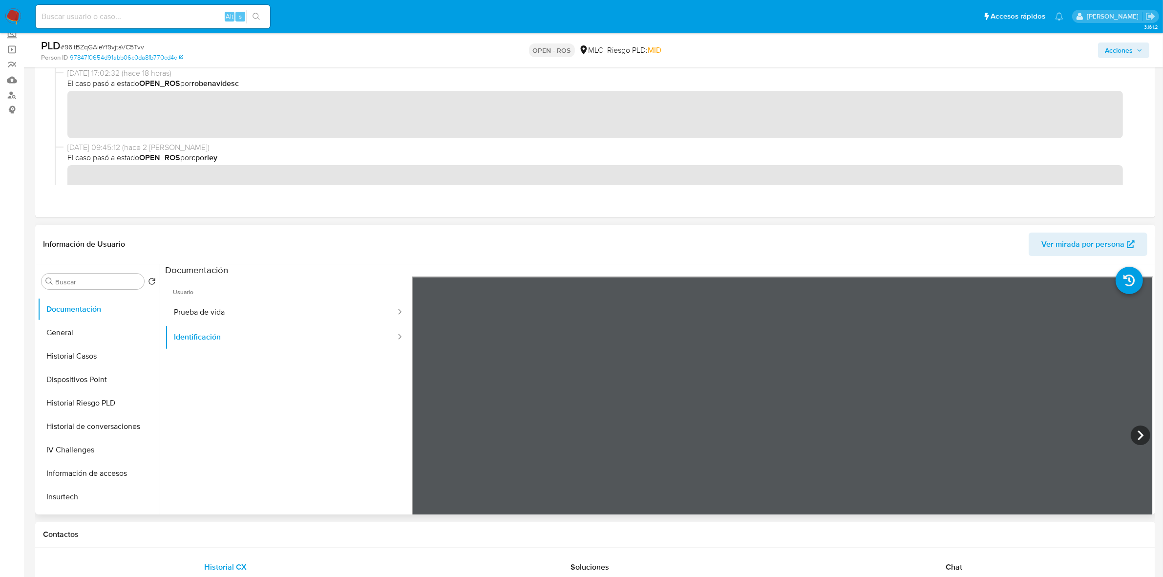
scroll to position [122, 0]
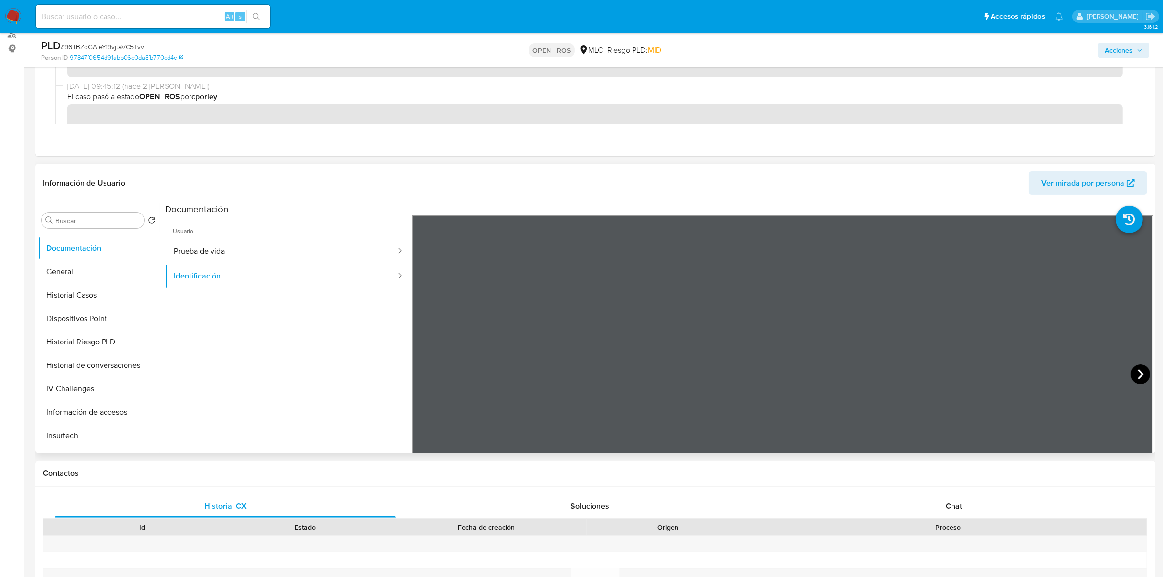
click at [1140, 369] on icon at bounding box center [1141, 375] width 20 height 20
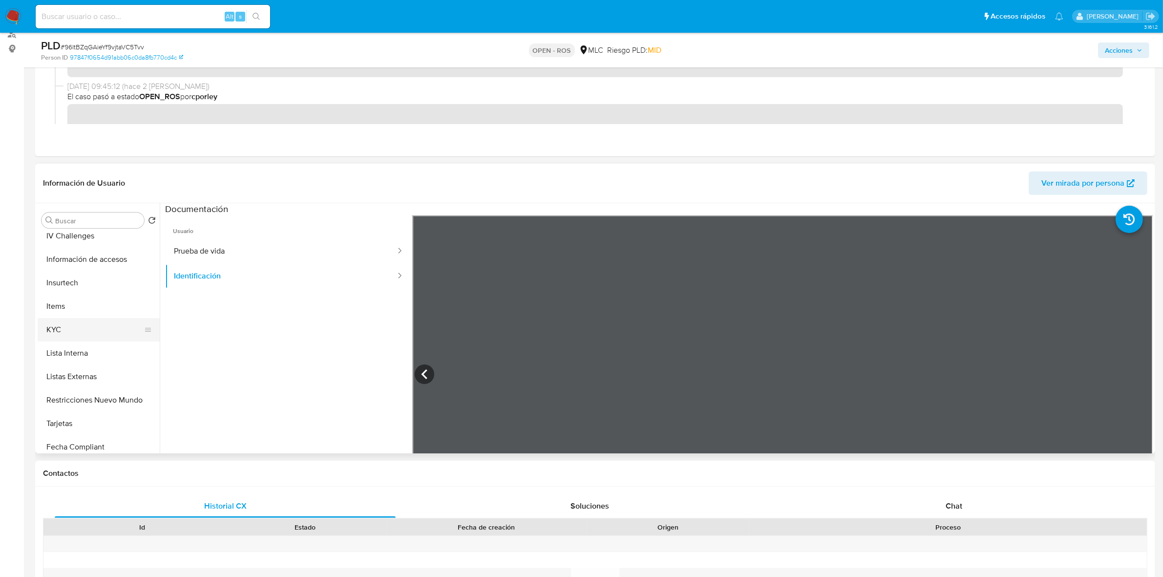
scroll to position [366, 0]
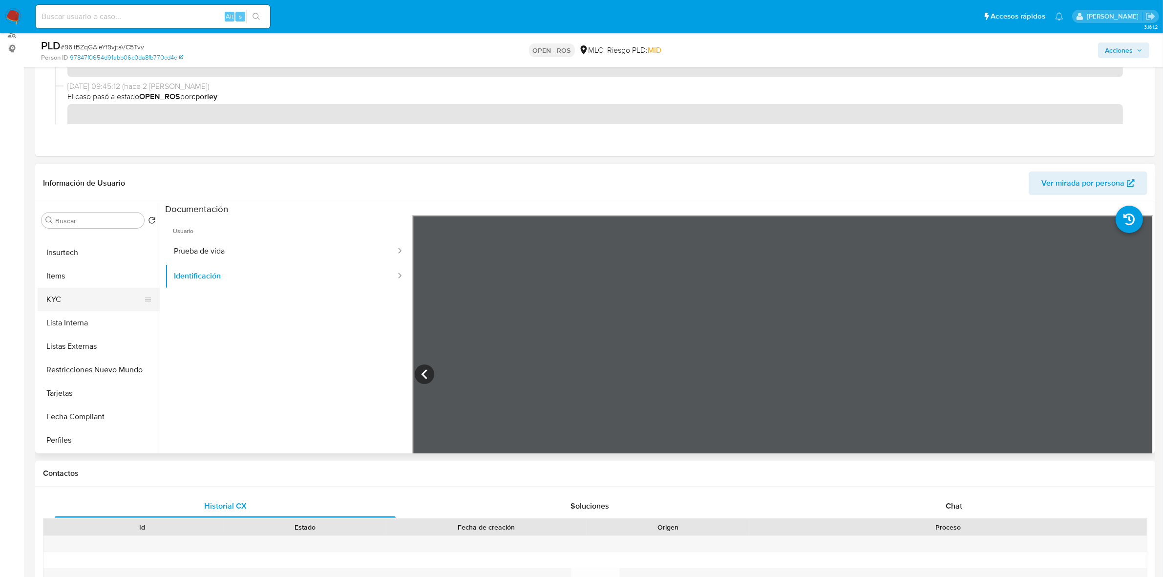
click at [67, 300] on button "KYC" at bounding box center [95, 299] width 114 height 23
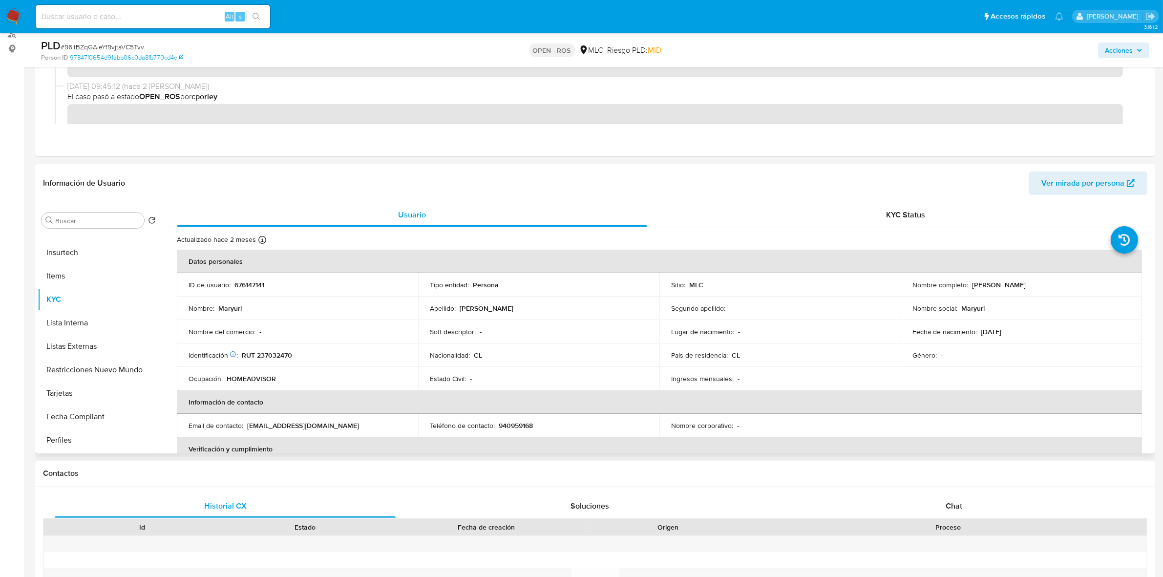
scroll to position [61, 0]
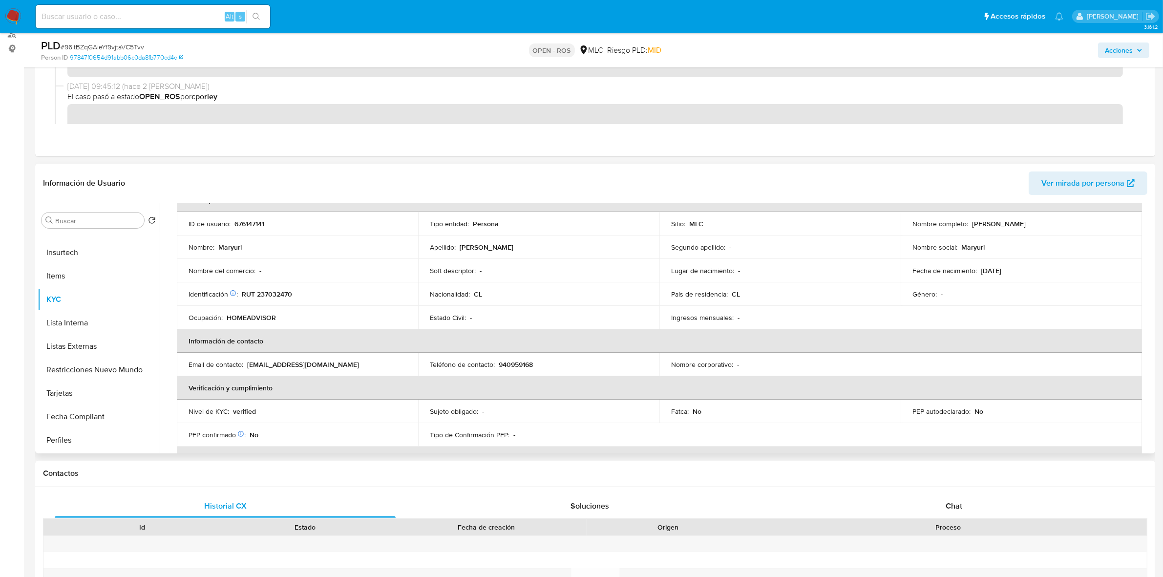
click at [514, 367] on p "940959168" at bounding box center [516, 364] width 34 height 9
drag, startPoint x: 347, startPoint y: 366, endPoint x: 247, endPoint y: 365, distance: 99.7
click at [247, 365] on div "Email de contacto : maryurigarciavilla16@gmail.com" at bounding box center [298, 364] width 218 height 9
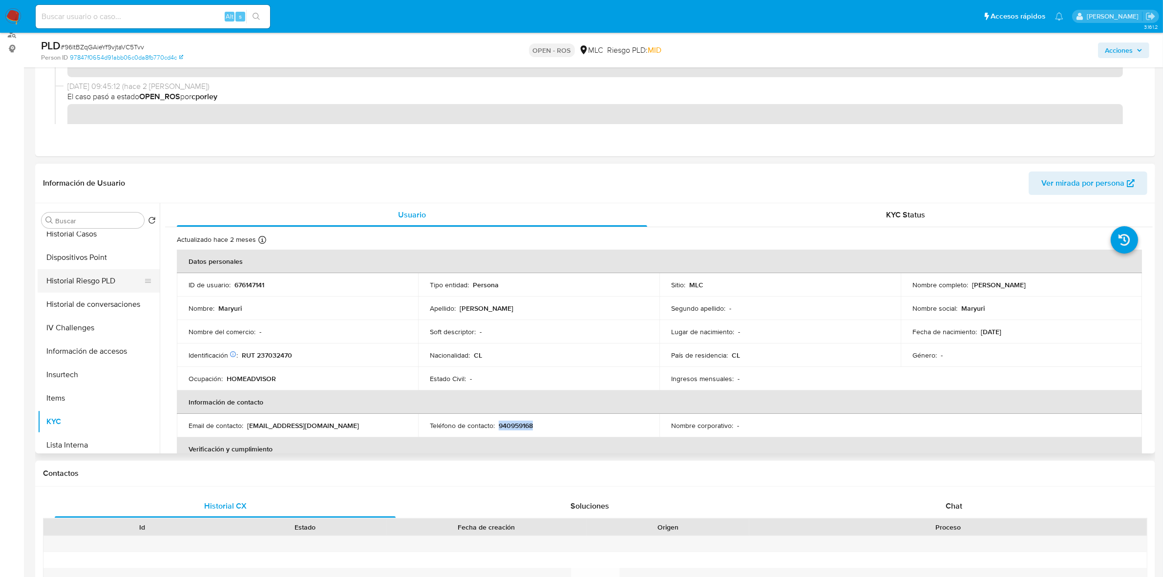
scroll to position [183, 0]
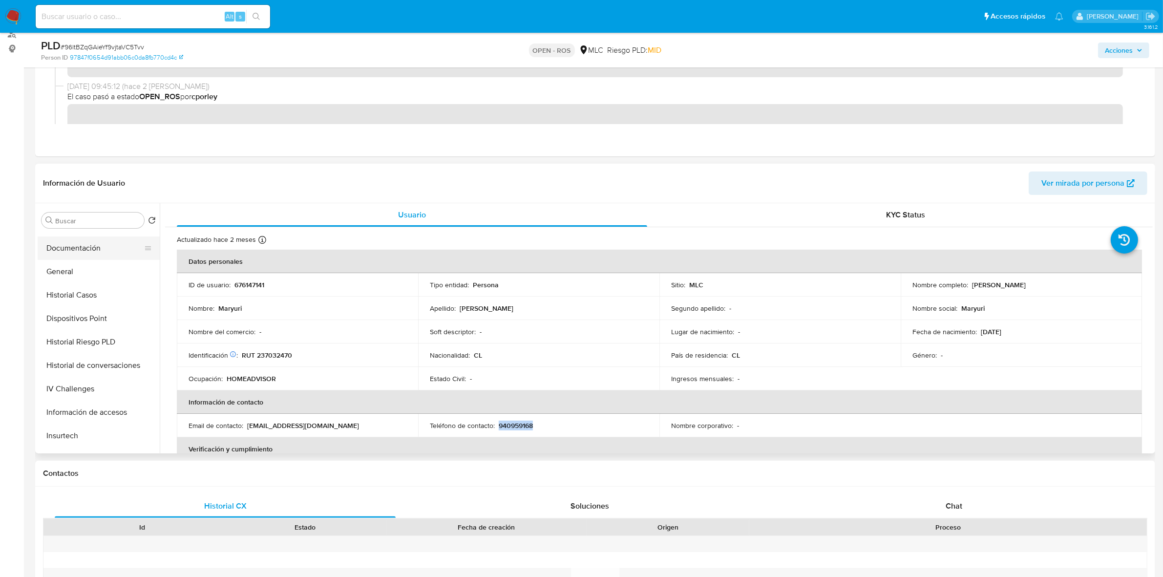
click at [76, 250] on button "Documentación" at bounding box center [95, 248] width 114 height 23
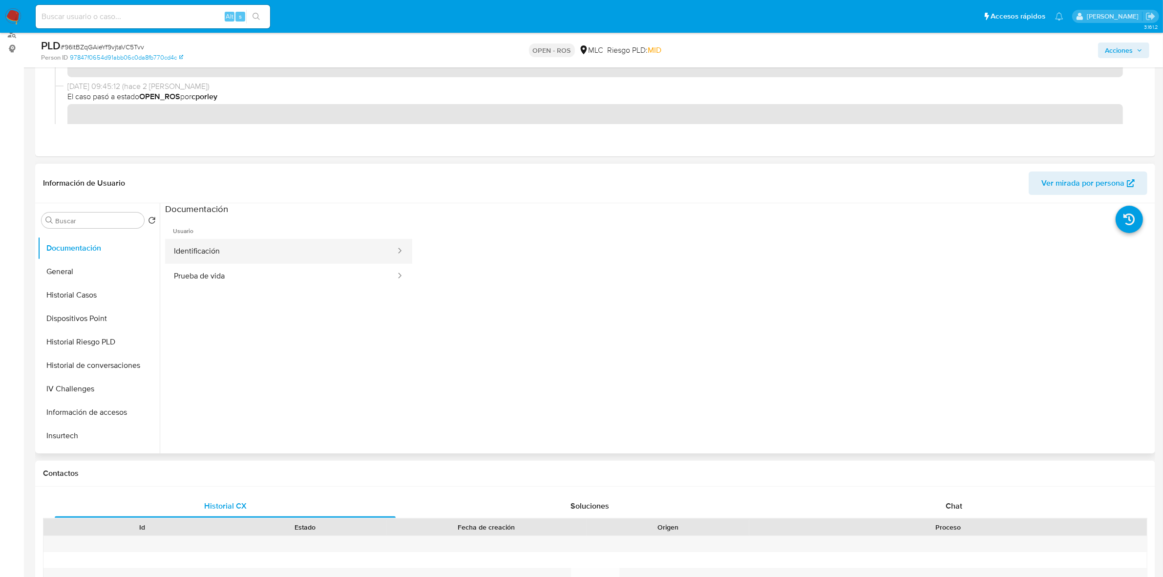
click at [214, 255] on button "Identificación" at bounding box center [281, 251] width 232 height 25
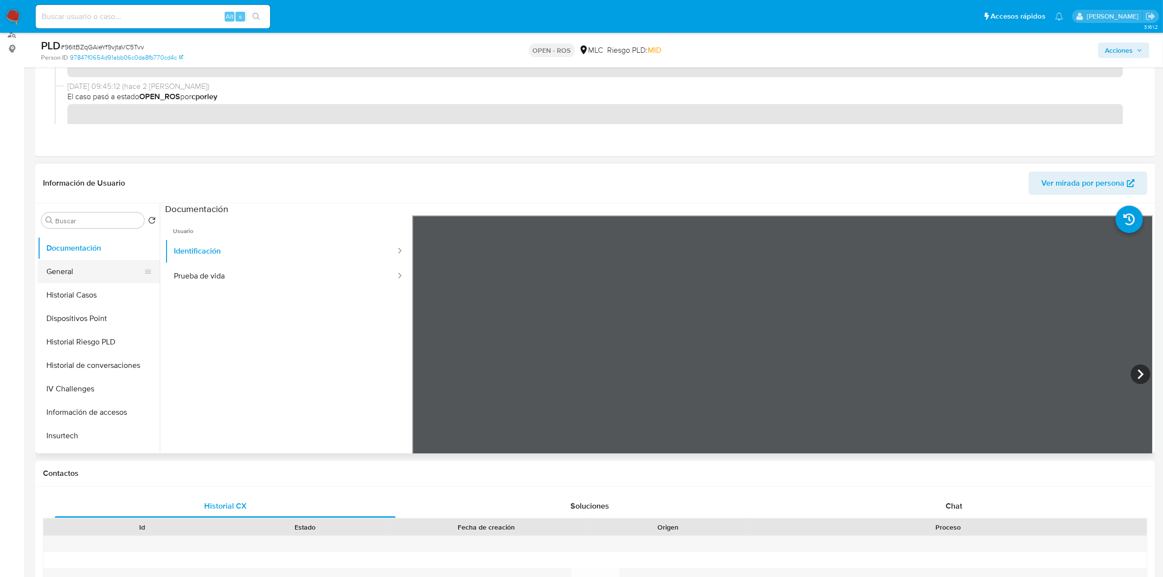
click at [108, 269] on button "General" at bounding box center [95, 271] width 114 height 23
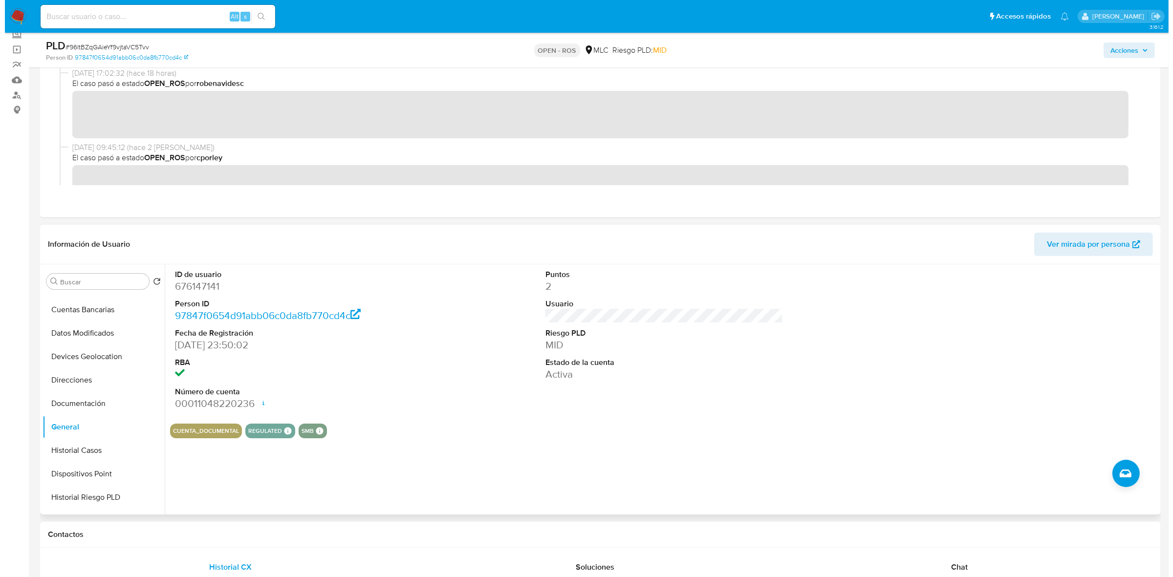
scroll to position [0, 0]
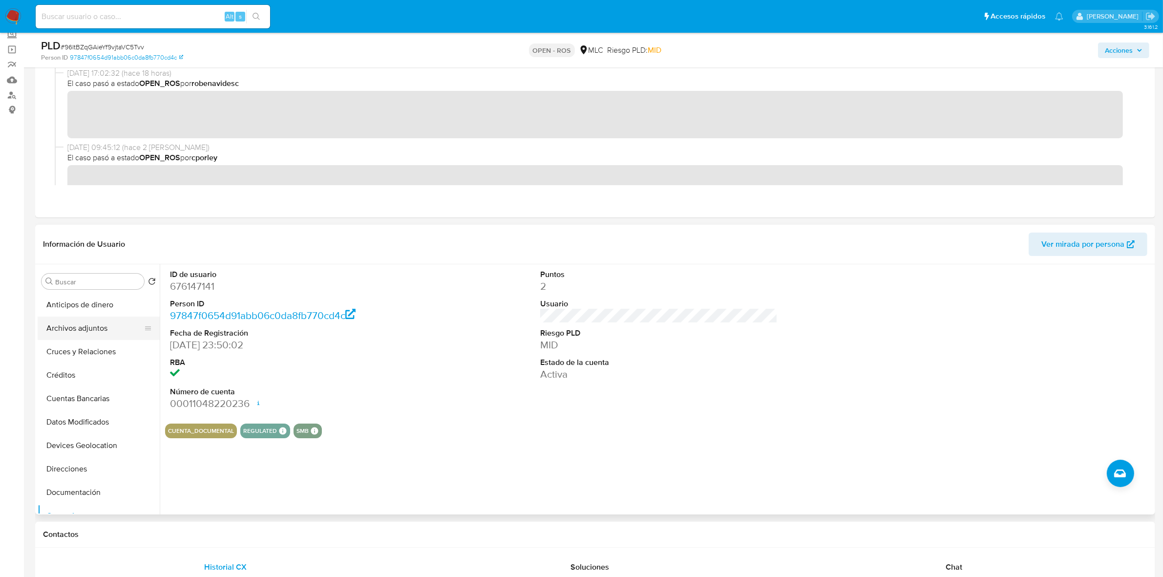
click at [82, 330] on button "Archivos adjuntos" at bounding box center [95, 328] width 114 height 23
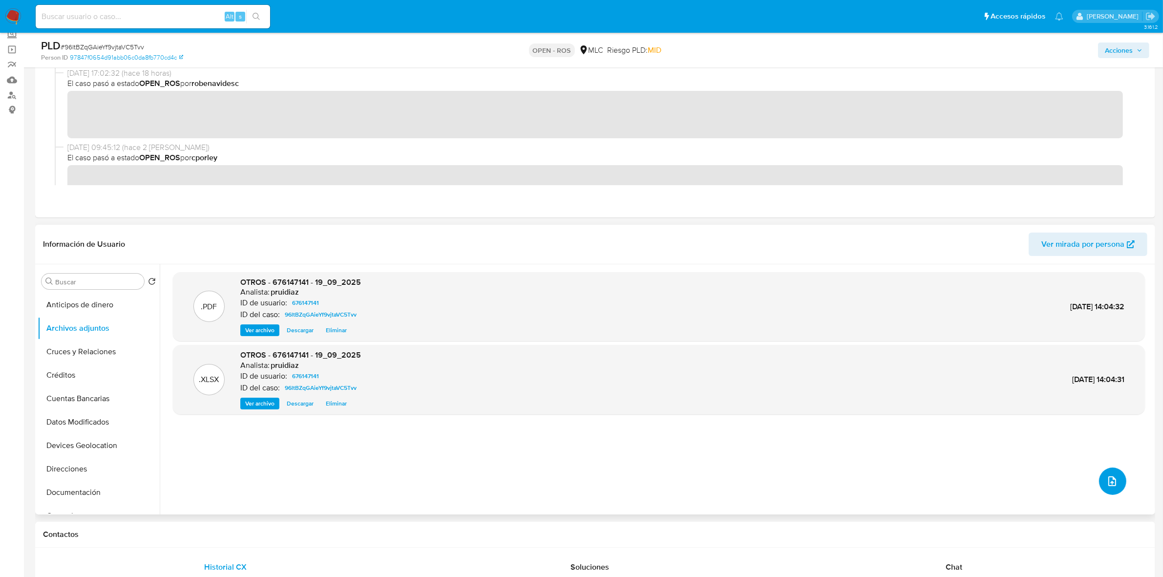
click at [1112, 484] on icon "upload-file" at bounding box center [1113, 481] width 12 height 12
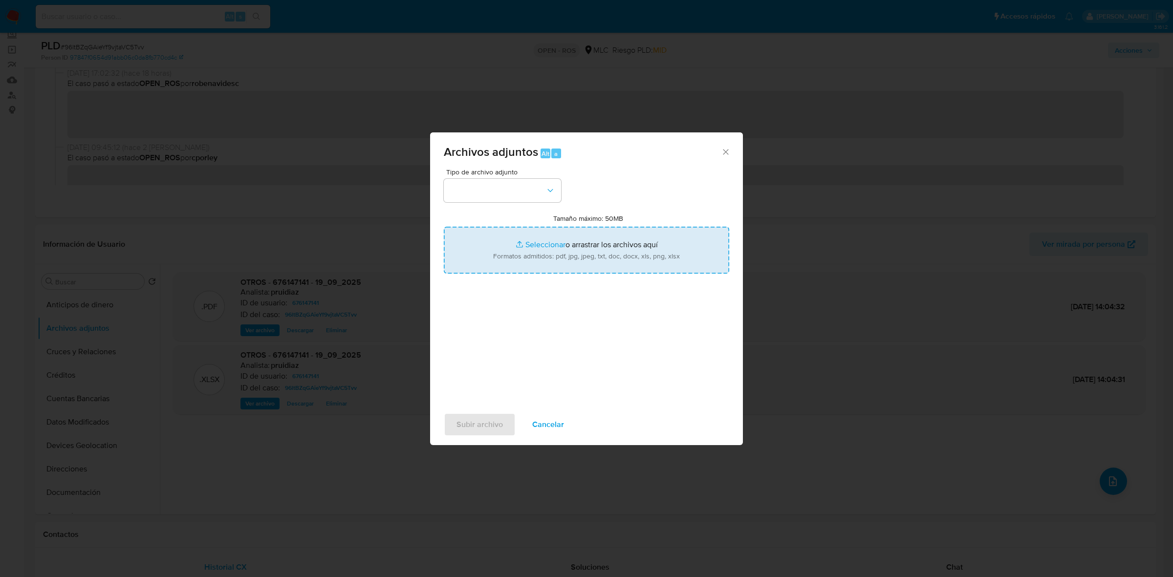
click at [535, 253] on input "Tamaño máximo: 50MB Seleccionar archivos" at bounding box center [586, 250] width 285 height 47
type input "C:\fakepath\Certificado UAF ROS #1333.pdf"
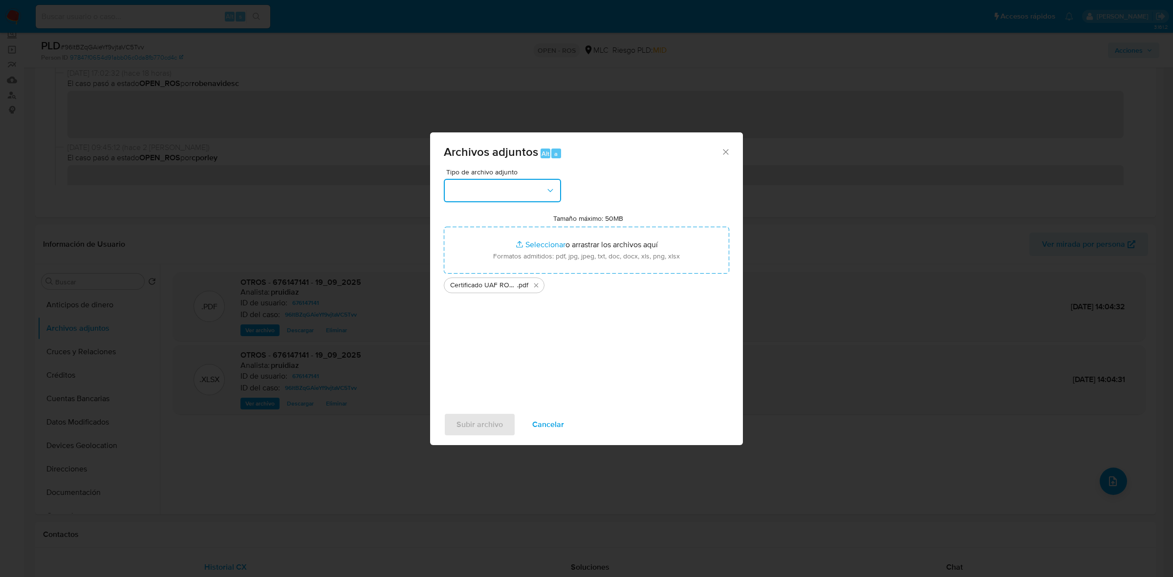
click at [491, 189] on button "button" at bounding box center [502, 190] width 117 height 23
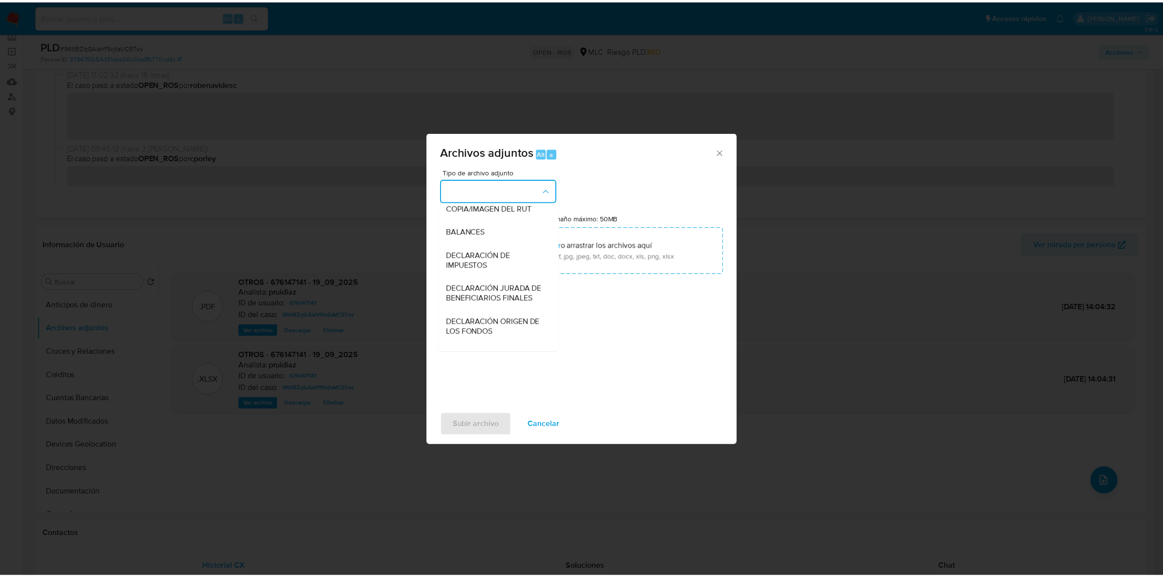
scroll to position [162, 0]
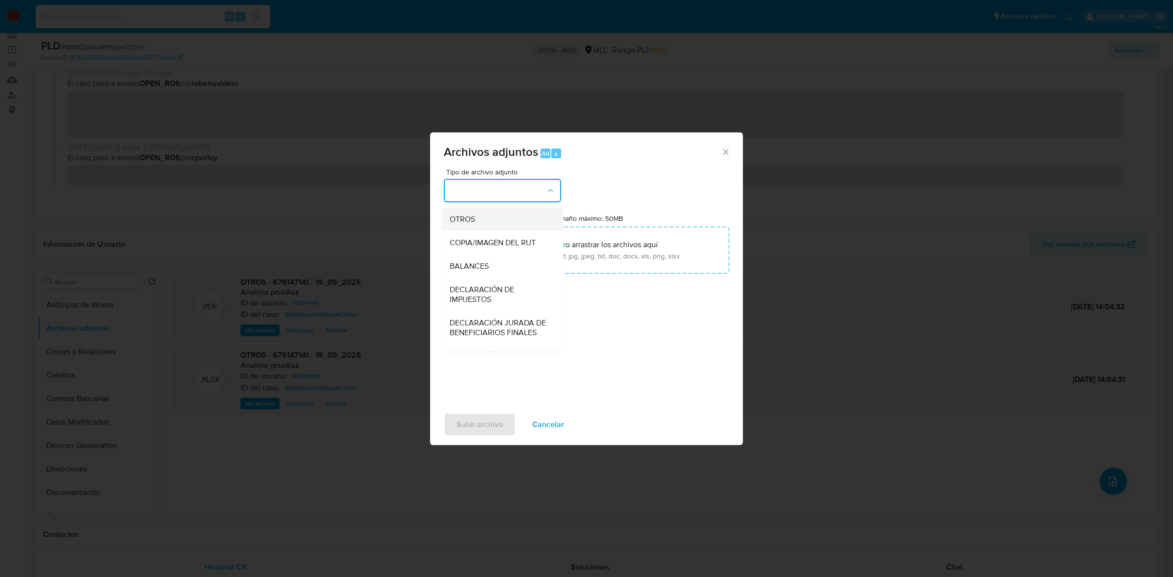
click at [466, 224] on span "OTROS" at bounding box center [462, 220] width 25 height 10
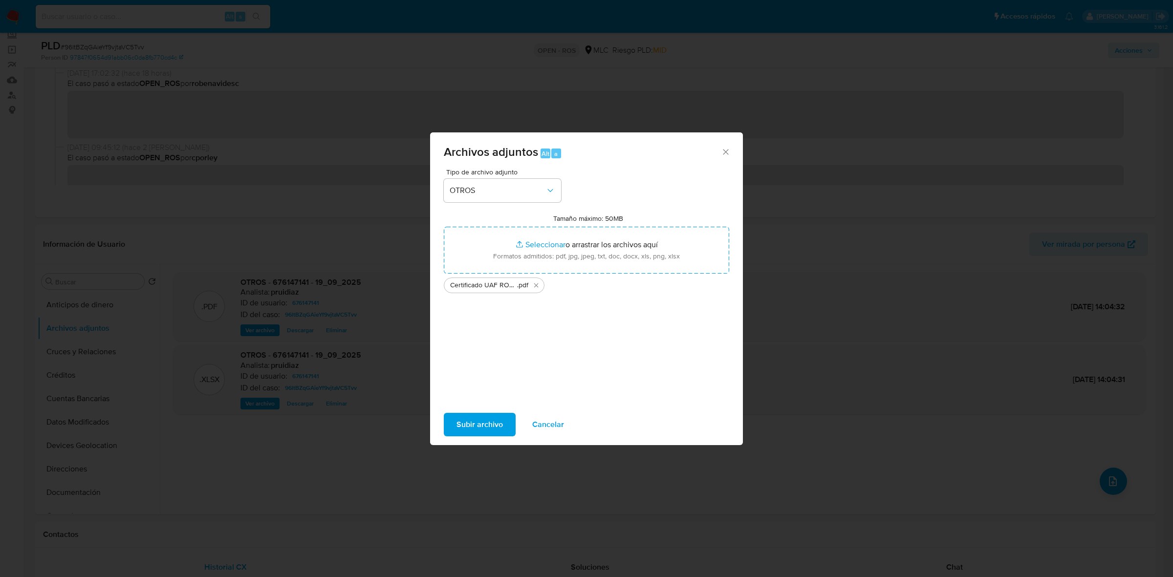
click at [501, 425] on span "Subir archivo" at bounding box center [479, 425] width 46 height 22
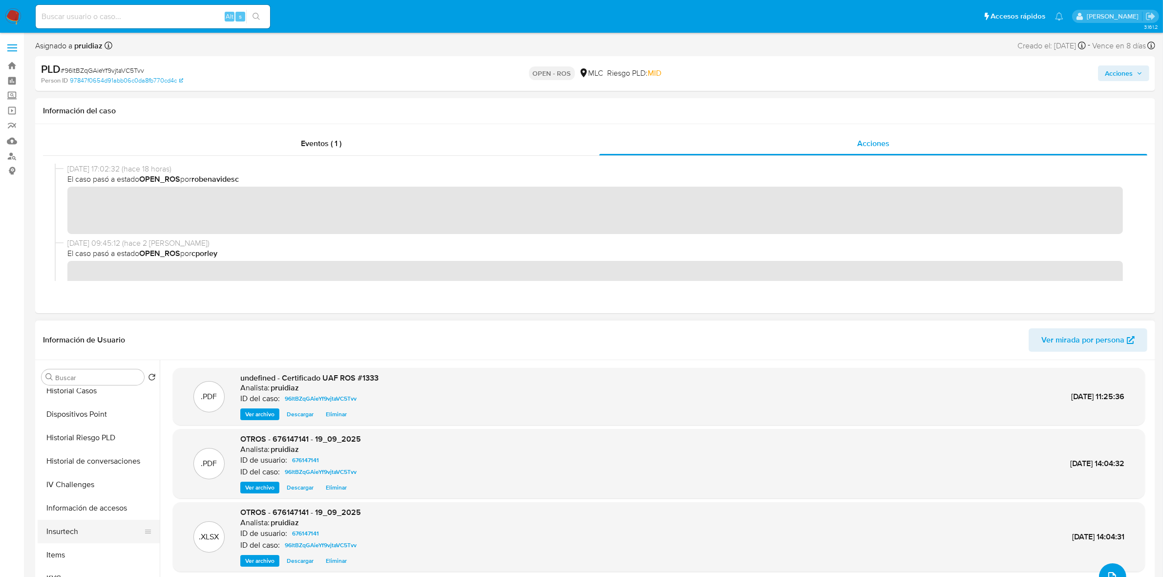
scroll to position [366, 0]
click at [53, 457] on button "KYC" at bounding box center [95, 456] width 114 height 23
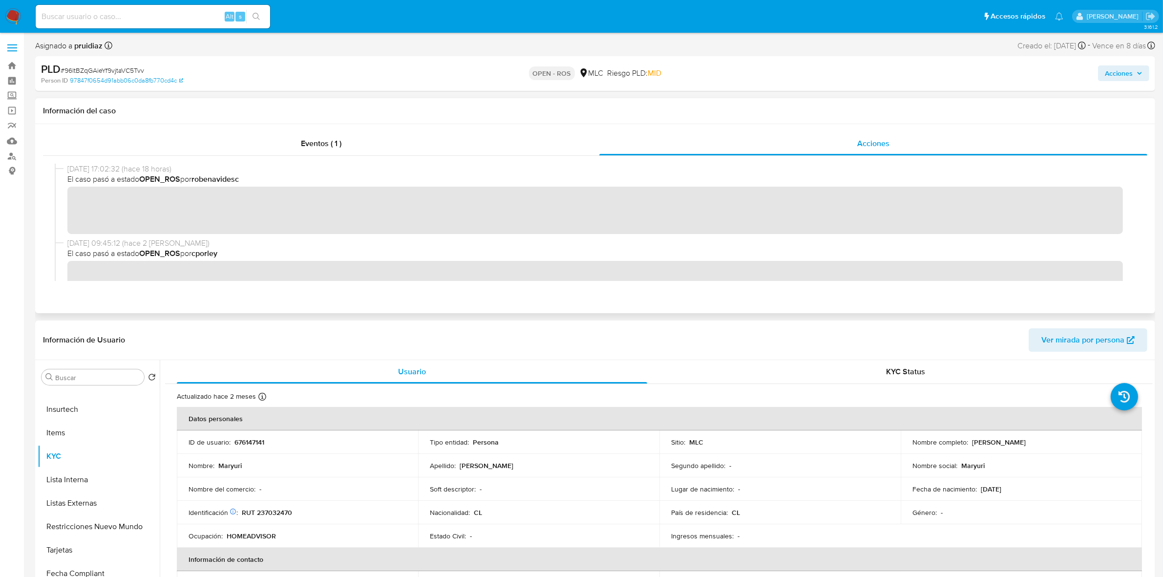
scroll to position [61, 0]
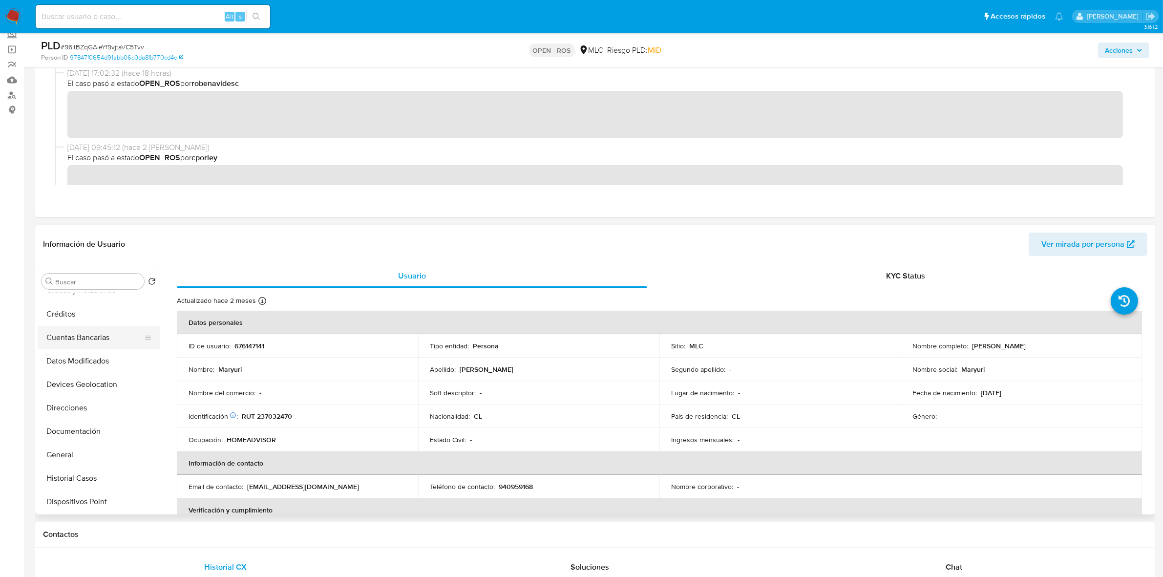
click at [85, 337] on button "Cuentas Bancarias" at bounding box center [95, 337] width 114 height 23
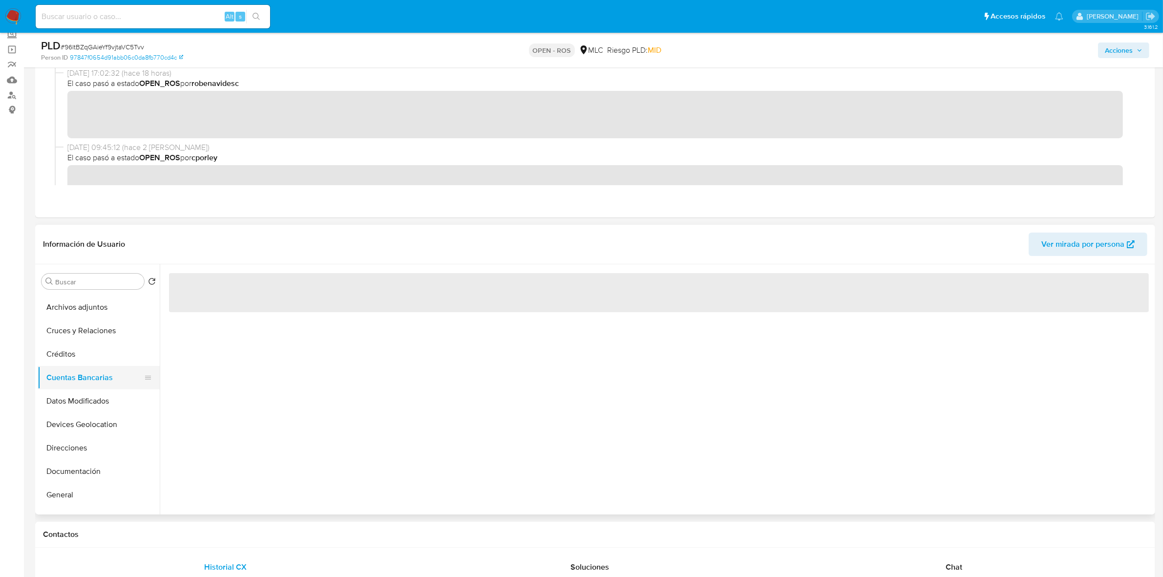
scroll to position [0, 0]
click at [84, 330] on button "Archivos adjuntos" at bounding box center [95, 328] width 114 height 23
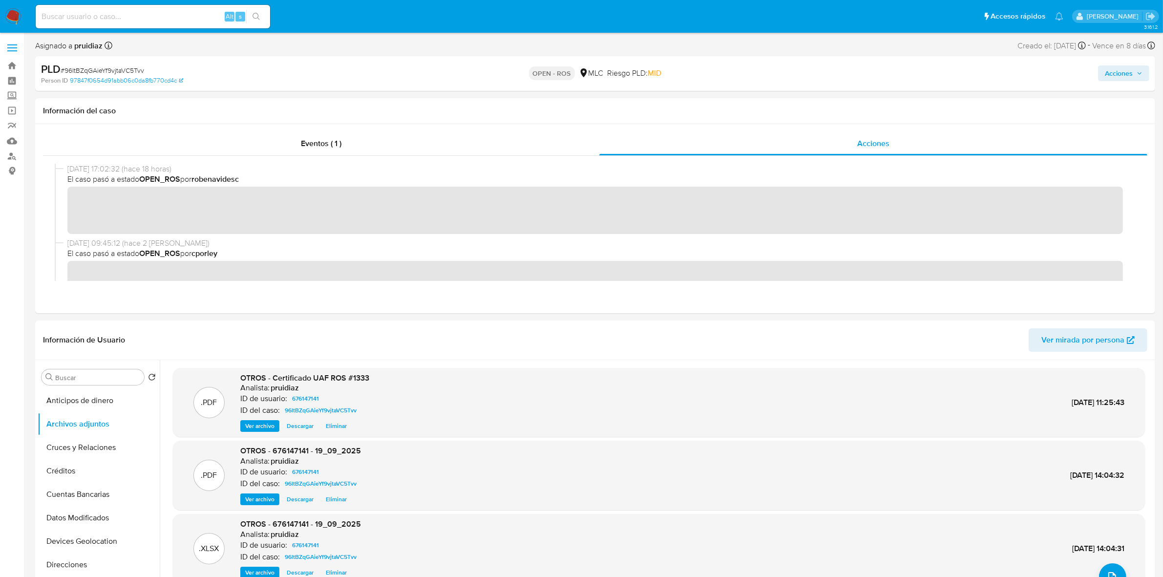
drag, startPoint x: 1121, startPoint y: 76, endPoint x: 1090, endPoint y: 82, distance: 31.8
click at [1121, 76] on span "Acciones" at bounding box center [1119, 73] width 28 height 16
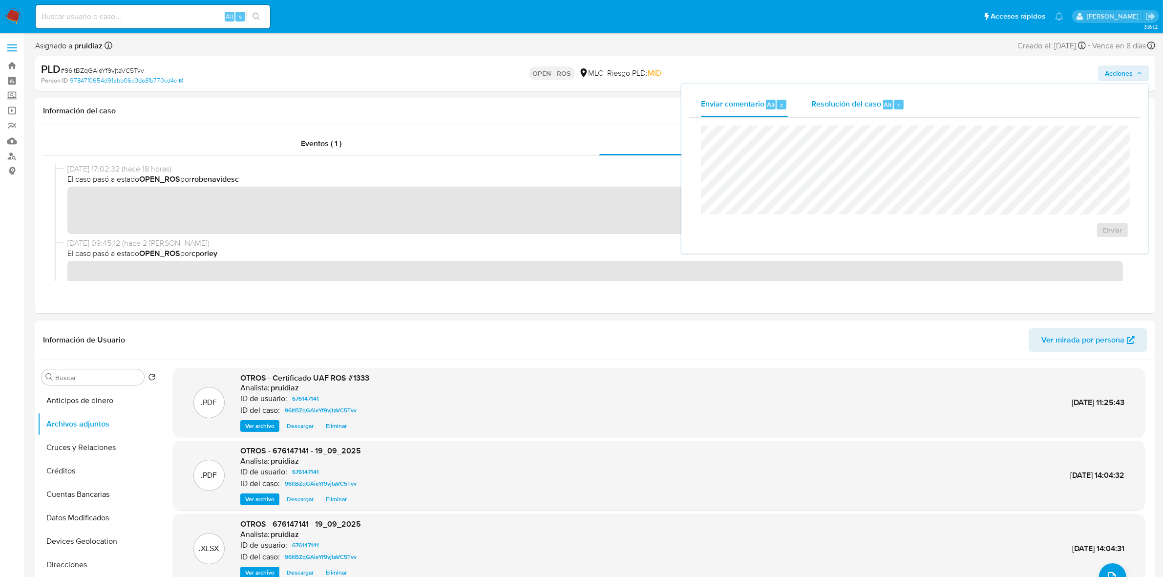
click at [879, 103] on span "Resolución del caso" at bounding box center [847, 104] width 70 height 11
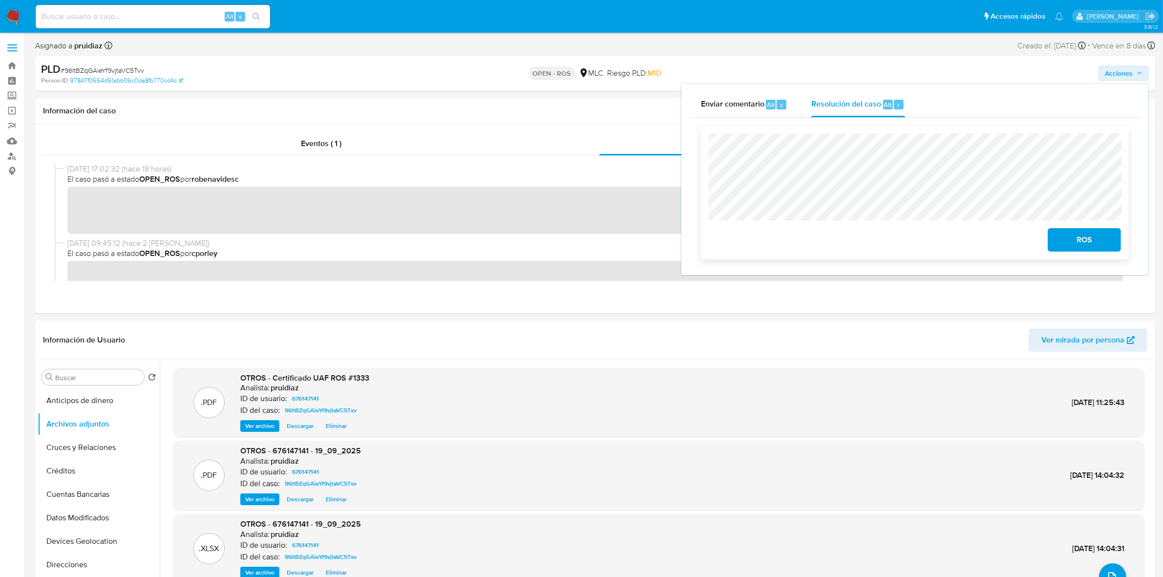
click at [1054, 238] on button "ROS" at bounding box center [1084, 239] width 73 height 23
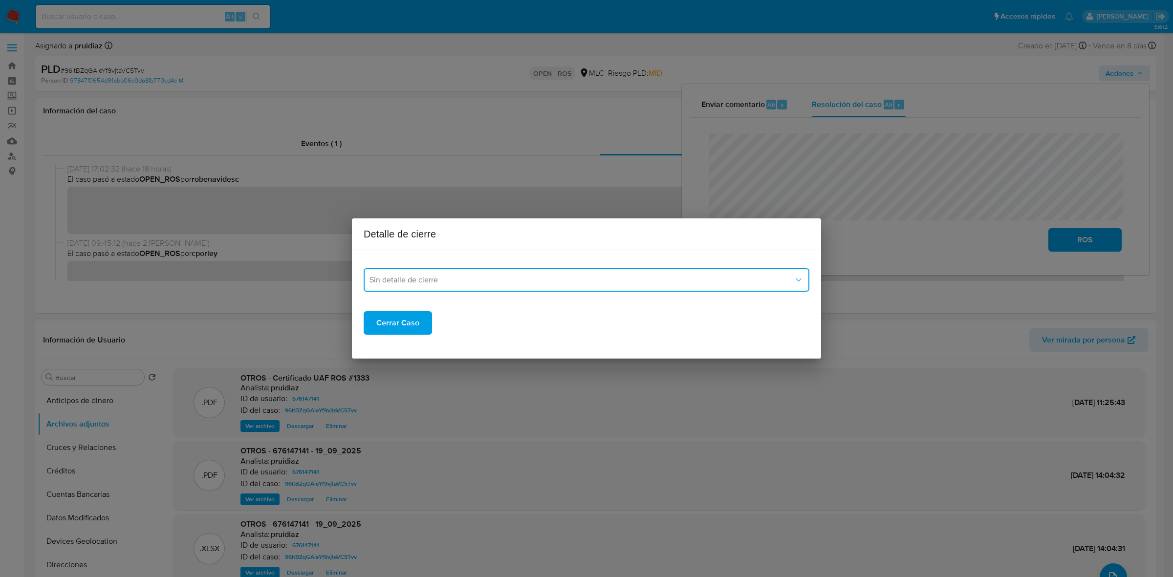
click at [538, 277] on span "Sin detalle de cierre" at bounding box center [581, 280] width 424 height 10
click at [413, 325] on span "ROS_EMISOR" at bounding box center [392, 330] width 47 height 10
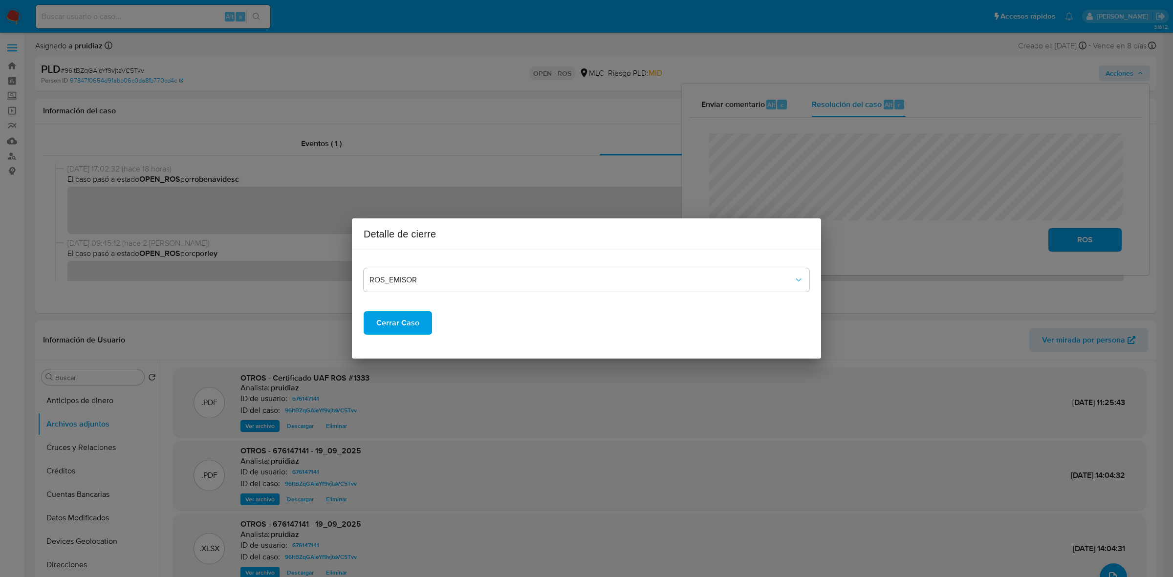
click at [402, 330] on span "Cerrar Caso" at bounding box center [397, 323] width 43 height 22
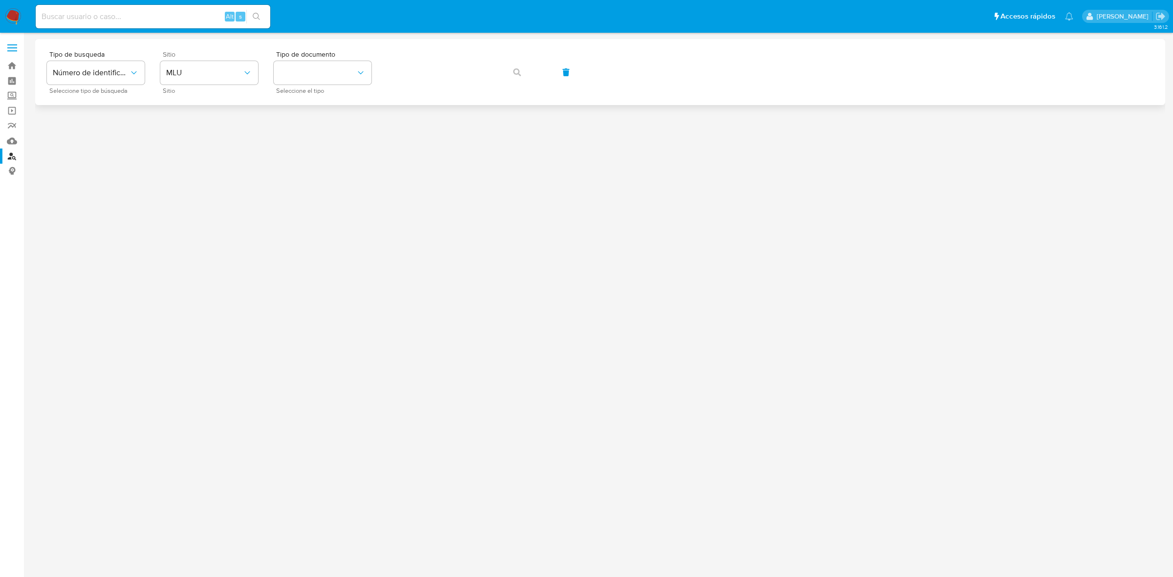
click at [180, 57] on span "Sitio" at bounding box center [212, 54] width 98 height 7
click at [173, 70] on span "MLU" at bounding box center [204, 73] width 76 height 10
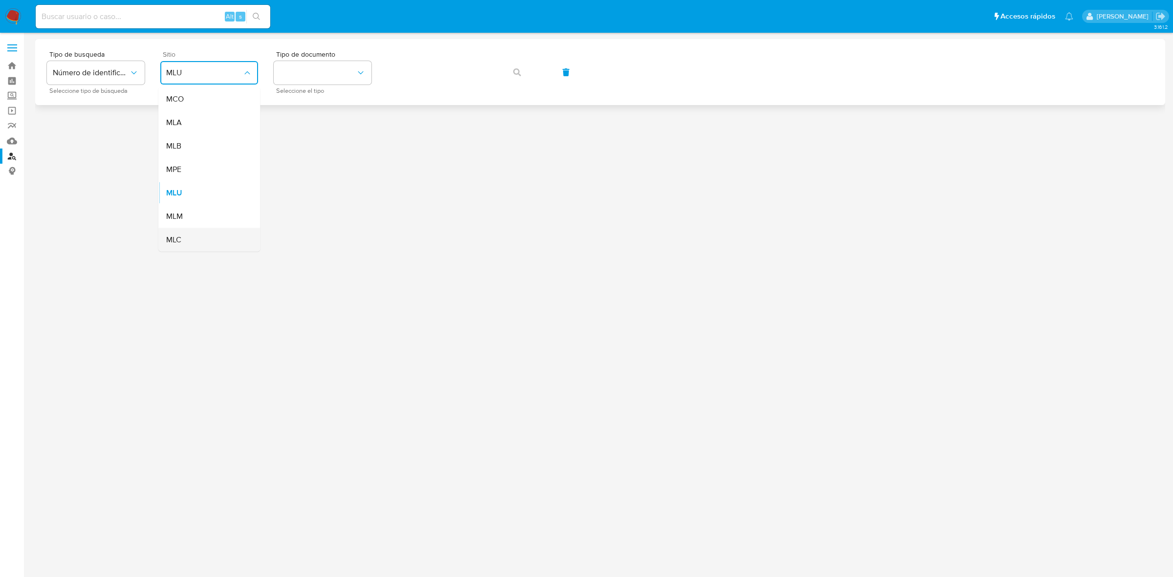
click at [181, 235] on span "MLC" at bounding box center [173, 240] width 15 height 10
click at [301, 72] on button "identificationType" at bounding box center [323, 72] width 98 height 23
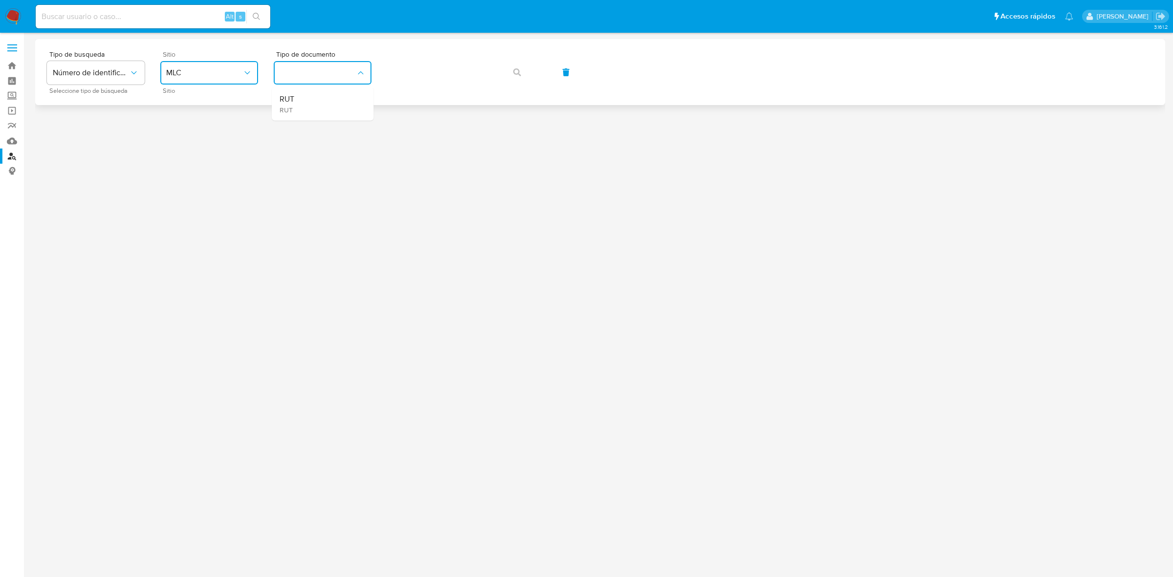
drag, startPoint x: 305, startPoint y: 93, endPoint x: 313, endPoint y: 96, distance: 8.2
click at [304, 94] on div "RUT RUT" at bounding box center [320, 103] width 80 height 33
click at [507, 77] on button "button" at bounding box center [516, 72] width 33 height 23
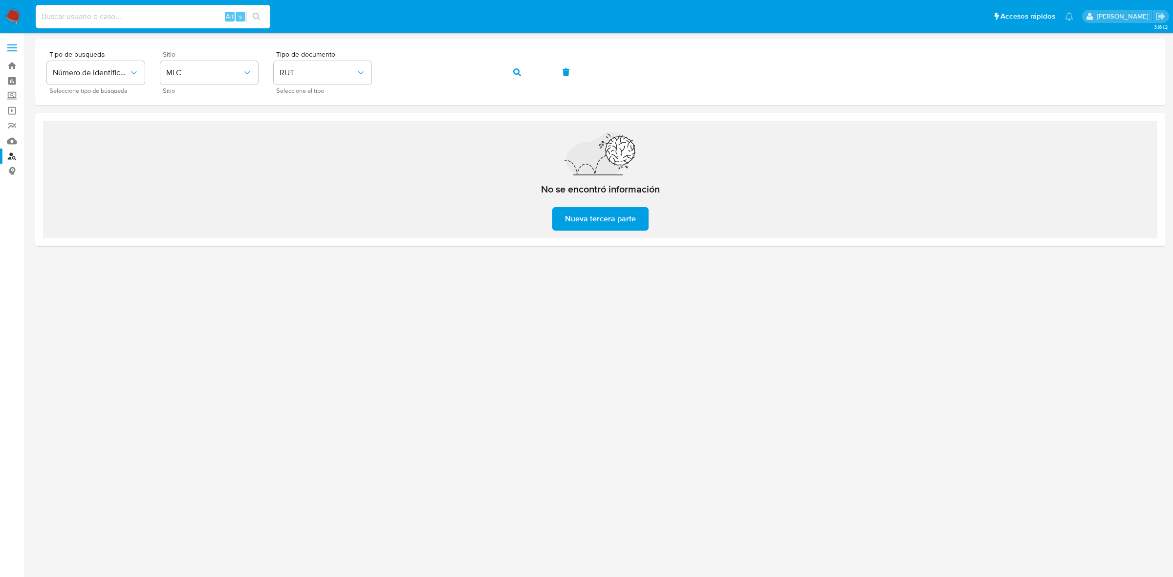
click at [160, 16] on input at bounding box center [153, 16] width 235 height 13
paste input "831072186"
type input "831072186"
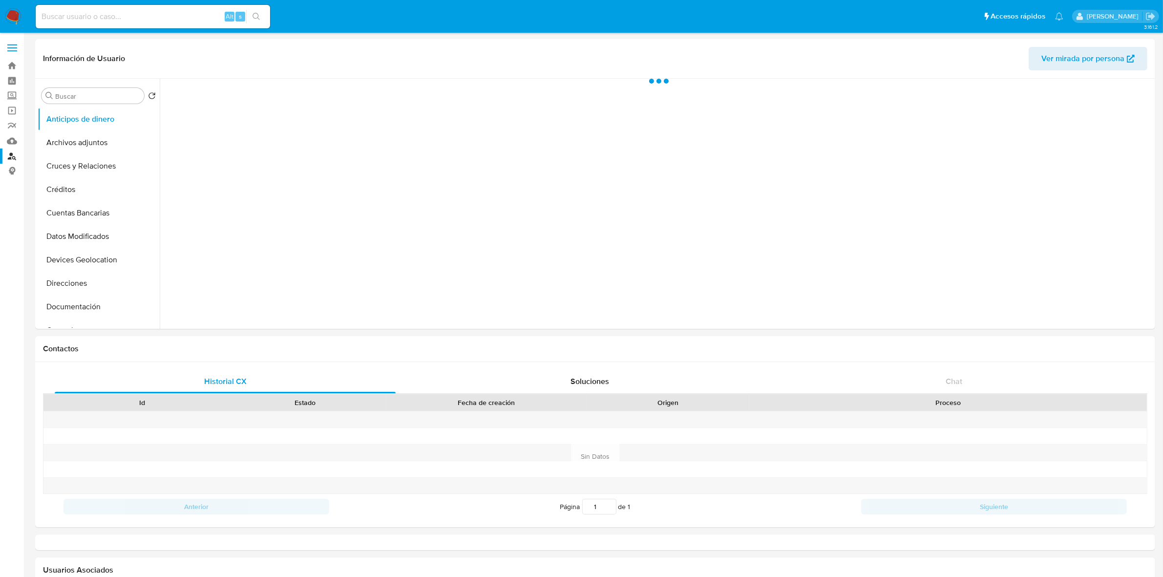
select select "10"
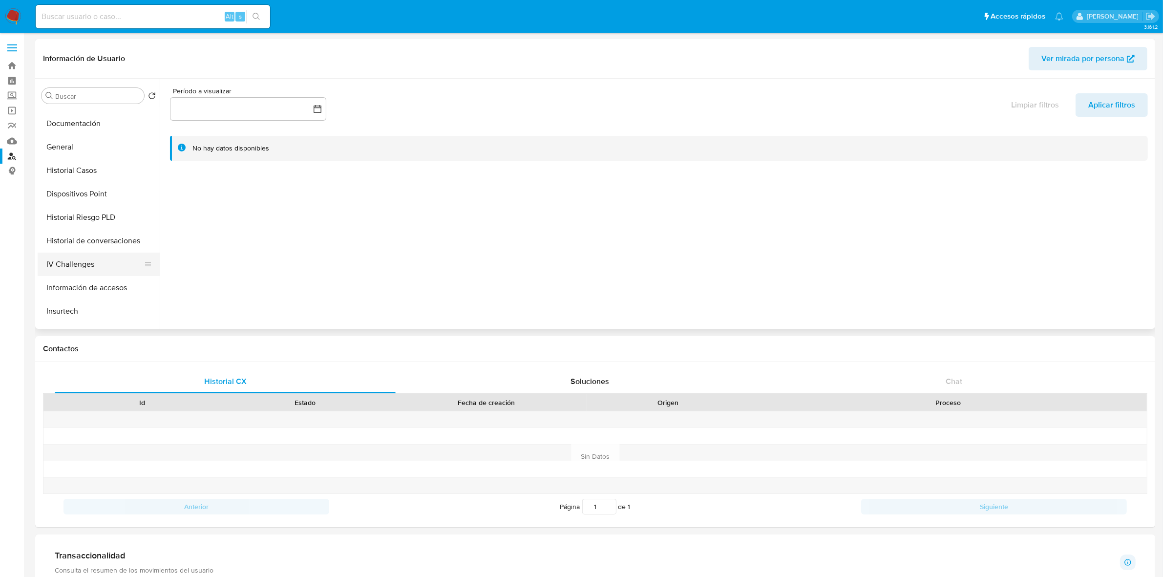
scroll to position [244, 0]
click at [66, 297] on button "KYC" at bounding box center [95, 296] width 114 height 23
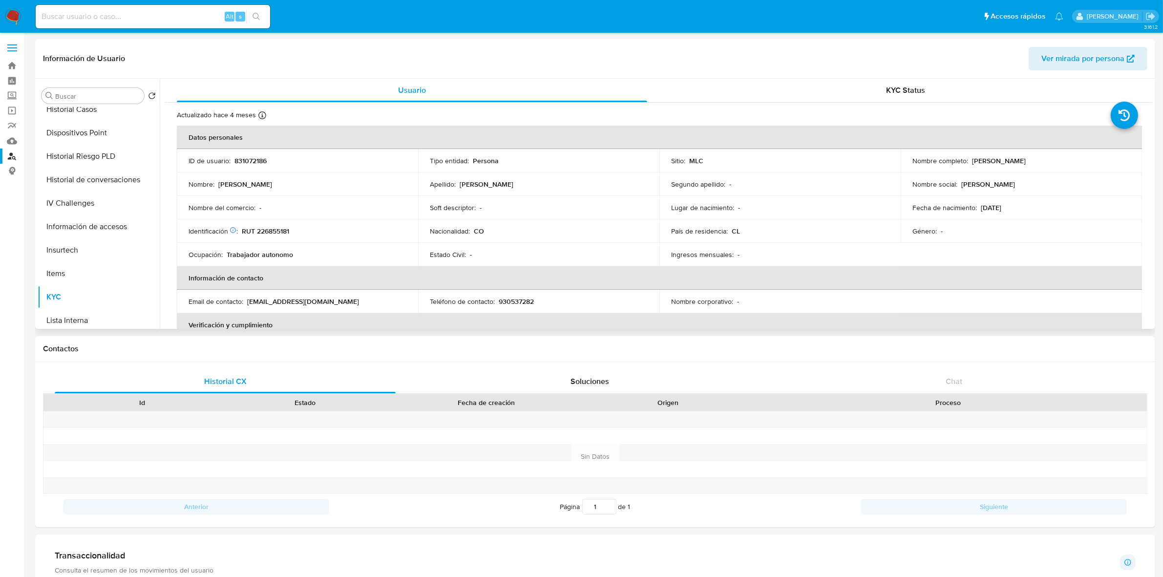
click at [281, 231] on p "RUT 226855181" at bounding box center [265, 231] width 47 height 9
copy p "226855181"
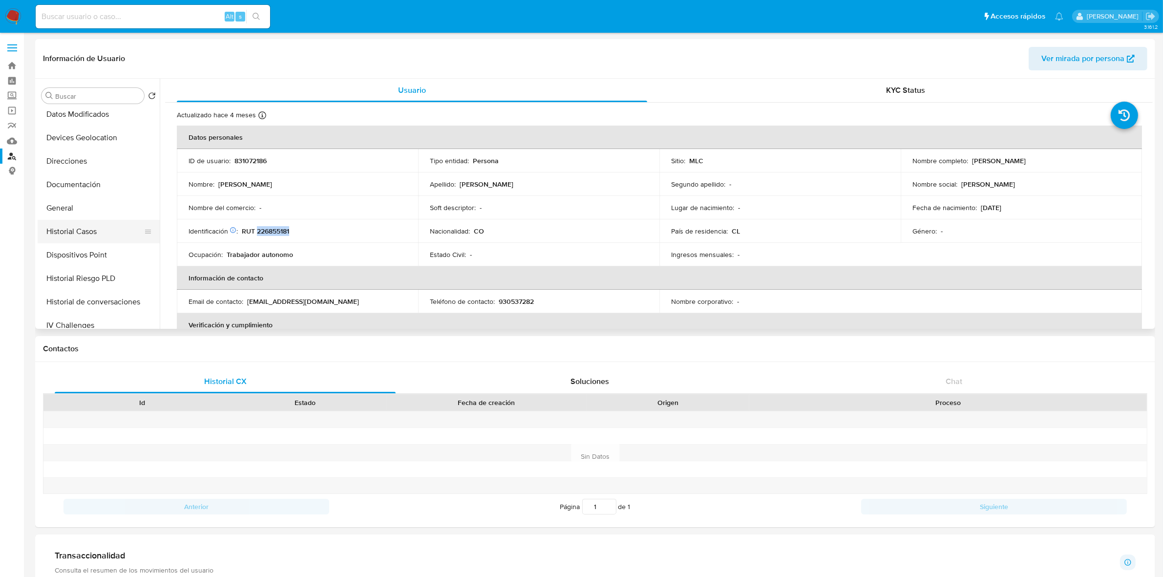
click at [86, 235] on button "Historial Casos" at bounding box center [95, 231] width 114 height 23
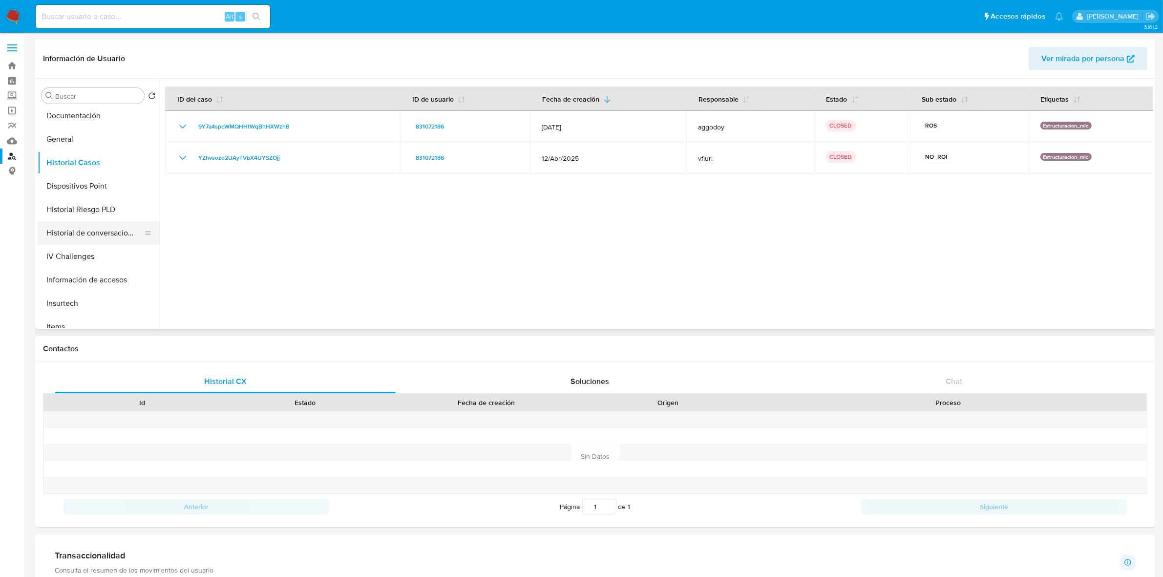
scroll to position [244, 0]
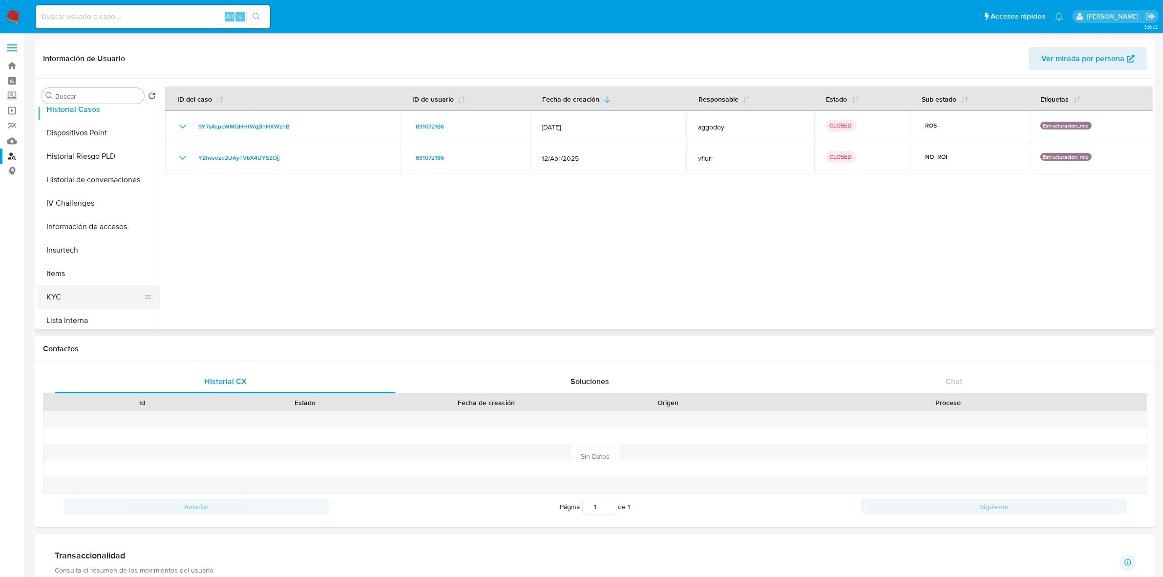
click at [65, 289] on button "KYC" at bounding box center [95, 296] width 114 height 23
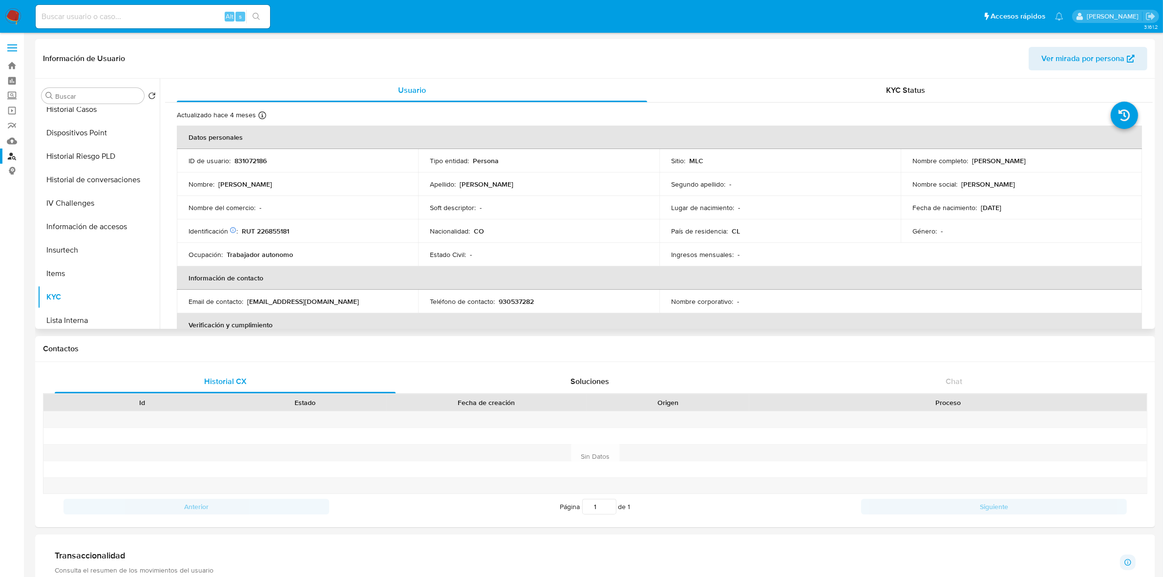
drag, startPoint x: 1028, startPoint y: 160, endPoint x: 969, endPoint y: 159, distance: 58.6
click at [969, 159] on div "Nombre completo : [PERSON_NAME]" at bounding box center [1022, 160] width 218 height 9
copy p "[PERSON_NAME]"
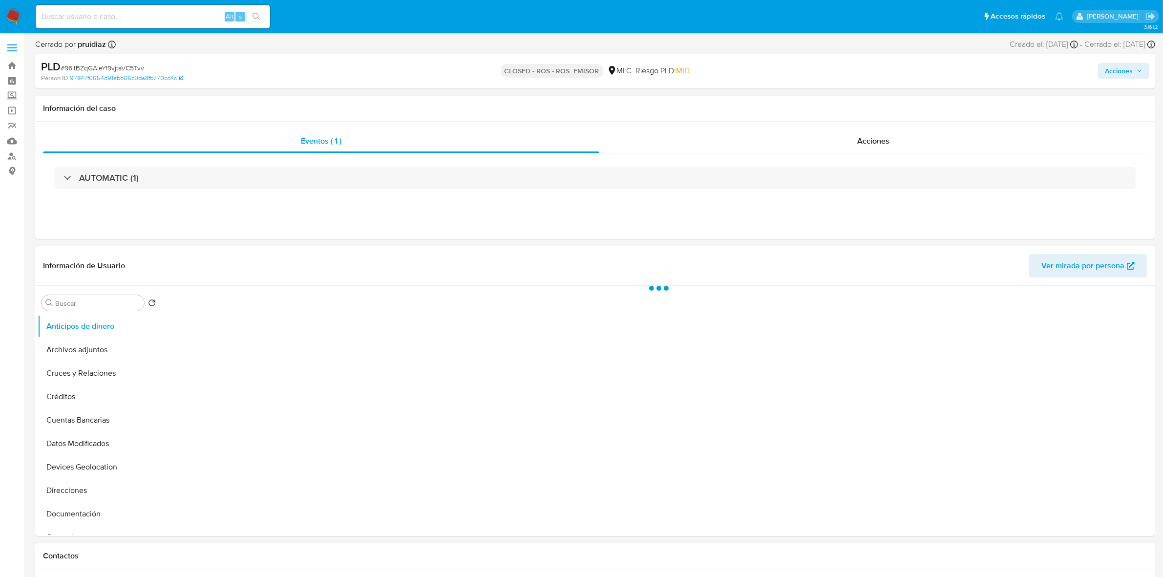
select select "10"
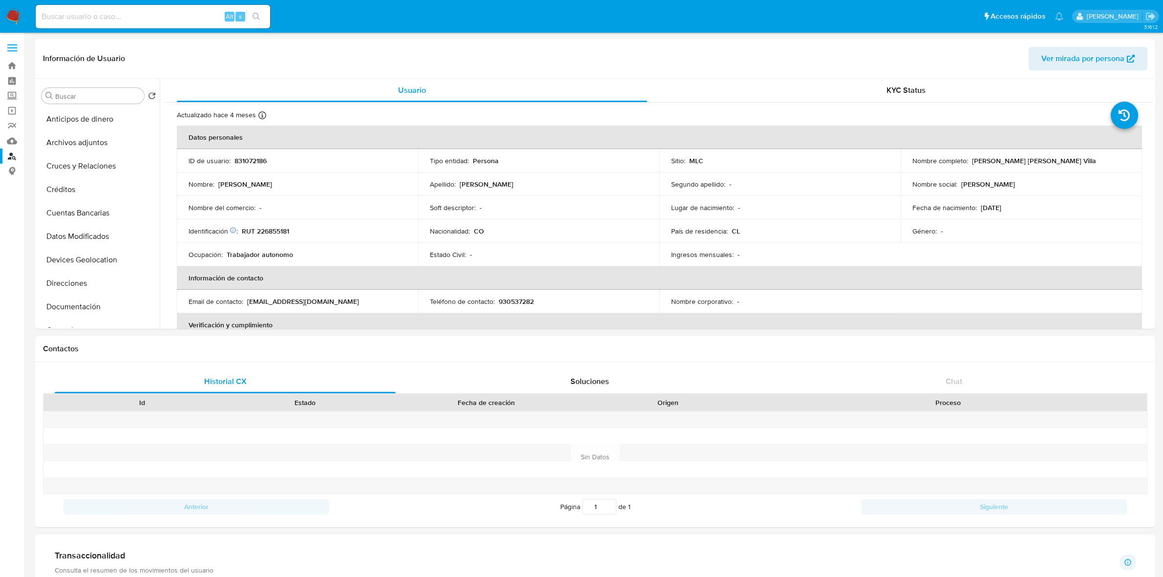
select select "10"
click at [15, 18] on img at bounding box center [13, 16] width 17 height 17
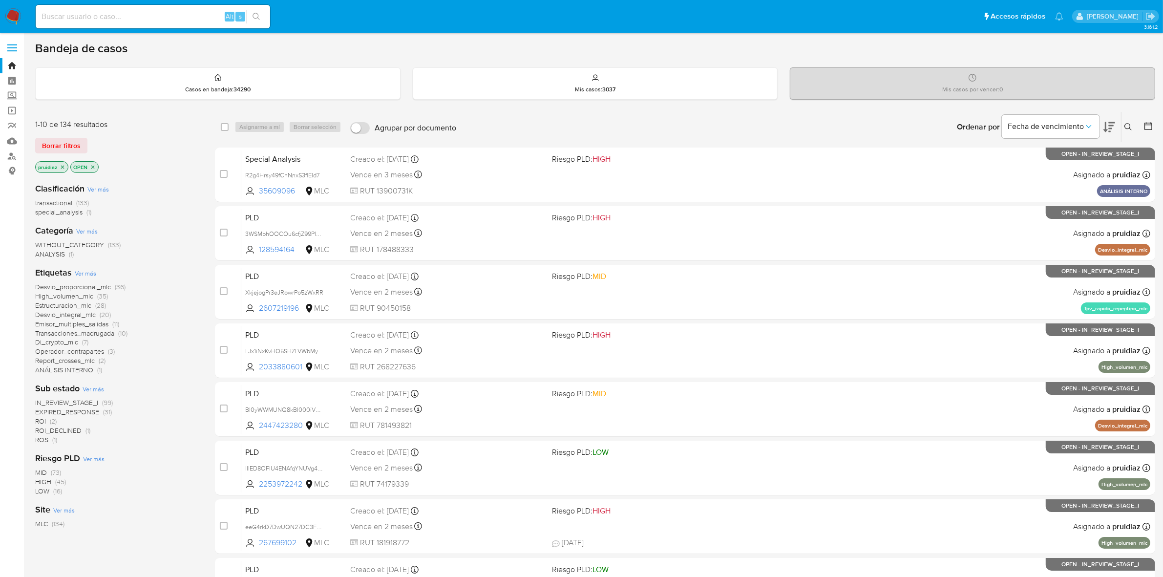
click at [1116, 123] on div "Ordenar por Fecha de vencimiento" at bounding box center [1035, 127] width 172 height 30
click at [1111, 124] on icon at bounding box center [1110, 127] width 12 height 12
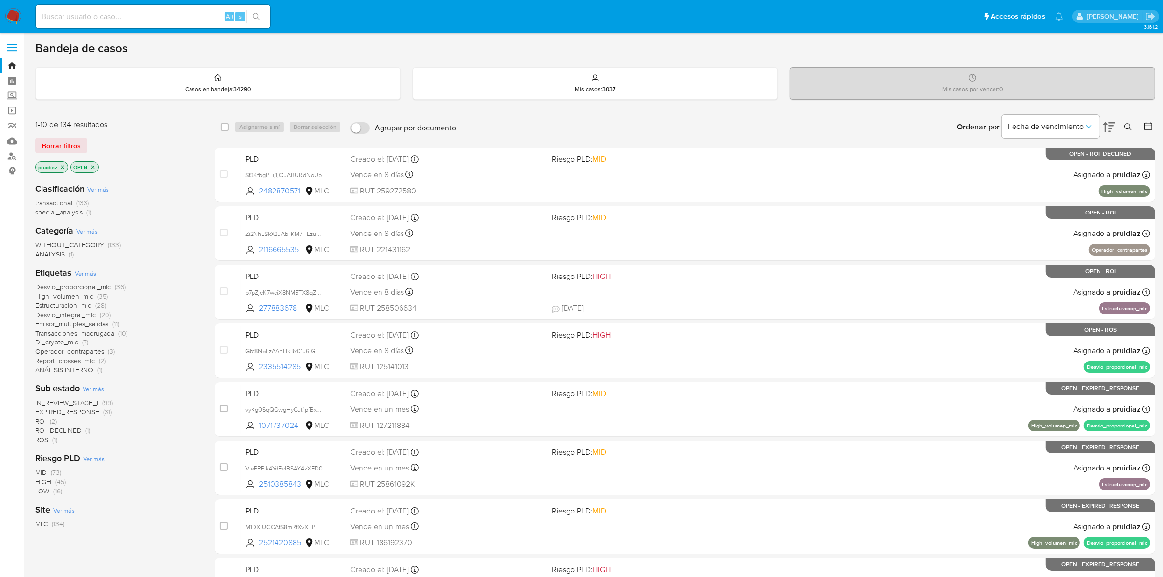
click at [47, 428] on span "ROI_DECLINED" at bounding box center [58, 431] width 46 height 10
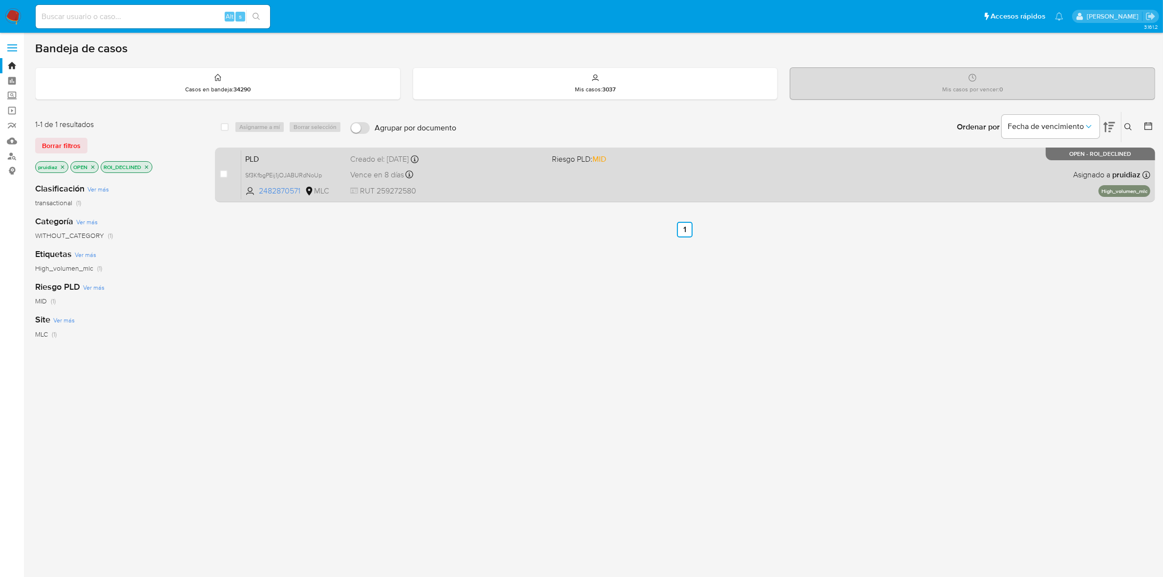
click at [491, 186] on span "RUT 259272580" at bounding box center [447, 191] width 194 height 11
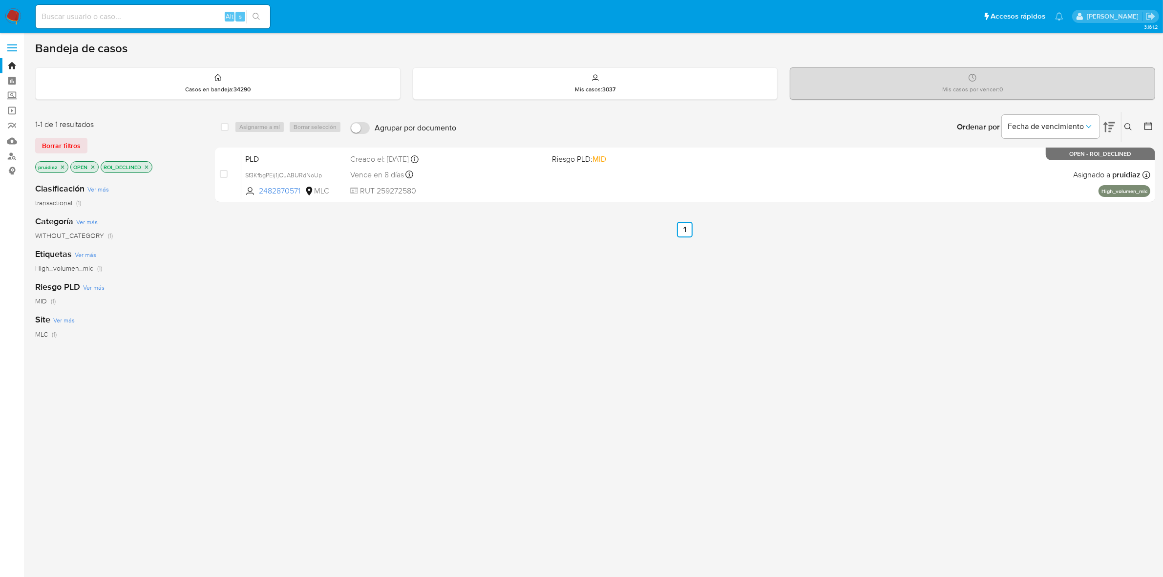
click at [13, 14] on img at bounding box center [13, 16] width 17 height 17
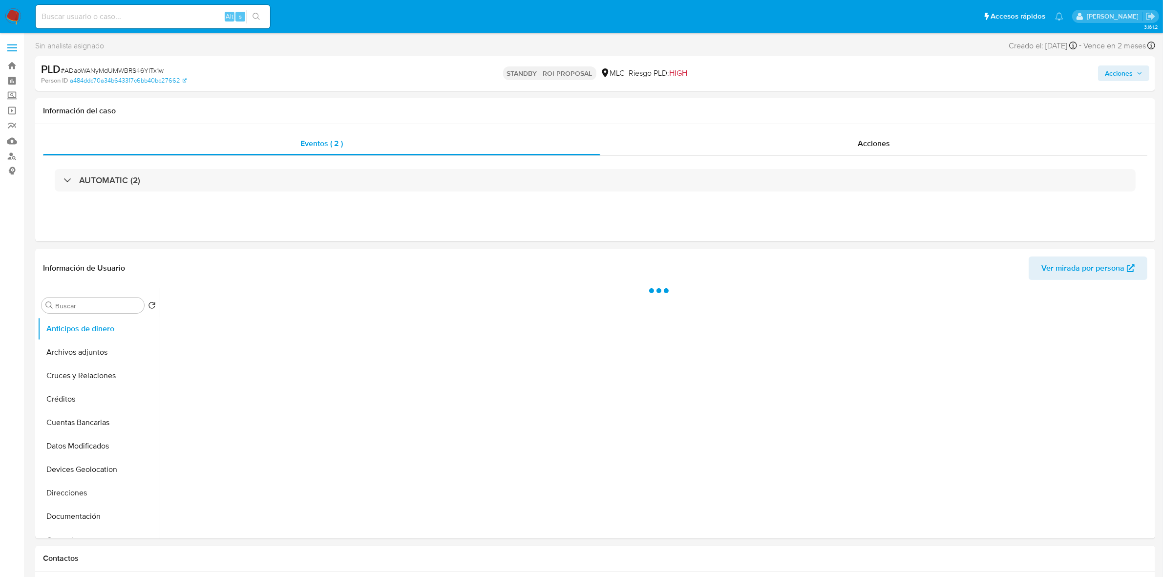
select select "10"
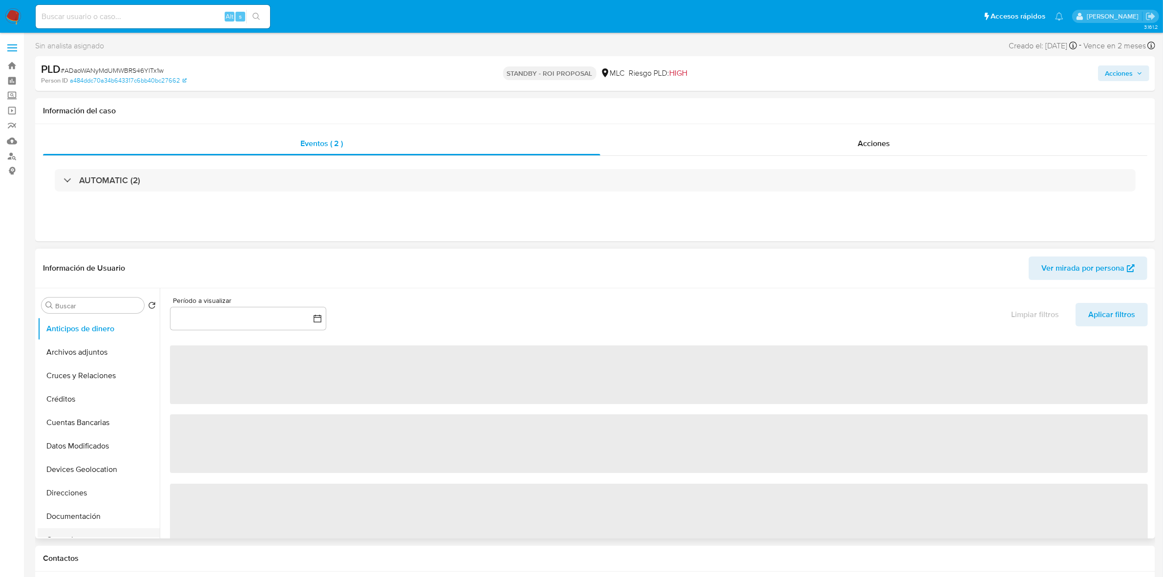
scroll to position [122, 0]
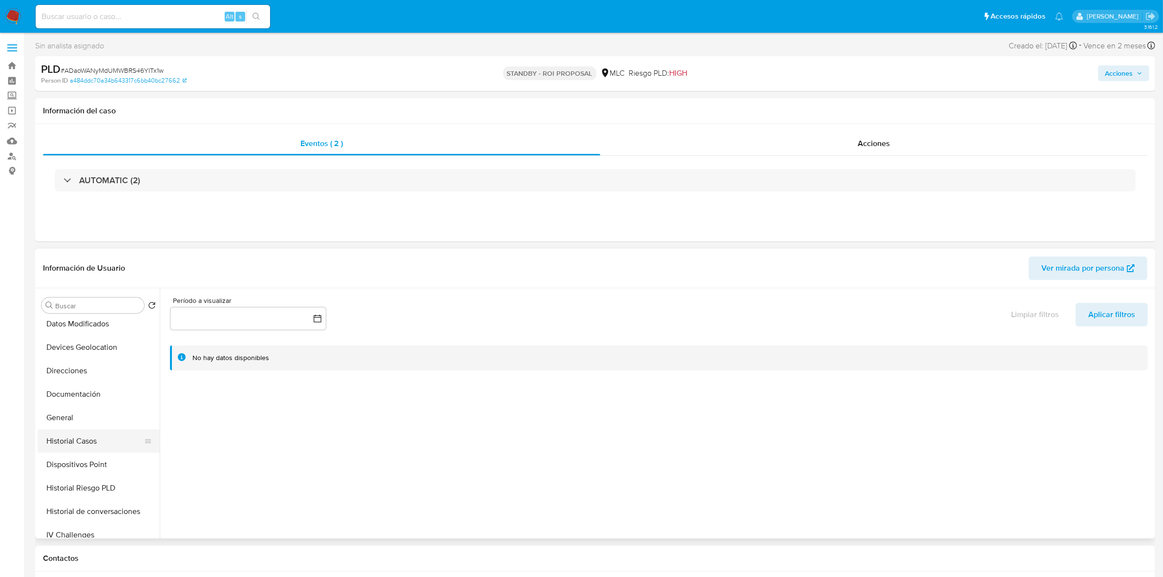
click at [84, 440] on button "Historial Casos" at bounding box center [95, 441] width 114 height 23
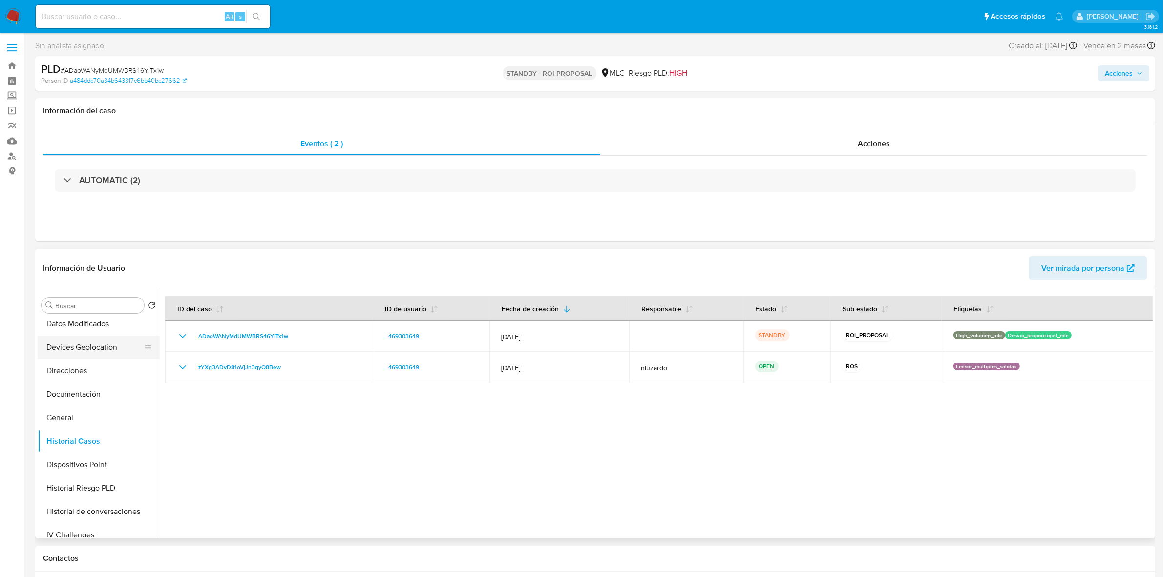
scroll to position [0, 0]
click at [82, 356] on button "Archivos adjuntos" at bounding box center [95, 352] width 114 height 23
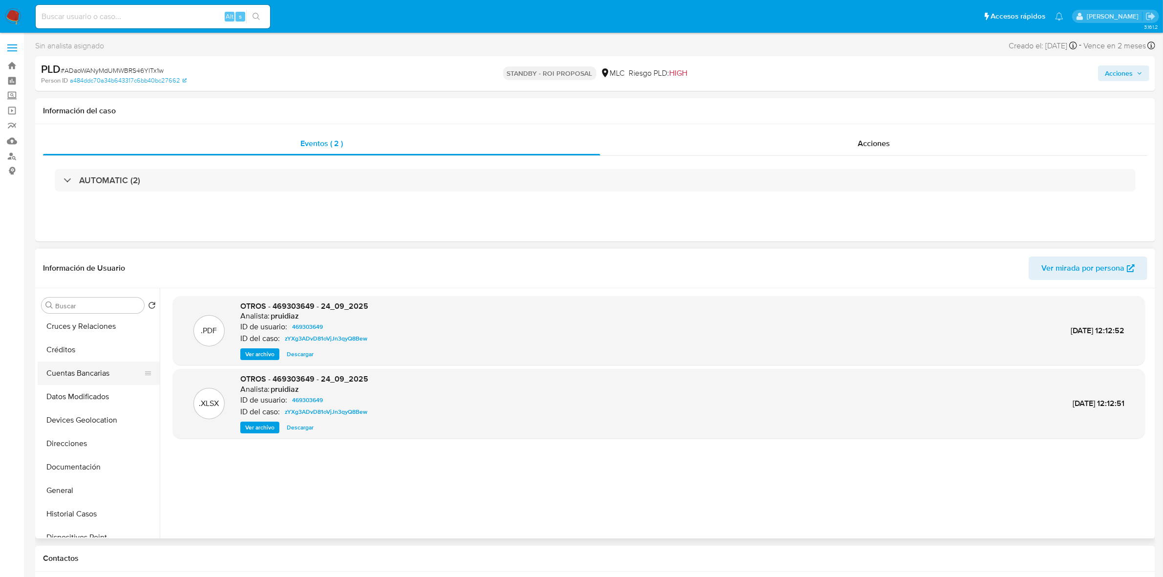
scroll to position [183, 0]
click at [65, 378] on button "Historial Casos" at bounding box center [95, 379] width 114 height 23
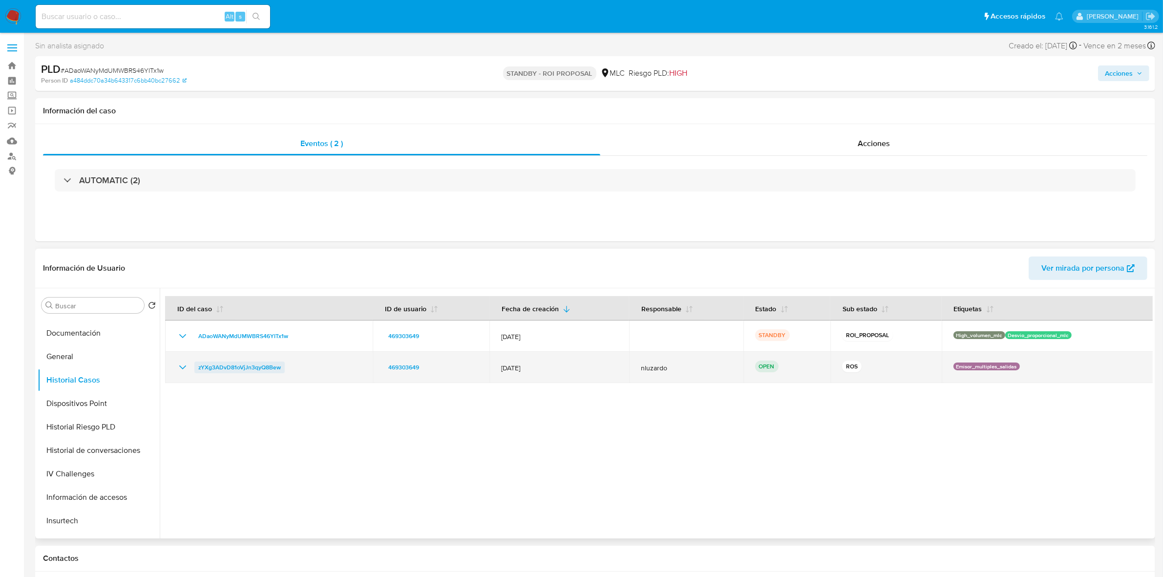
click at [258, 365] on span "zYXg3ADvD81oVjJn3qyQ8Bew" at bounding box center [239, 368] width 83 height 12
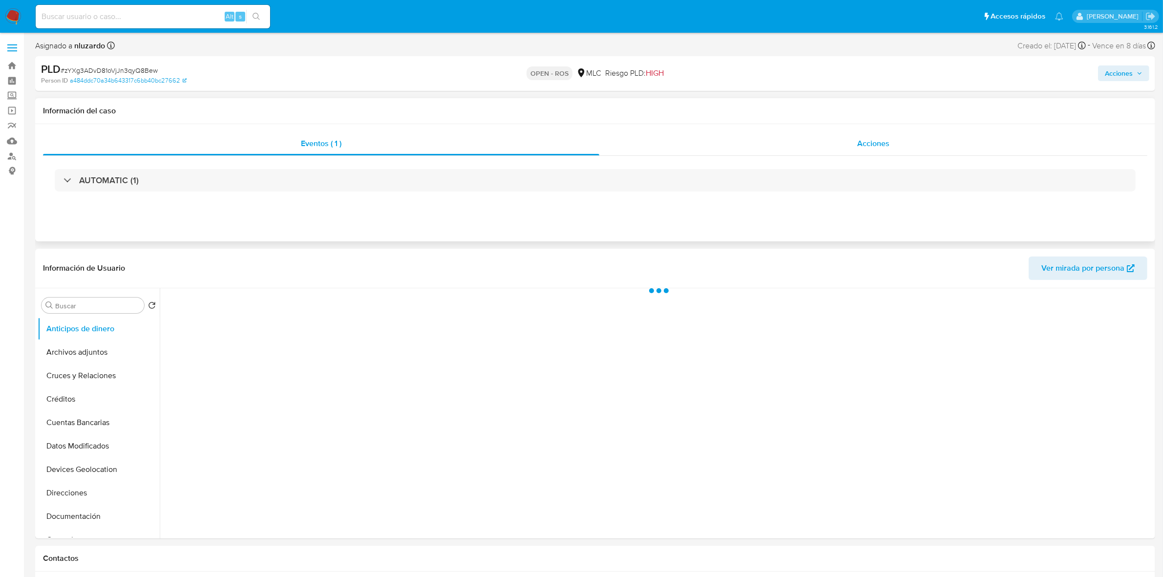
click at [862, 145] on span "Acciones" at bounding box center [874, 143] width 32 height 11
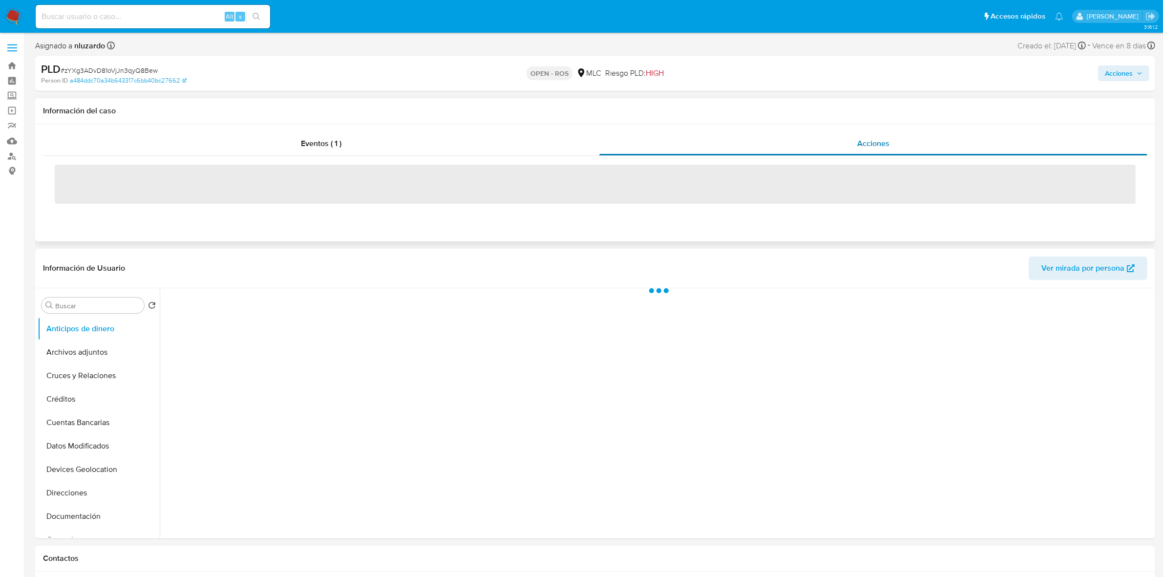
select select "10"
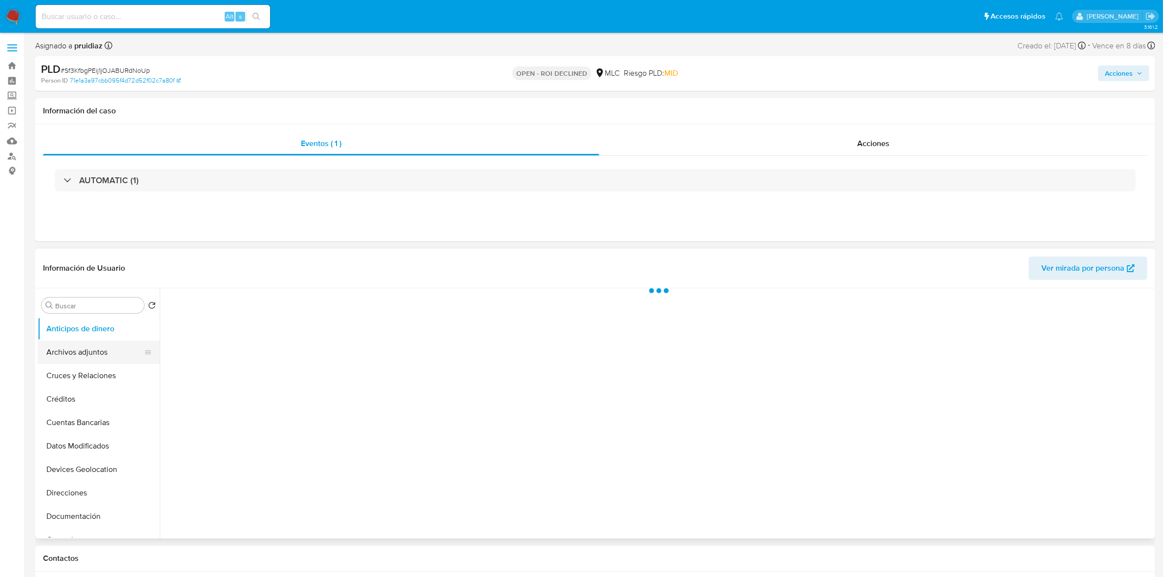
click at [89, 351] on button "Archivos adjuntos" at bounding box center [95, 352] width 114 height 23
select select "10"
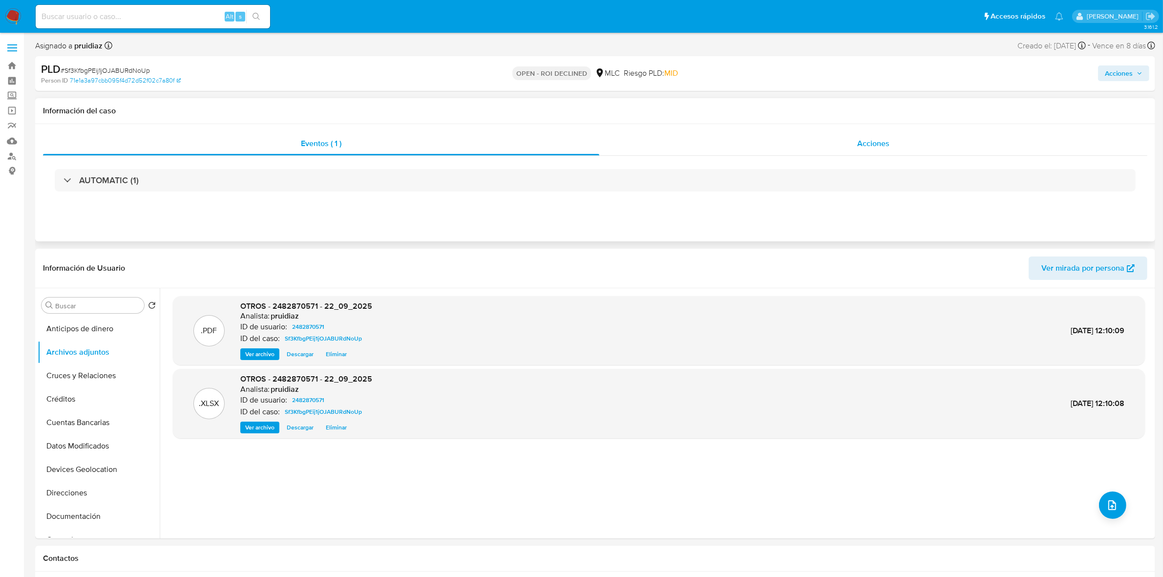
click at [903, 148] on div "Acciones" at bounding box center [874, 143] width 548 height 23
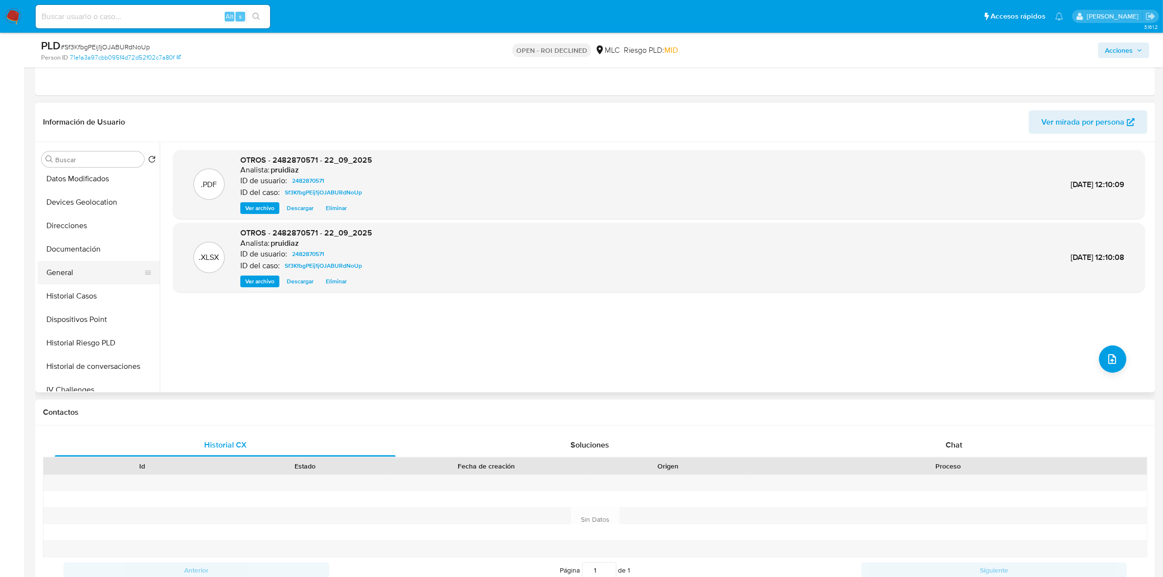
scroll to position [122, 0]
click at [86, 292] on button "Historial Casos" at bounding box center [95, 294] width 114 height 23
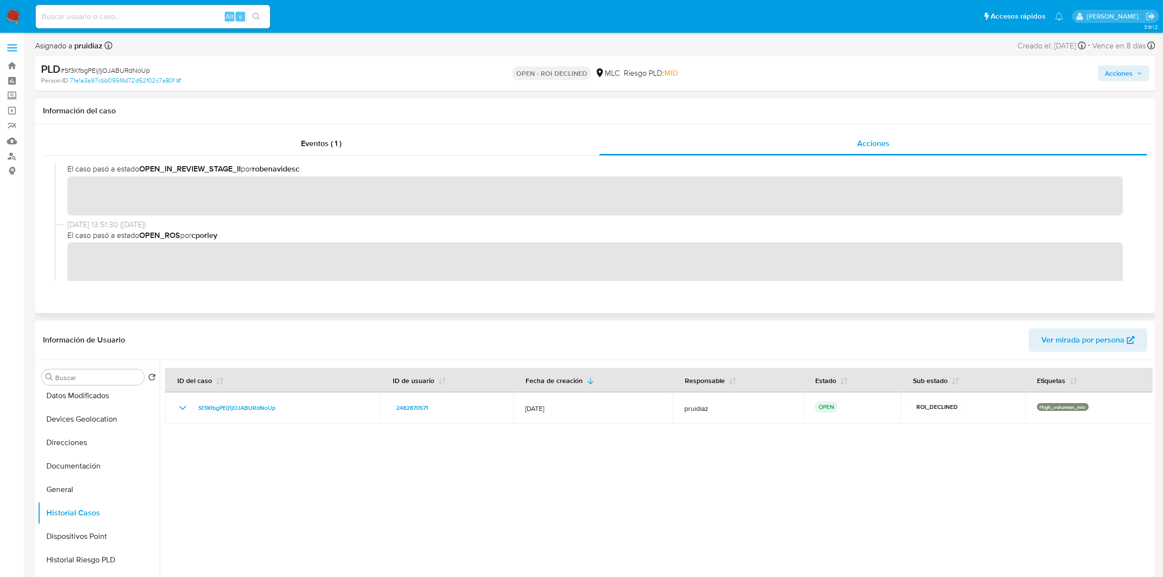
scroll to position [0, 0]
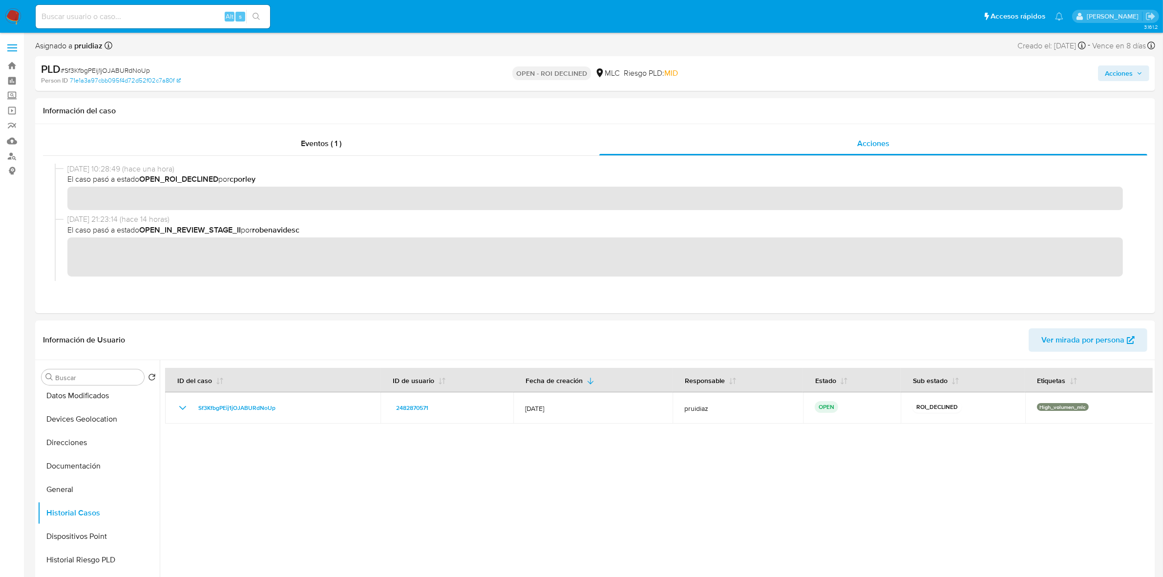
click at [1108, 88] on div "PLD # Sf3KfbgPEij1jOJABURdNoUp Person ID 71e1a3a97cbb095f4d72d52f02c7a80f OPEN …" at bounding box center [595, 73] width 1120 height 35
click at [1113, 78] on span "Acciones" at bounding box center [1119, 73] width 28 height 16
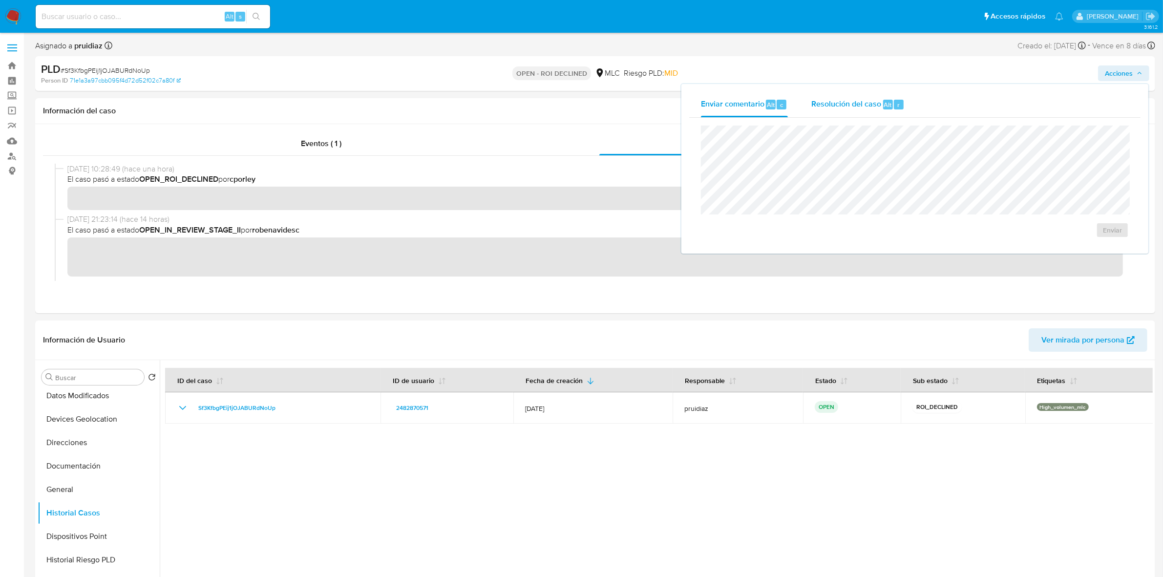
click at [887, 98] on div "Resolución del caso Alt r" at bounding box center [858, 104] width 93 height 25
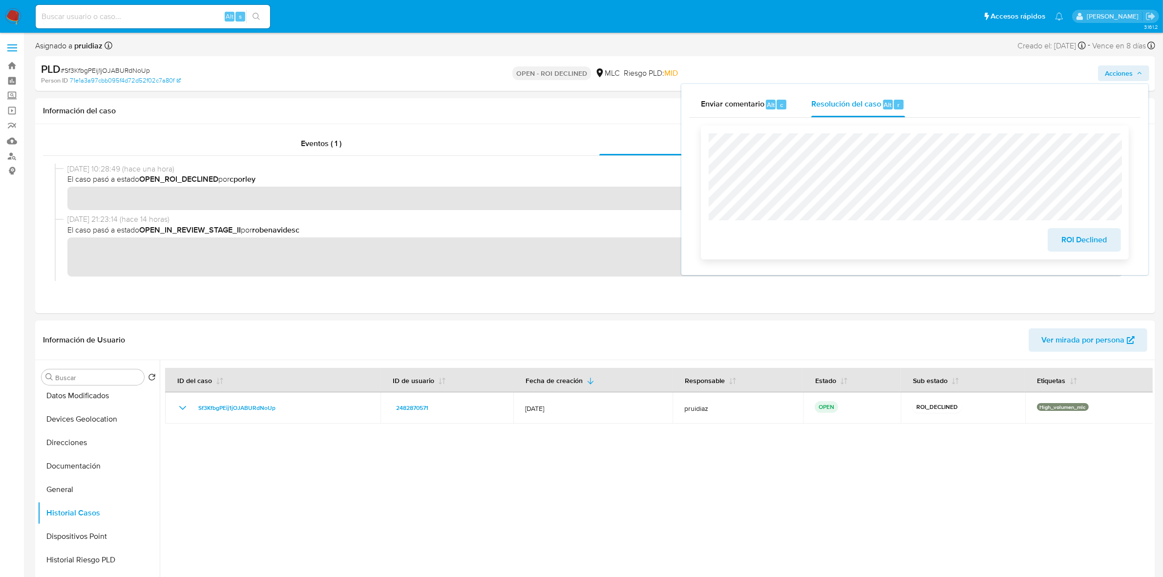
click at [1081, 242] on span "ROI Declined" at bounding box center [1085, 240] width 48 height 22
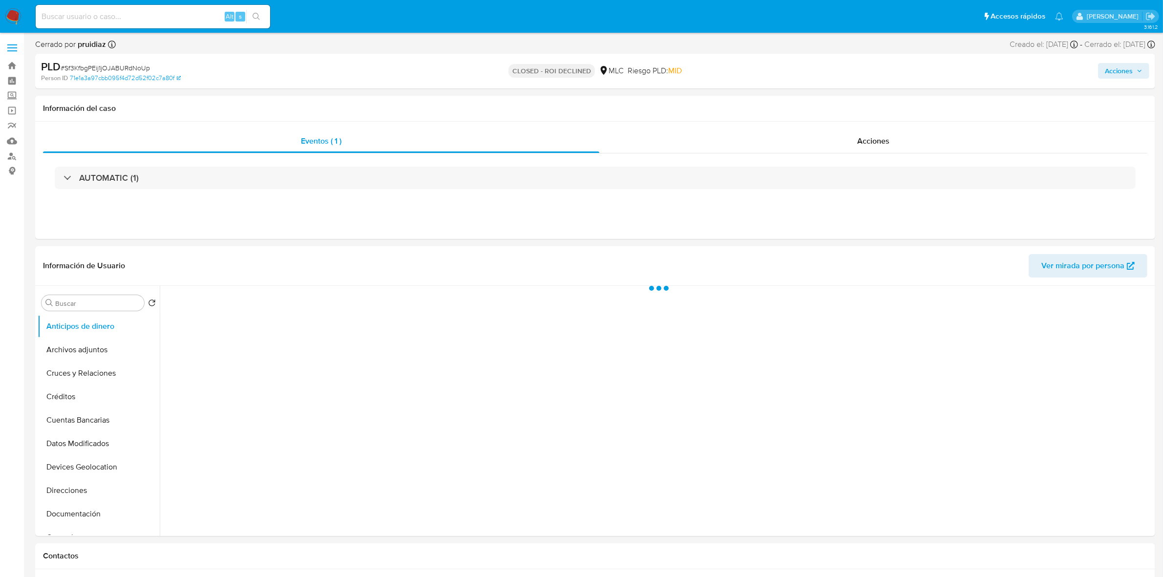
select select "10"
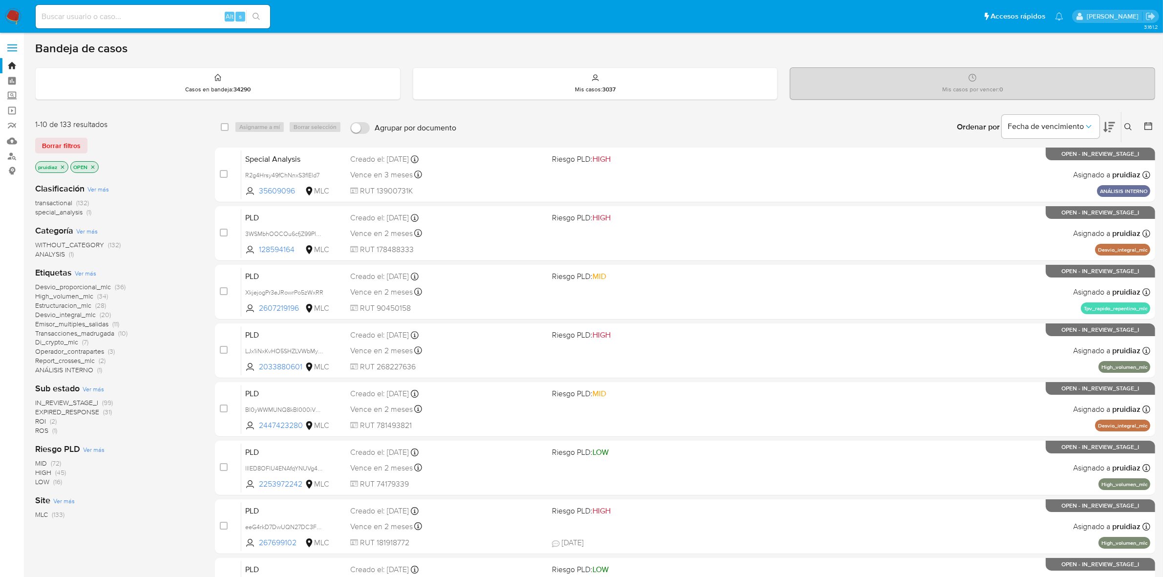
click at [1105, 130] on icon at bounding box center [1110, 127] width 12 height 10
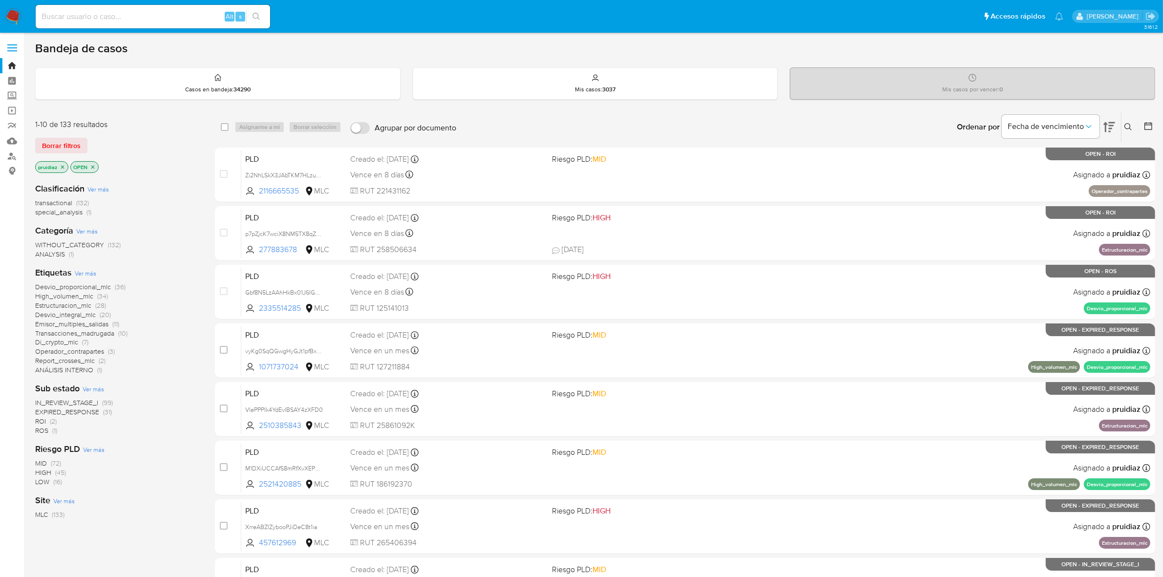
click at [40, 420] on span "ROI" at bounding box center [40, 421] width 11 height 10
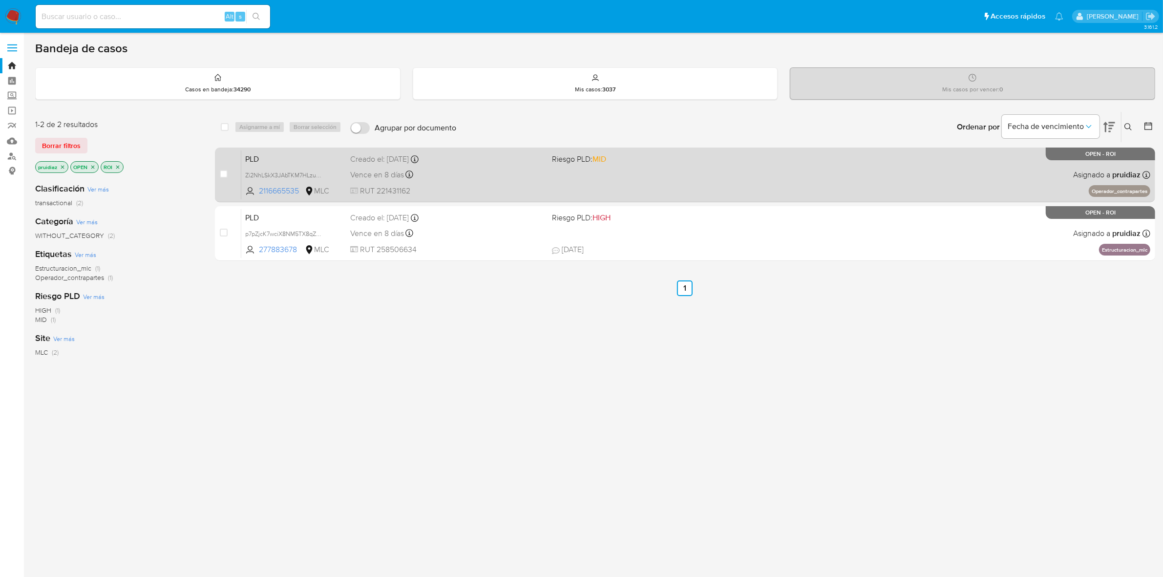
click at [474, 176] on div "Vence en 8 días Vence el 10/10/2025 16:09:17" at bounding box center [447, 174] width 194 height 13
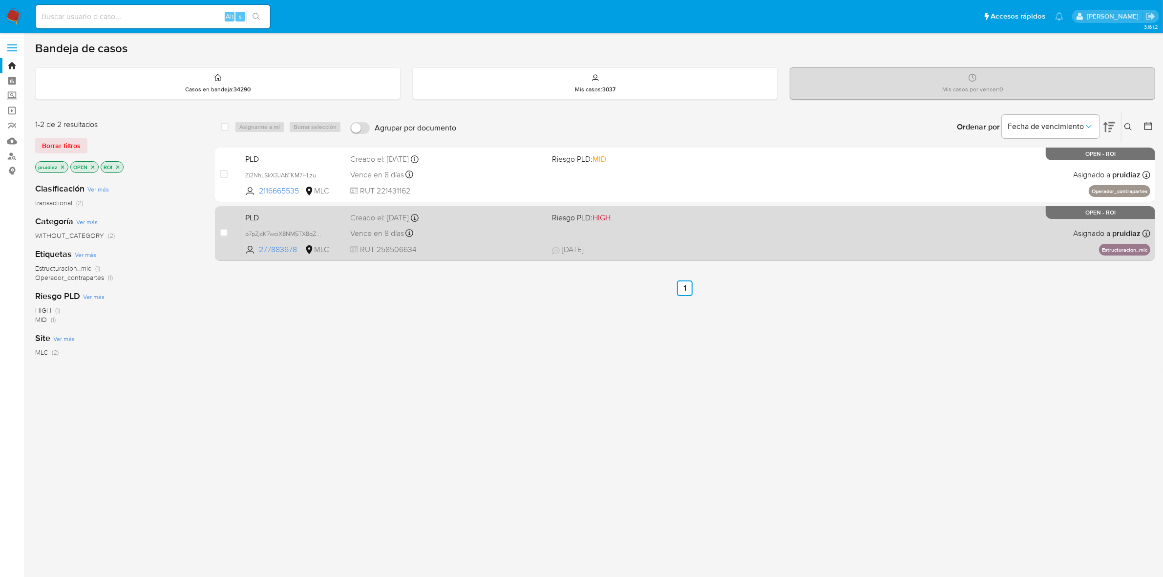
click at [485, 239] on div "Vence en 8 días Vence el 10/10/2025 16:10:05" at bounding box center [447, 233] width 194 height 13
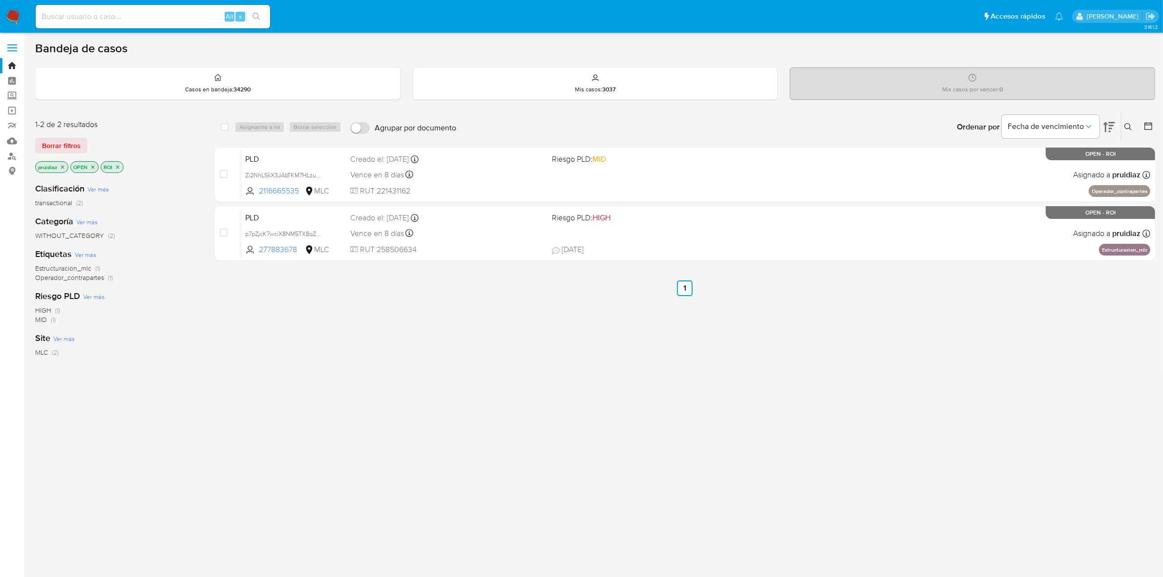
click at [15, 20] on img at bounding box center [13, 16] width 17 height 17
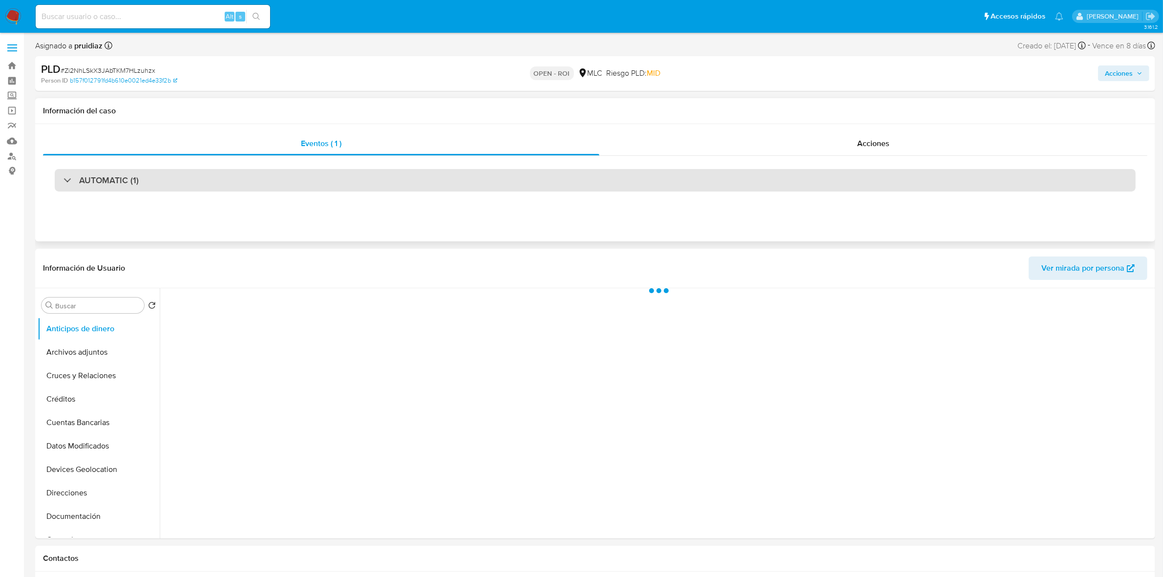
select select "10"
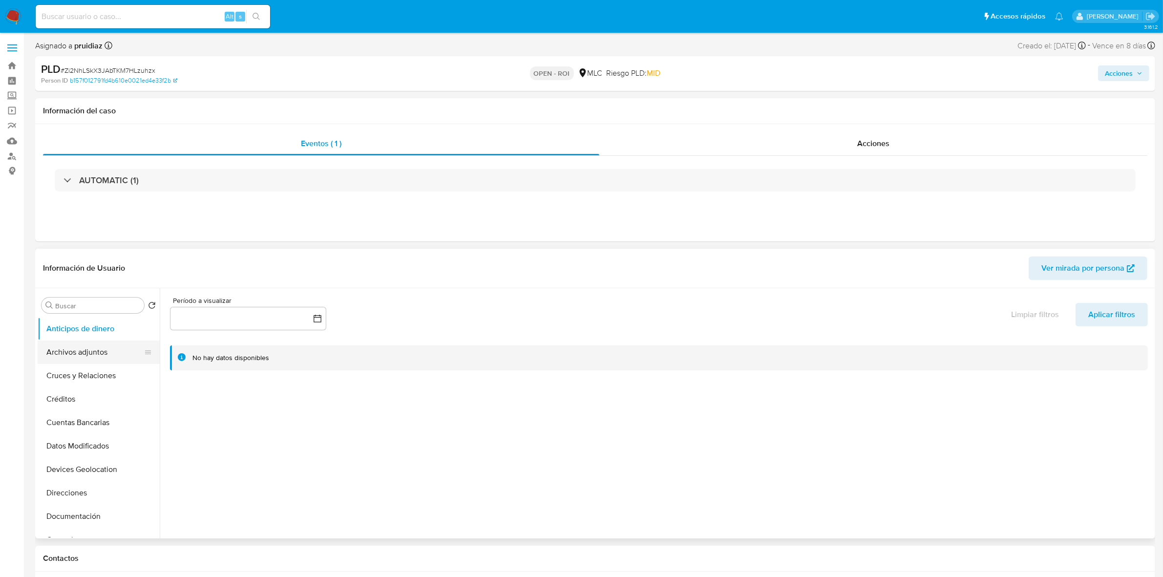
click at [80, 360] on button "Archivos adjuntos" at bounding box center [95, 352] width 114 height 23
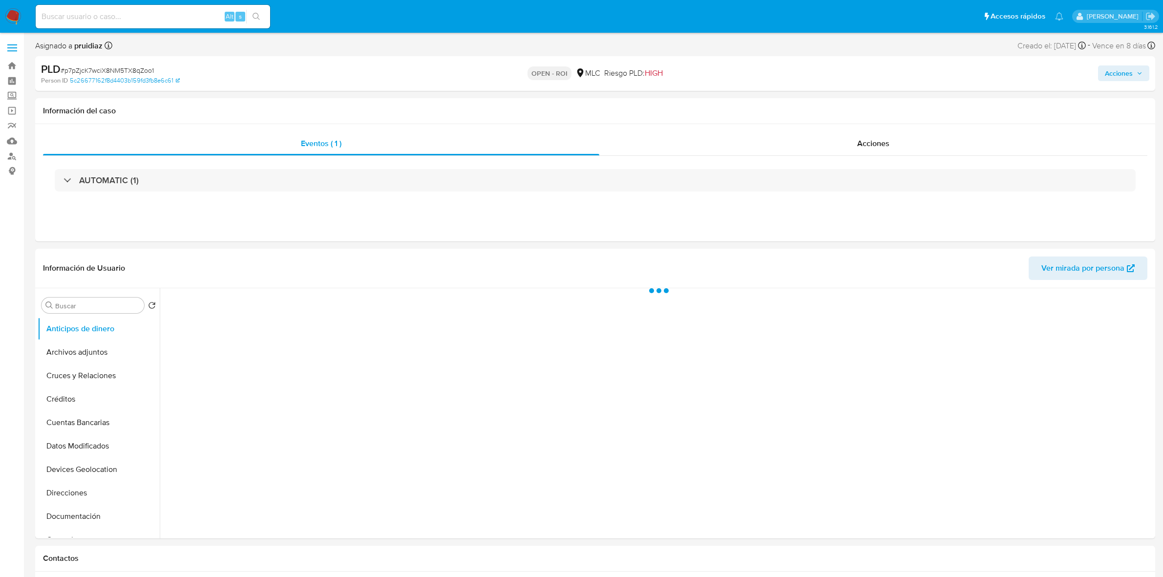
select select "10"
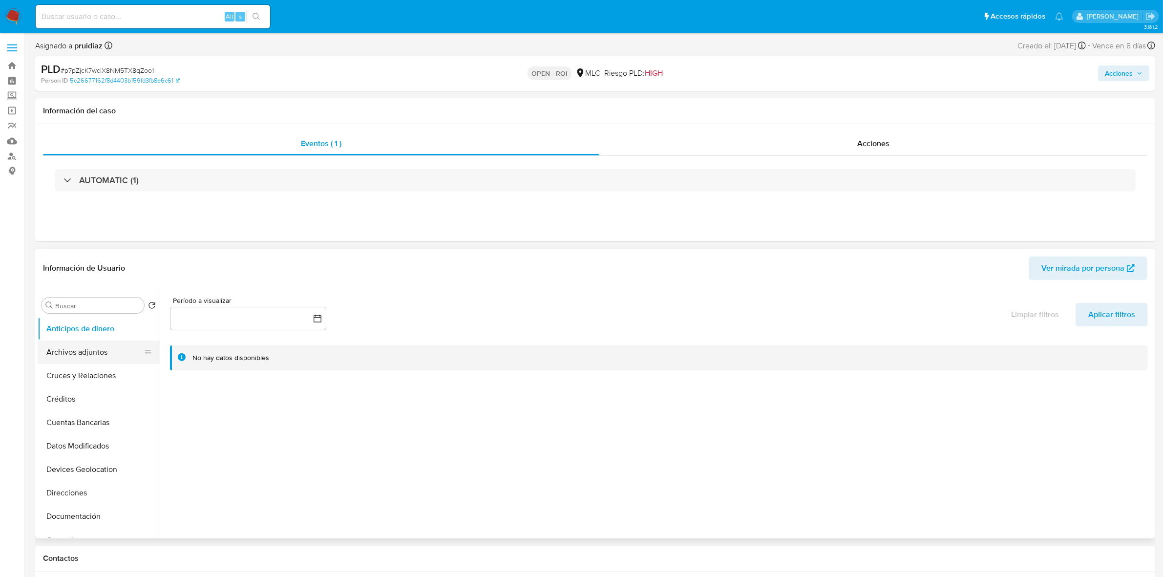
click at [81, 361] on button "Archivos adjuntos" at bounding box center [95, 352] width 114 height 23
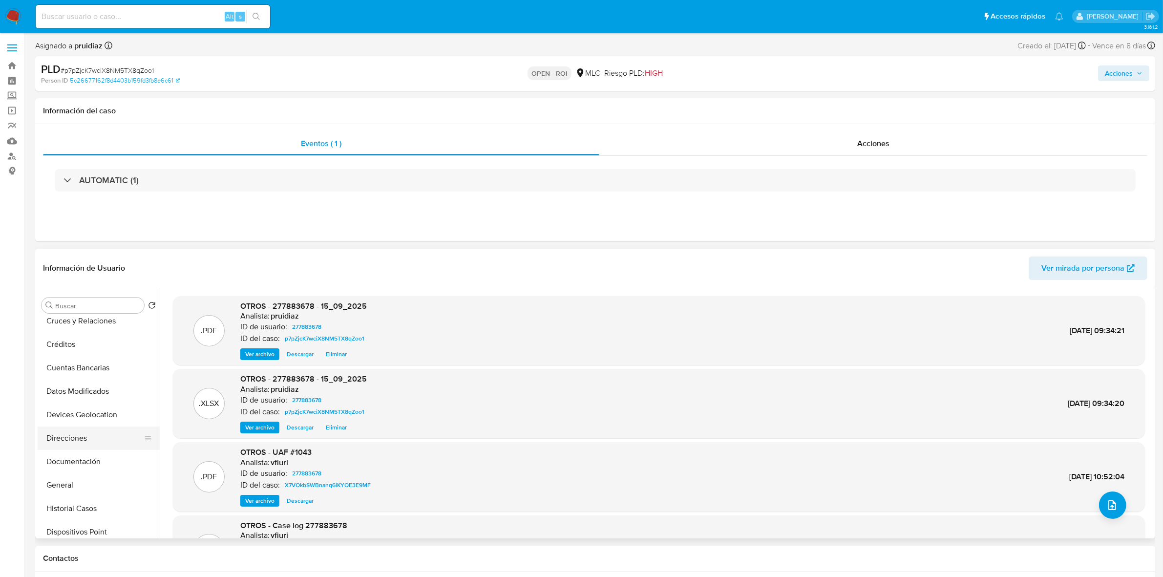
scroll to position [122, 0]
click at [87, 442] on button "Historial Casos" at bounding box center [95, 441] width 114 height 23
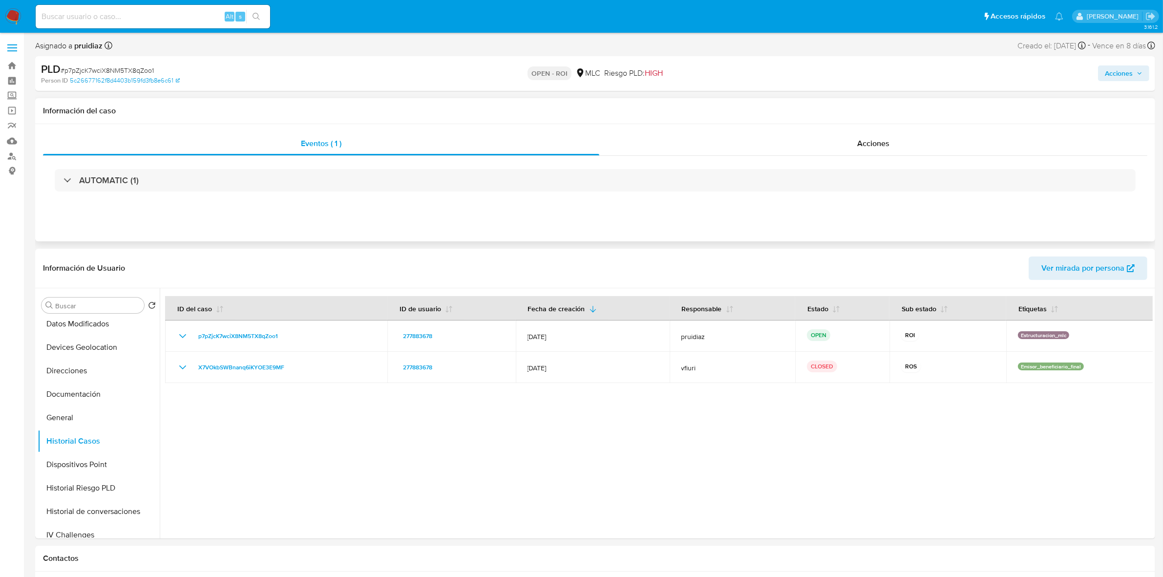
click at [843, 128] on div "Eventos ( 1 ) Acciones AUTOMATIC (1)" at bounding box center [595, 182] width 1120 height 117
click at [851, 138] on div "Acciones" at bounding box center [874, 143] width 548 height 23
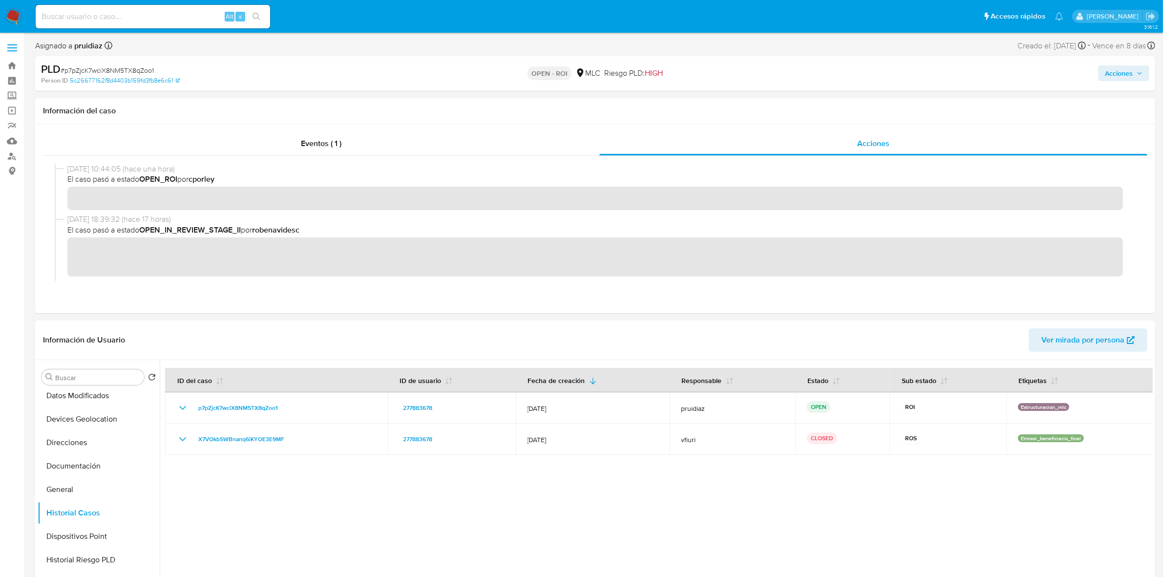
click at [1141, 75] on icon "button" at bounding box center [1140, 73] width 6 height 6
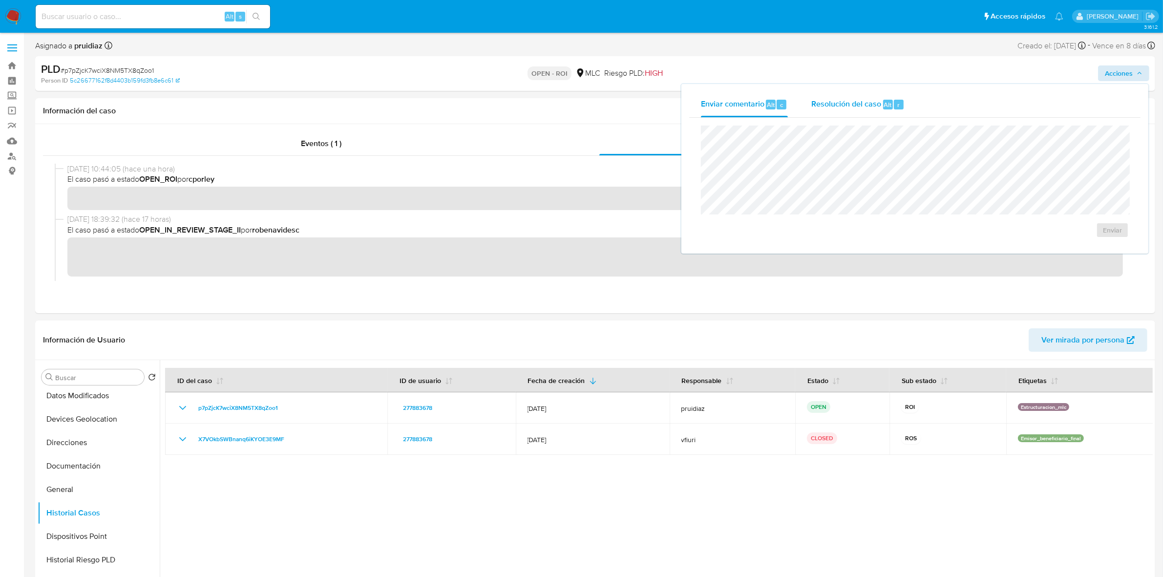
click at [868, 101] on span "Resolución del caso" at bounding box center [847, 104] width 70 height 11
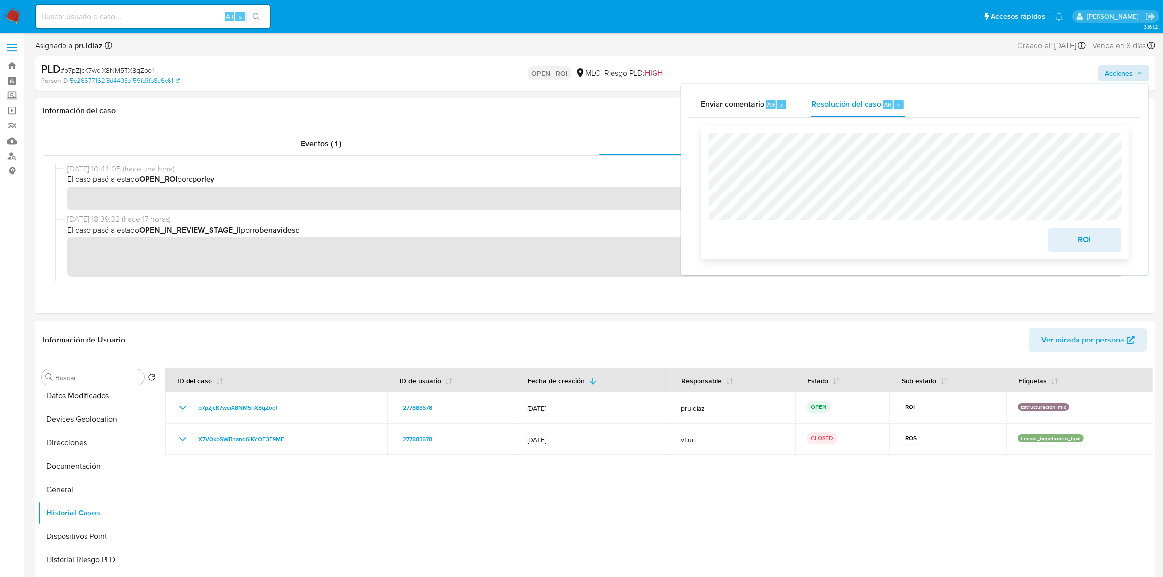
click at [1096, 246] on span "ROI" at bounding box center [1085, 240] width 48 height 22
click at [1080, 240] on span "ROI" at bounding box center [1085, 240] width 48 height 22
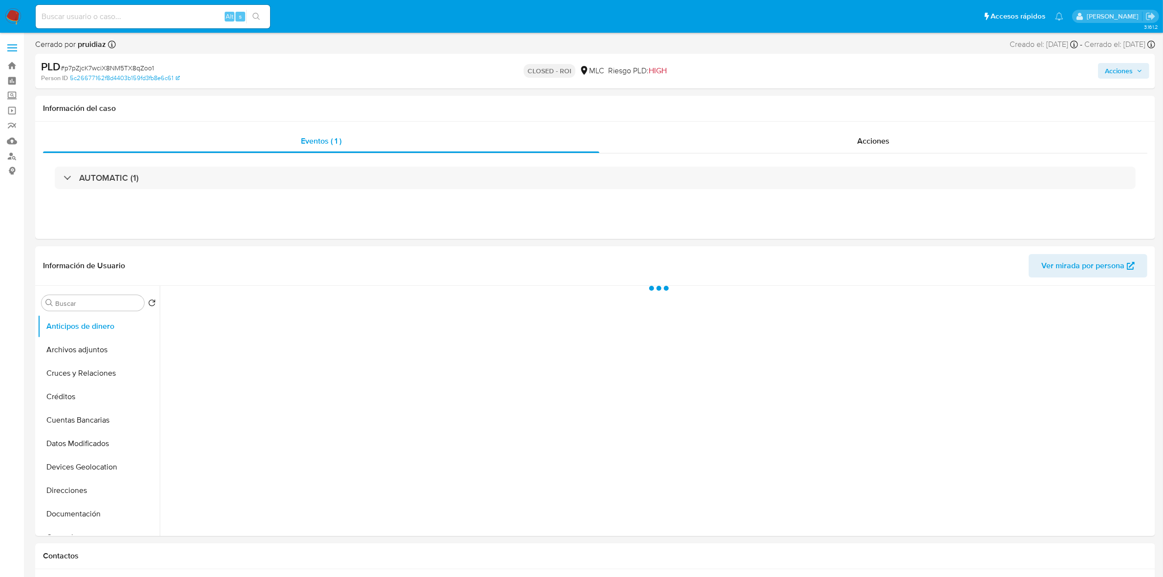
select select "10"
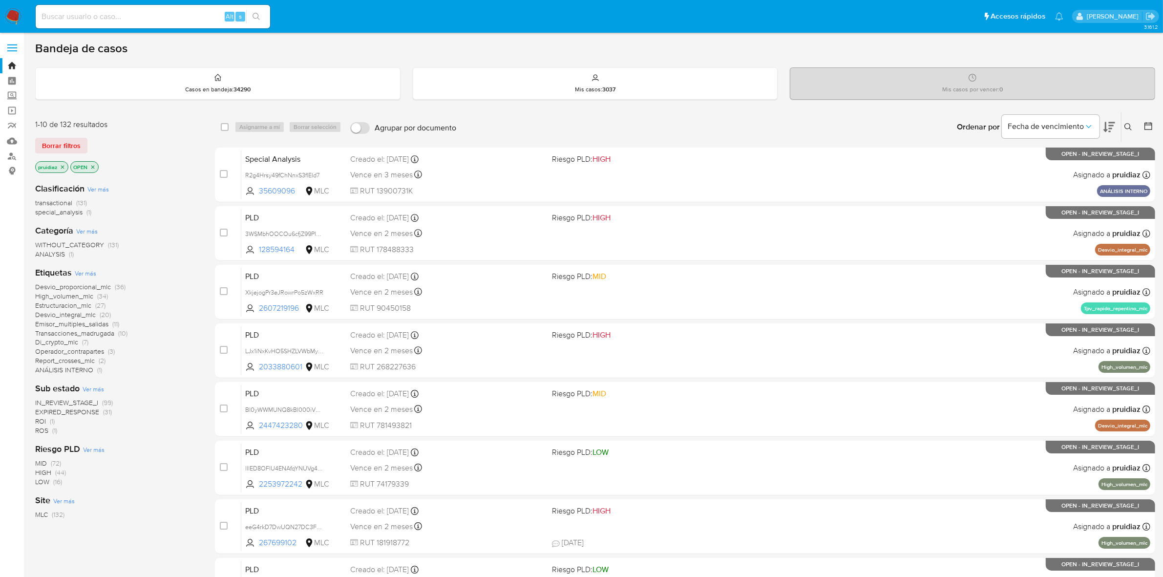
click at [1115, 128] on icon at bounding box center [1110, 127] width 12 height 12
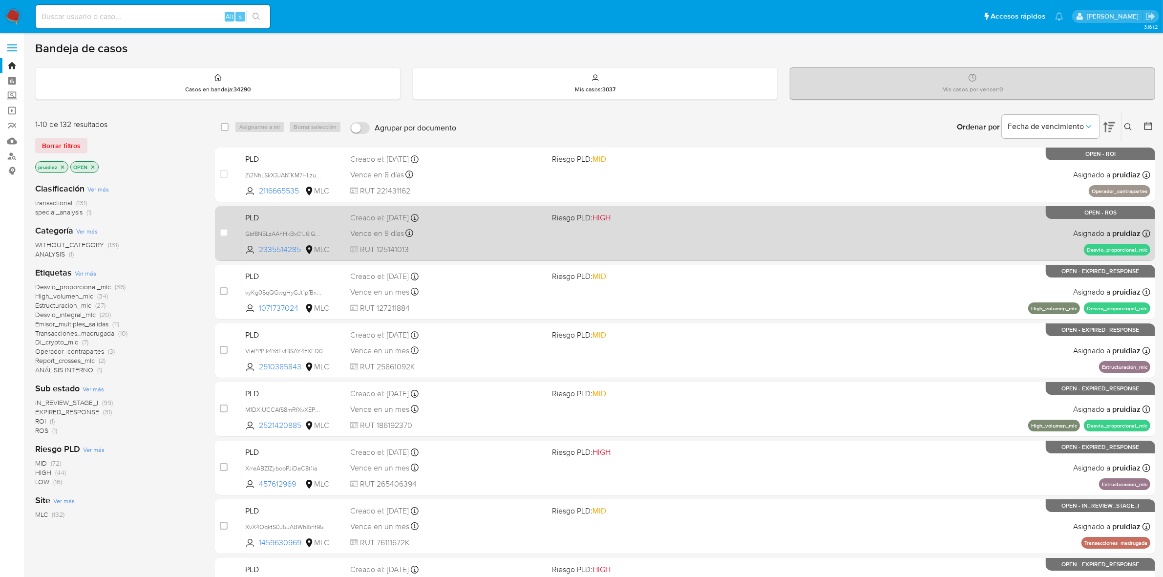
click at [682, 236] on div "PLD Gbf8N5LzAAhHkBx01J6IG9cQ 2335514285 MLC Riesgo PLD: HIGH Creado el: [DATE] …" at bounding box center [695, 233] width 909 height 49
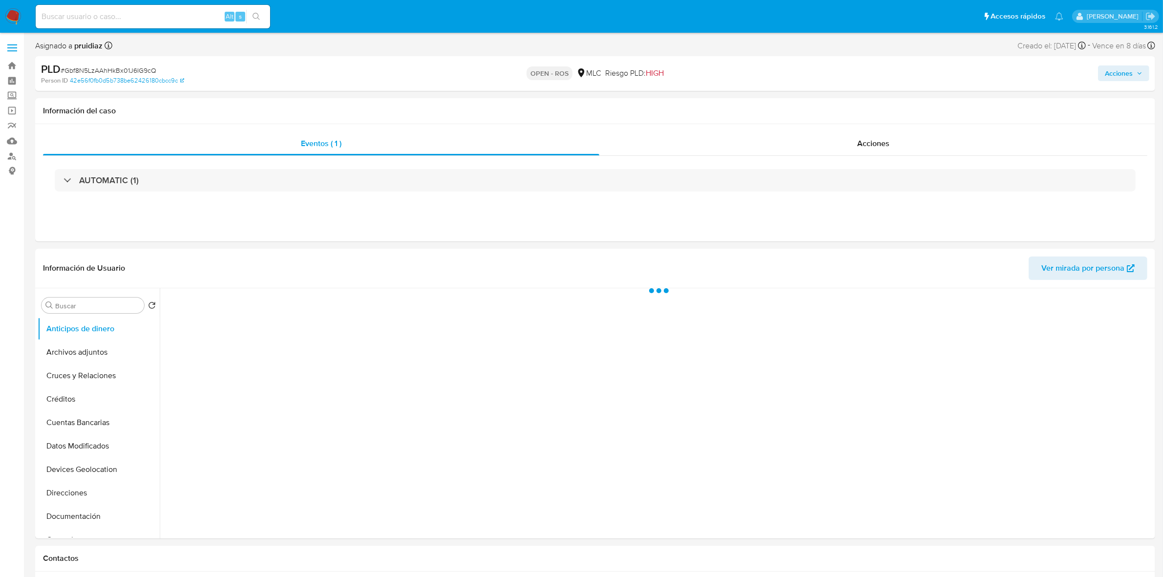
select select "10"
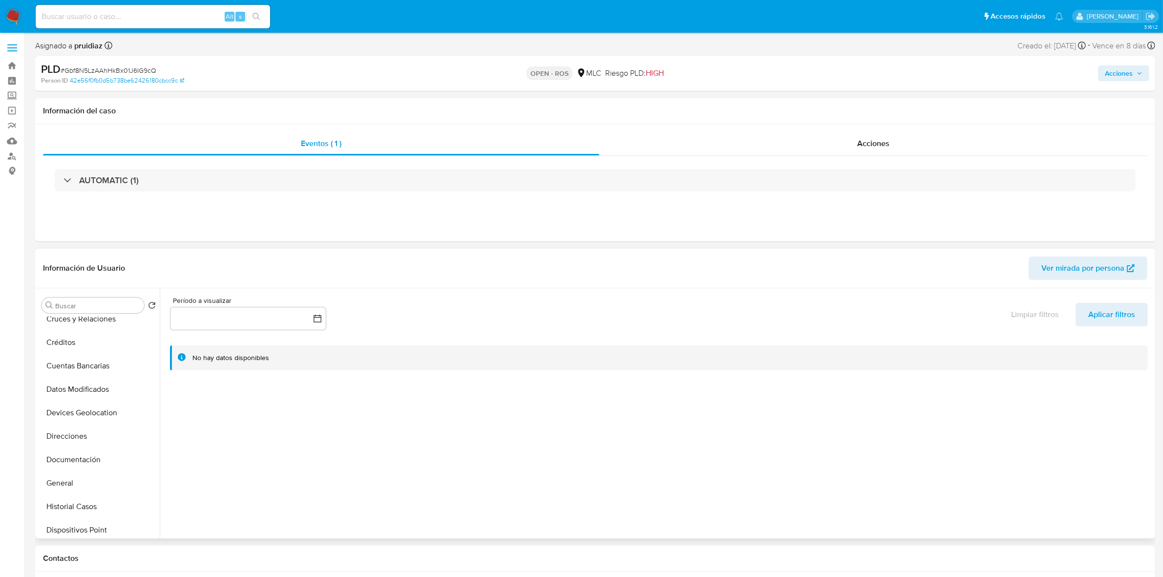
scroll to position [122, 0]
click at [82, 421] on button "General" at bounding box center [95, 417] width 114 height 23
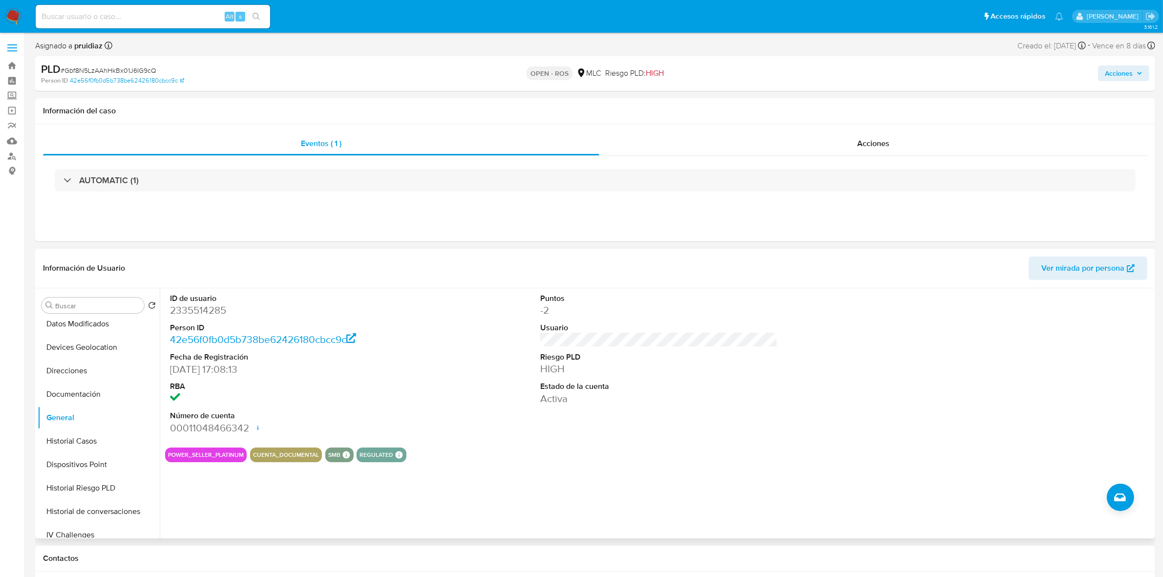
click at [200, 312] on dd "2335514285" at bounding box center [288, 310] width 237 height 14
click at [201, 312] on dd "2335514285" at bounding box center [288, 310] width 237 height 14
copy dd "2335514285"
click at [208, 315] on dd "2335514285" at bounding box center [288, 310] width 237 height 14
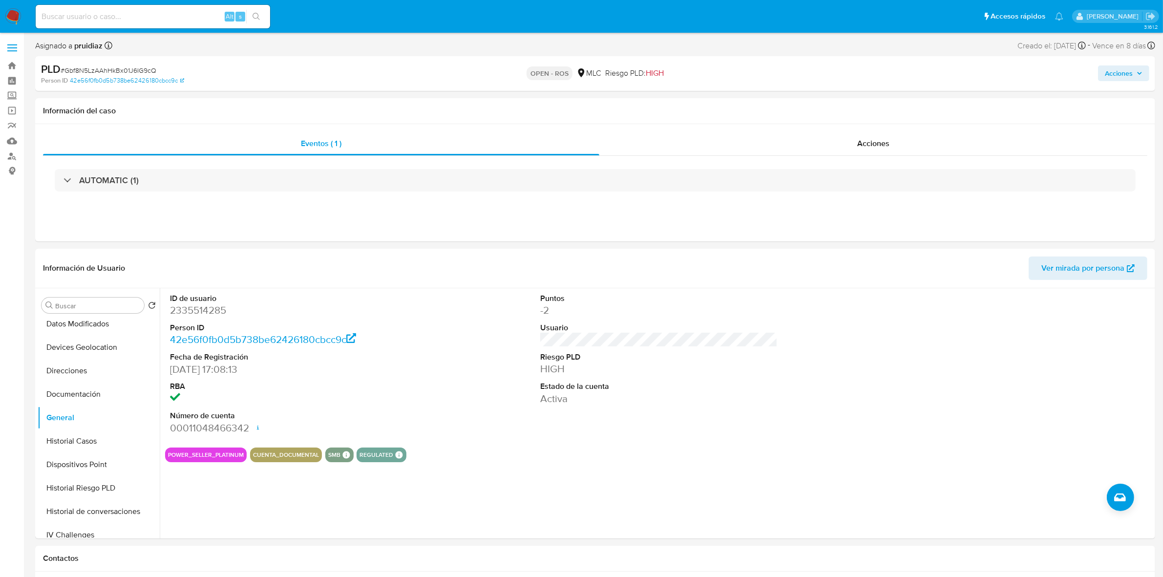
click at [141, 73] on span "# Gbf8N5LzAAhHkBx01J6IG9cQ" at bounding box center [109, 70] width 96 height 10
copy span "Gbf8N5LzAAhHkBx01J6IG9cQ"
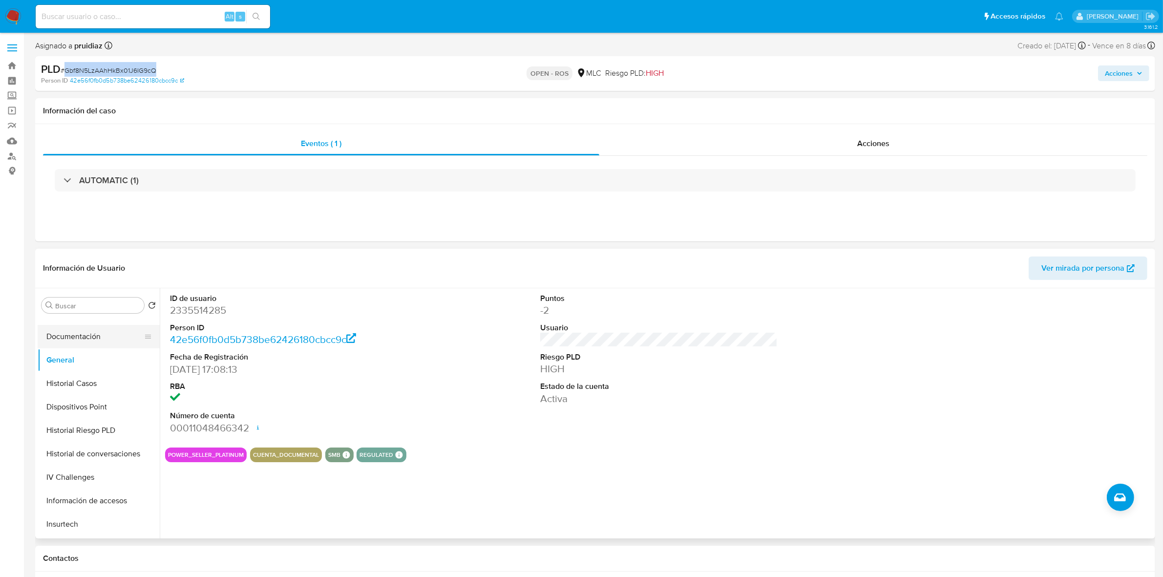
scroll to position [305, 0]
click at [79, 449] on button "KYC" at bounding box center [95, 445] width 114 height 23
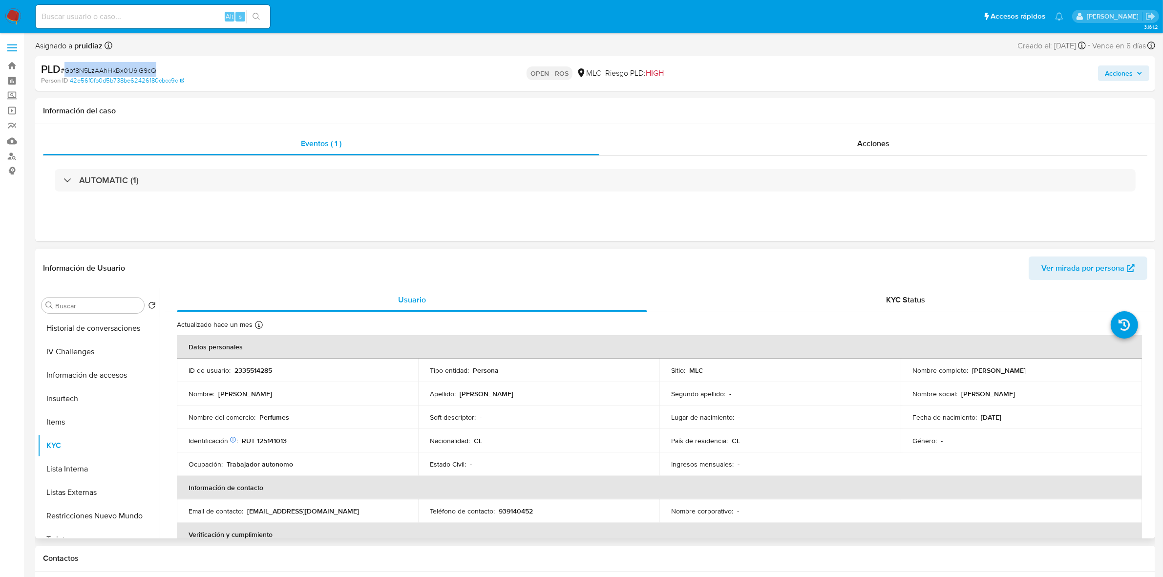
drag, startPoint x: 1068, startPoint y: 373, endPoint x: 970, endPoint y: 371, distance: 97.7
click at [970, 371] on div "Nombre completo : [PERSON_NAME]" at bounding box center [1022, 370] width 218 height 9
copy p "[PERSON_NAME]"
click at [272, 440] on p "RUT 125141013" at bounding box center [264, 440] width 45 height 9
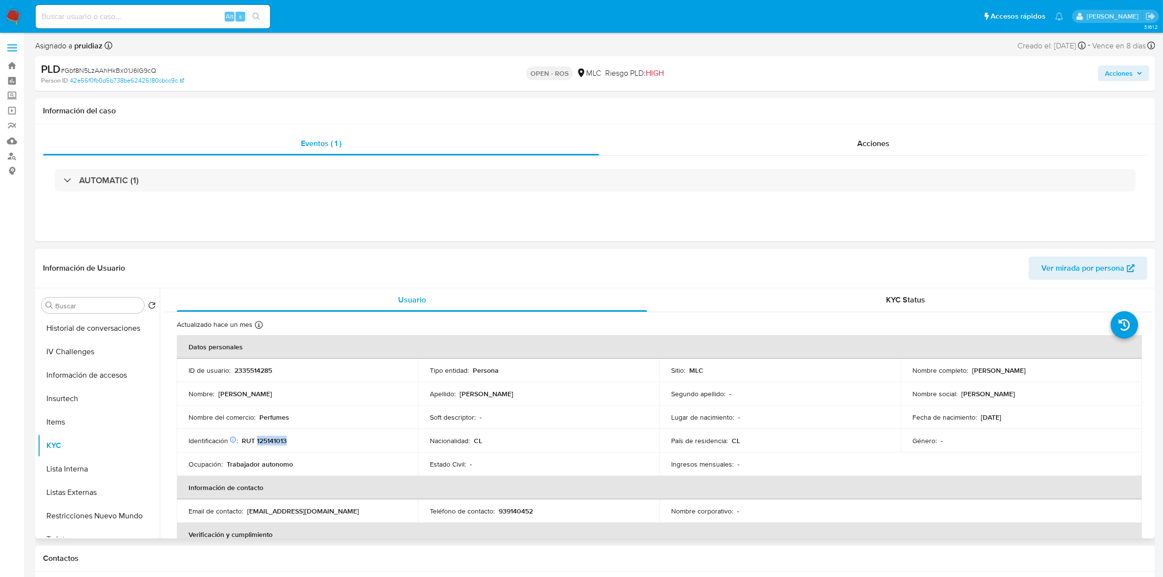
copy p "125141013"
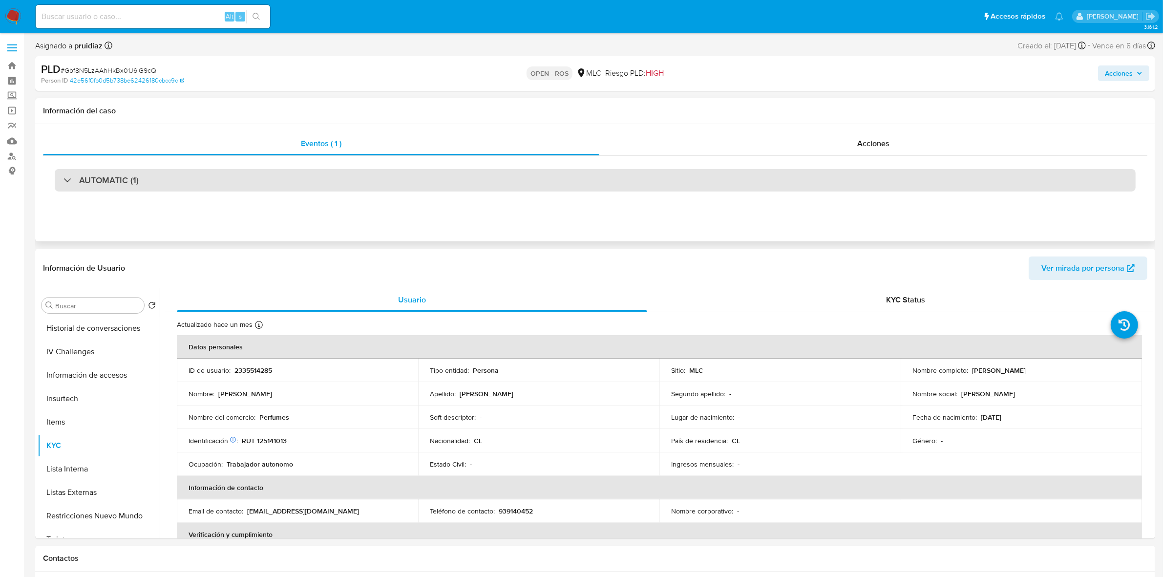
click at [156, 173] on div "AUTOMATIC (1)" at bounding box center [595, 180] width 1081 height 22
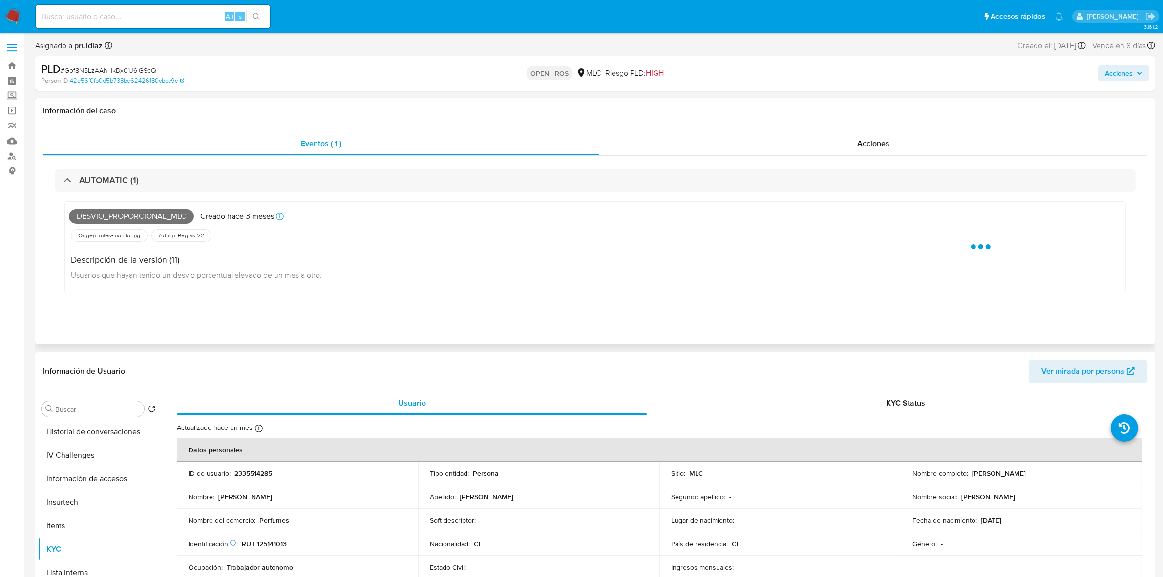
click at [132, 221] on span "Desvio_proporcional_mlc" at bounding box center [131, 216] width 125 height 15
click at [130, 220] on span "Desvio_proporcional_mlc" at bounding box center [131, 216] width 125 height 15
click at [129, 215] on span "Desvio_proporcional_mlc" at bounding box center [131, 216] width 125 height 15
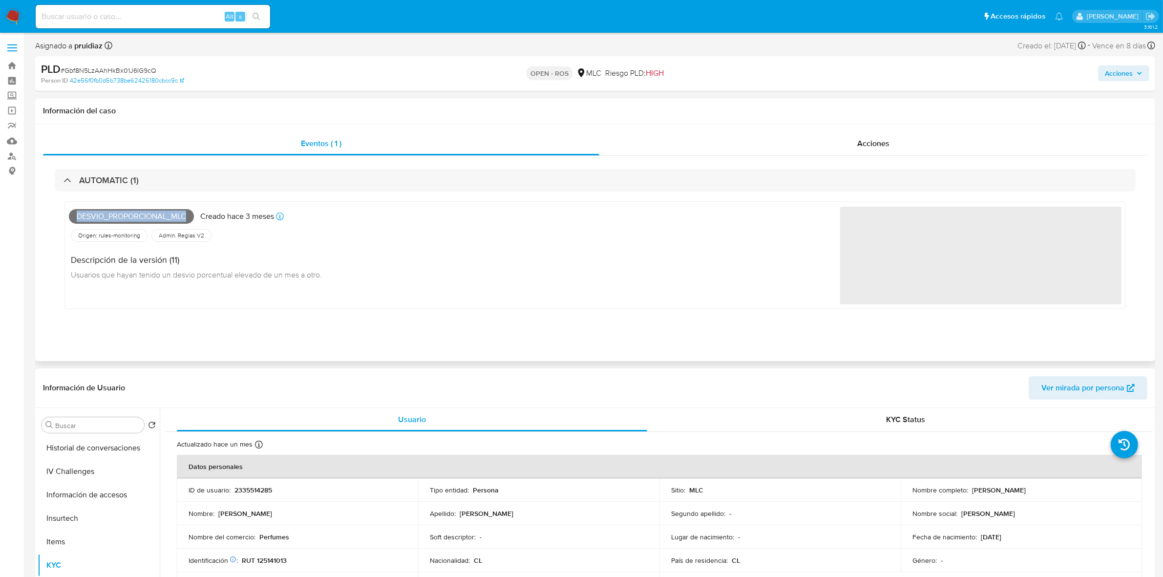
click at [129, 215] on span "Desvio_proporcional_mlc" at bounding box center [131, 216] width 125 height 15
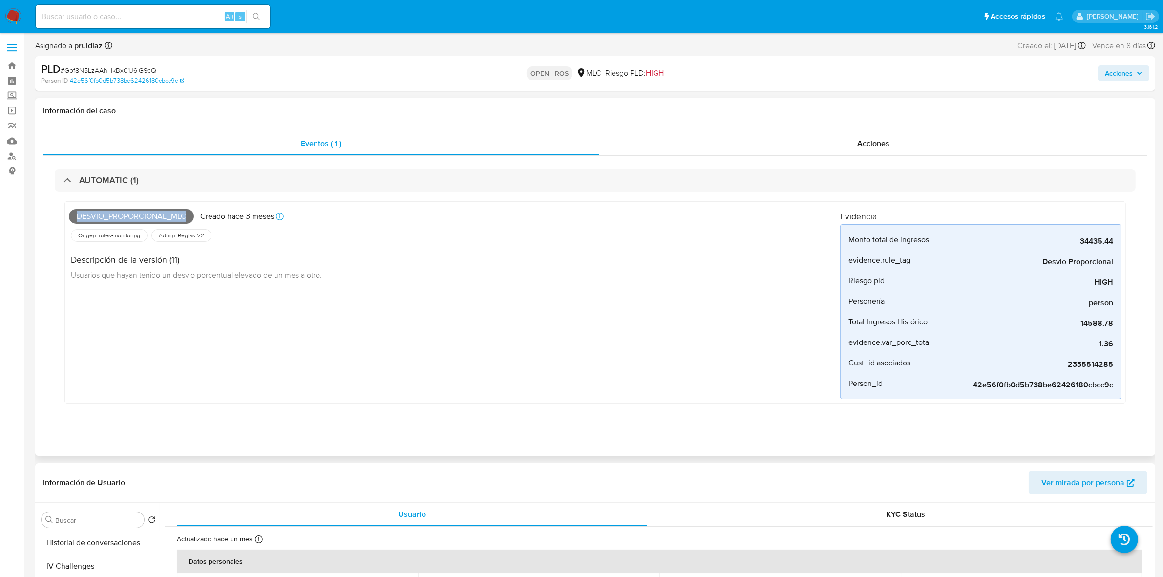
copy span "Desvio_proporcional_mlc"
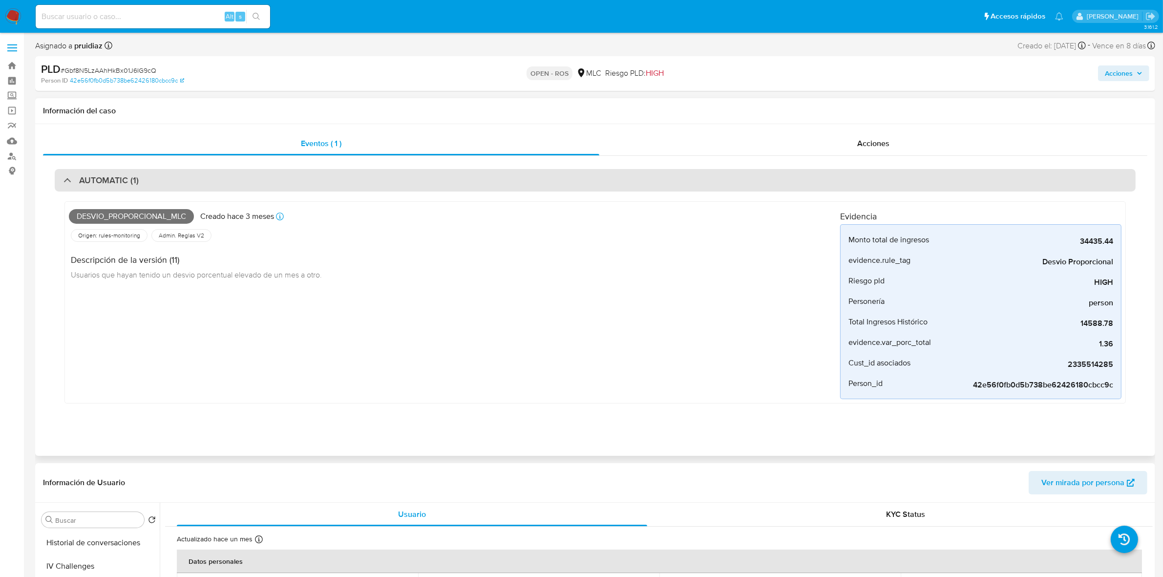
click at [151, 177] on div "AUTOMATIC (1)" at bounding box center [595, 180] width 1081 height 22
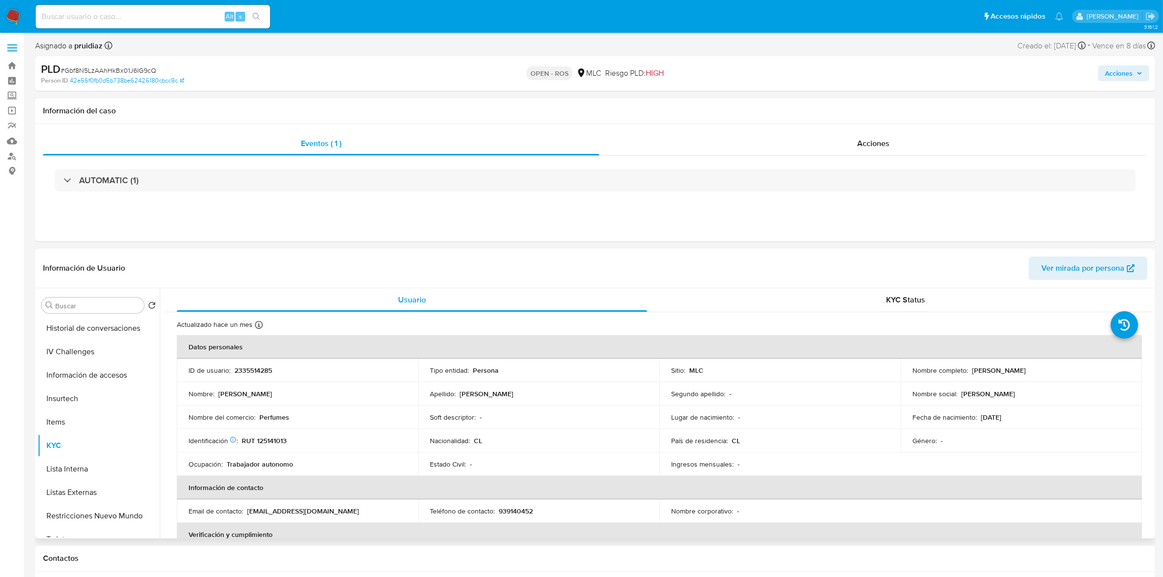
click at [264, 370] on p "2335514285" at bounding box center [254, 370] width 38 height 9
copy p "2335514285"
click at [268, 438] on p "RUT 125141013" at bounding box center [264, 440] width 45 height 9
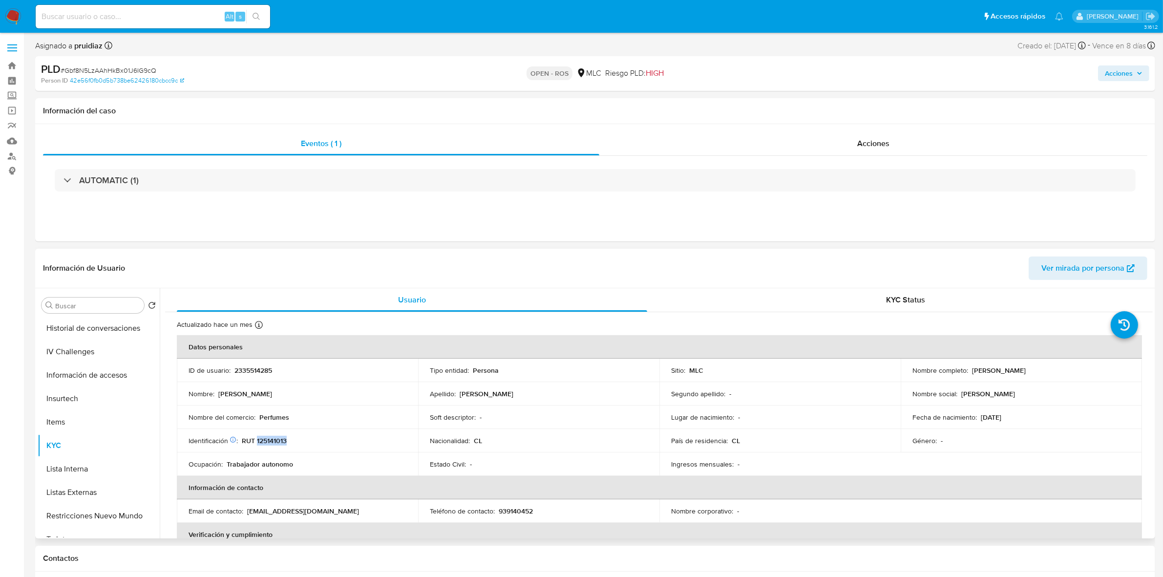
copy p "125141013"
click at [245, 372] on p "2335514285" at bounding box center [254, 370] width 38 height 9
copy p "2335514285"
click at [277, 440] on p "RUT 125141013" at bounding box center [264, 440] width 45 height 9
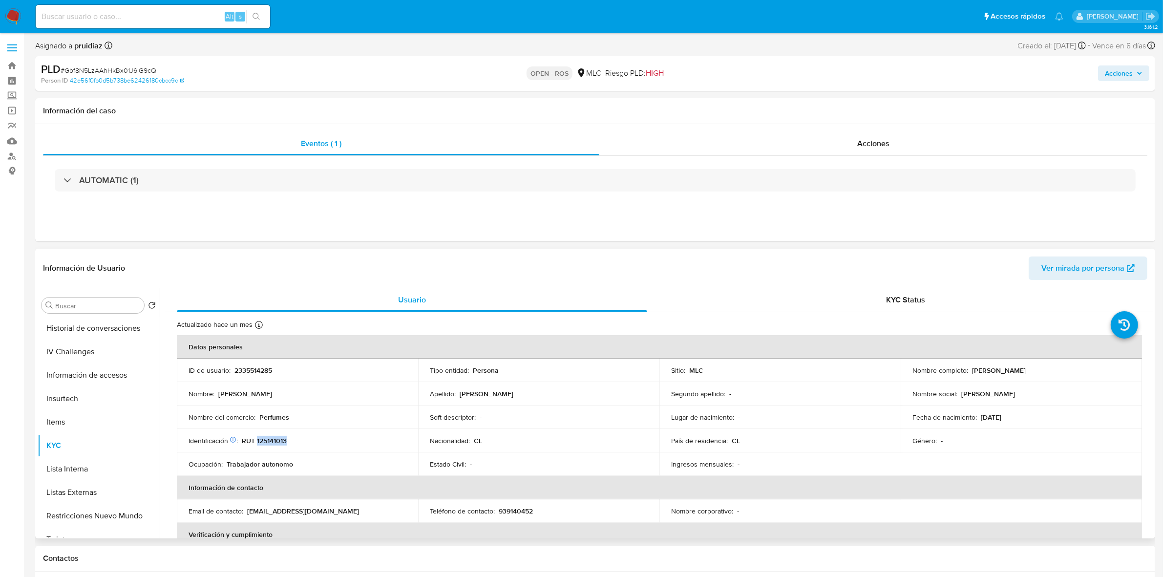
click at [277, 440] on p "RUT 125141013" at bounding box center [264, 440] width 45 height 9
copy p "125141013"
click at [72, 389] on button "Documentación" at bounding box center [95, 394] width 114 height 23
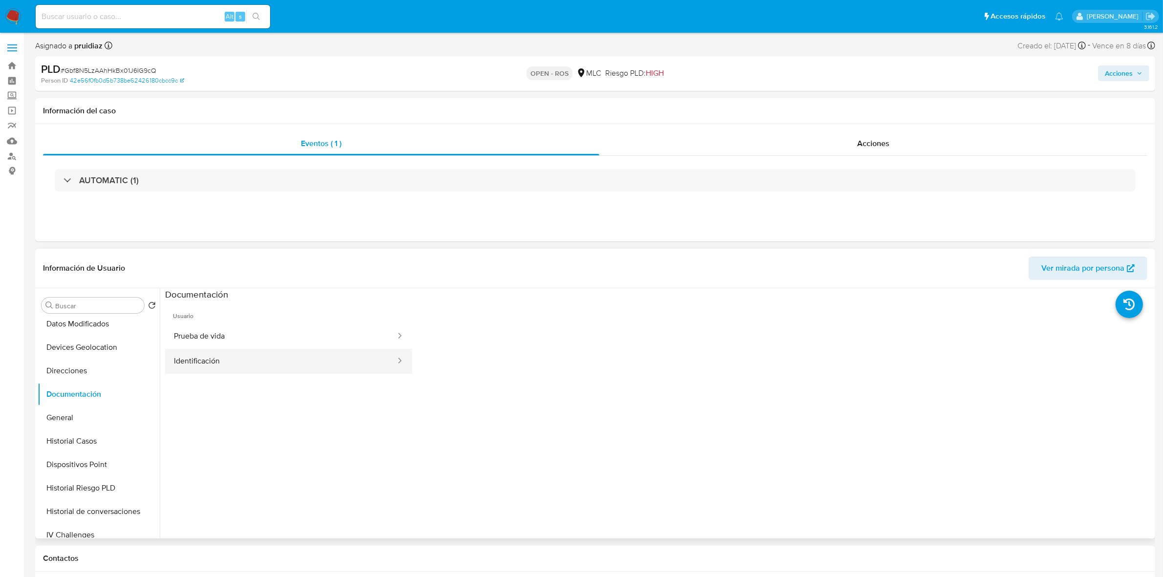
click at [217, 363] on button "Identificación" at bounding box center [281, 361] width 232 height 25
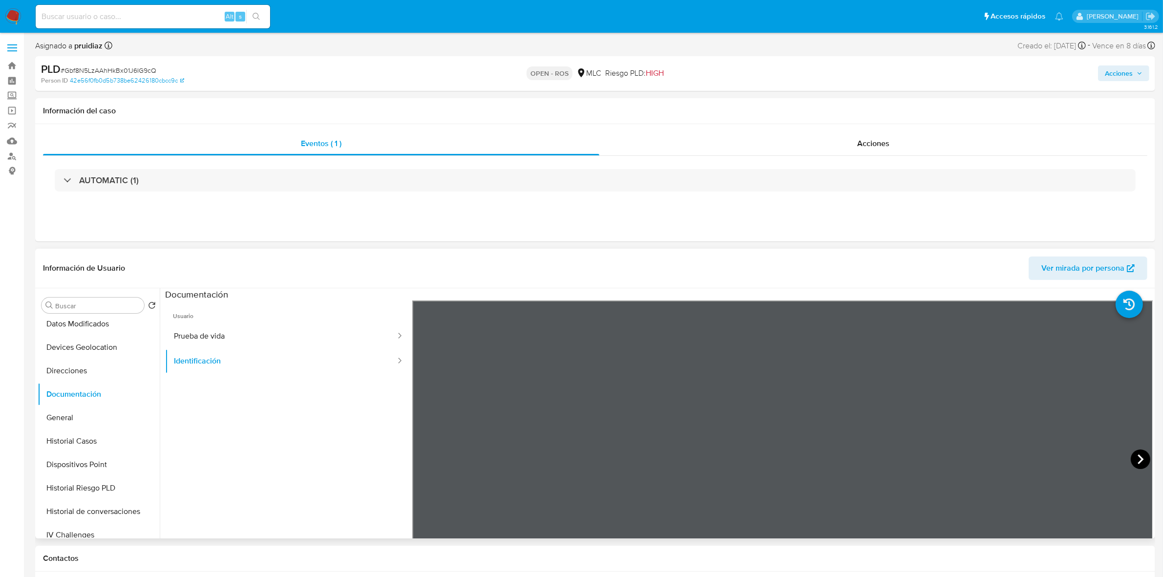
click at [1146, 459] on icon at bounding box center [1141, 460] width 20 height 20
click at [854, 128] on div "Eventos ( 1 ) Acciones AUTOMATIC (1)" at bounding box center [595, 182] width 1120 height 117
click at [872, 150] on div "Acciones" at bounding box center [874, 143] width 548 height 23
